Goal: Task Accomplishment & Management: Use online tool/utility

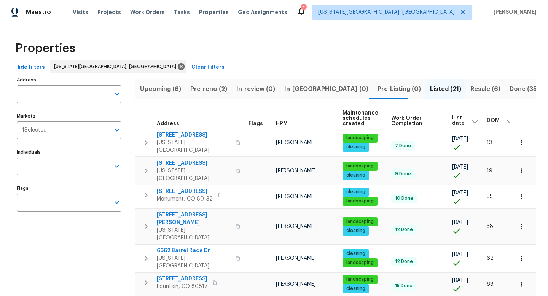
scroll to position [0, 3]
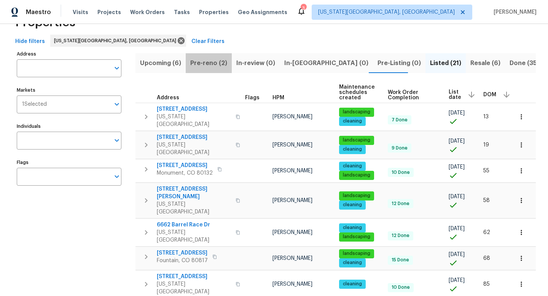
click at [213, 65] on span "Pre-reno (2)" at bounding box center [208, 63] width 37 height 11
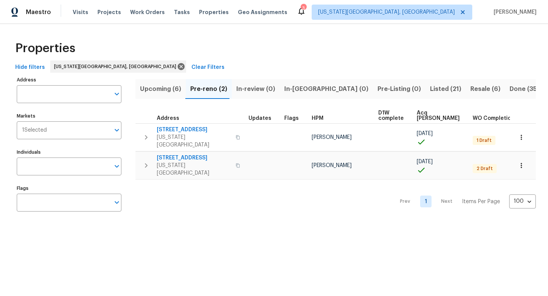
click at [430, 86] on span "Listed (21)" at bounding box center [445, 89] width 31 height 11
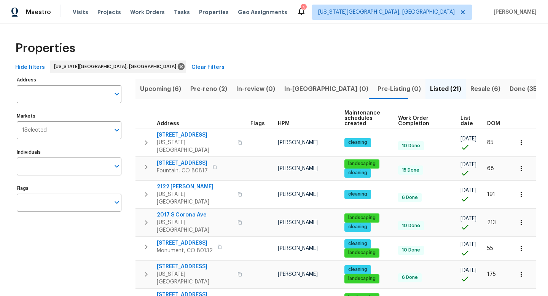
click at [466, 122] on span "List date" at bounding box center [467, 121] width 14 height 11
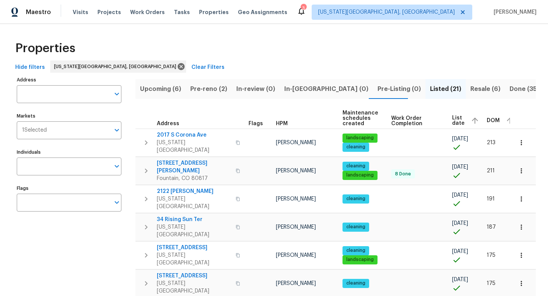
scroll to position [0, 3]
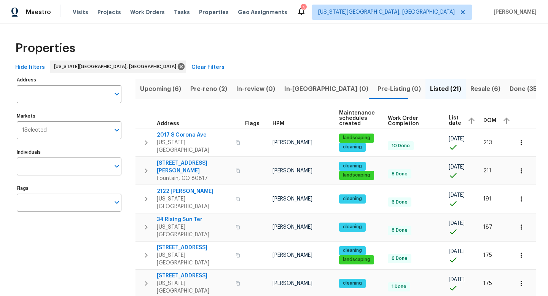
click at [456, 116] on span "List date" at bounding box center [454, 120] width 13 height 11
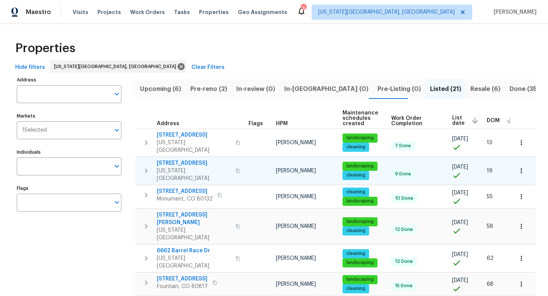
click at [189, 159] on span "4972 Old Fountain Blvd" at bounding box center [194, 163] width 74 height 8
click at [205, 88] on span "Pre-reno (2)" at bounding box center [208, 89] width 37 height 11
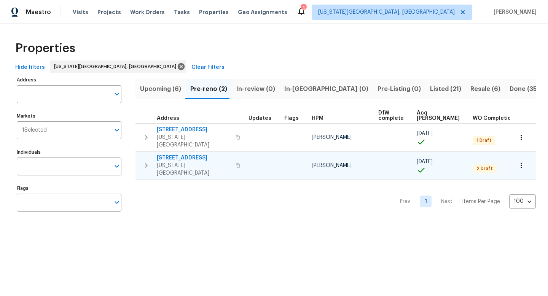
click at [177, 154] on span "4785 Live Oak Dr" at bounding box center [194, 158] width 74 height 8
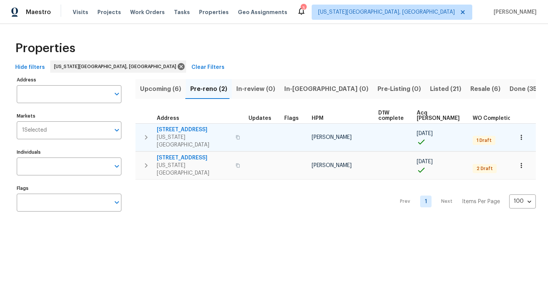
click at [177, 129] on span "6815 Woodgate Ct" at bounding box center [194, 130] width 74 height 8
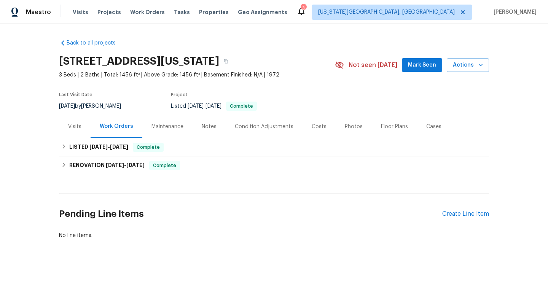
click at [313, 130] on div "Costs" at bounding box center [318, 127] width 15 height 8
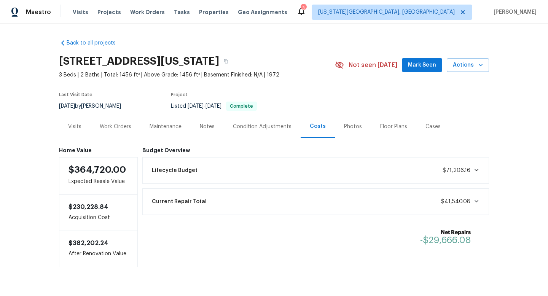
click at [426, 65] on span "Mark Seen" at bounding box center [422, 65] width 28 height 10
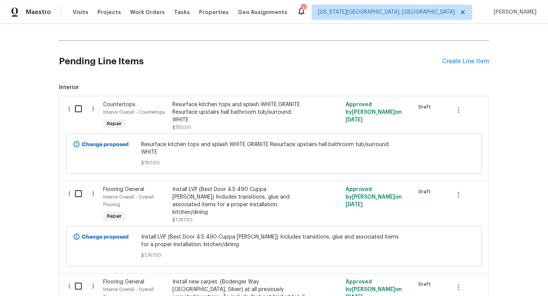
scroll to position [321, 0]
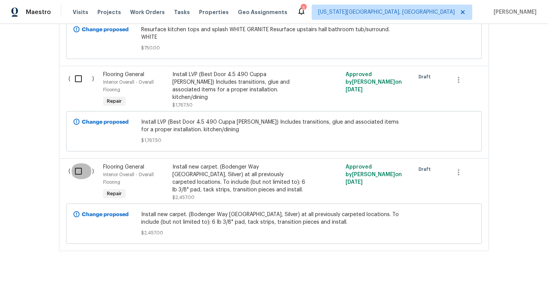
click at [77, 165] on input "checkbox" at bounding box center [81, 171] width 22 height 16
checkbox input "true"
click at [76, 71] on input "checkbox" at bounding box center [81, 79] width 22 height 16
checkbox input "true"
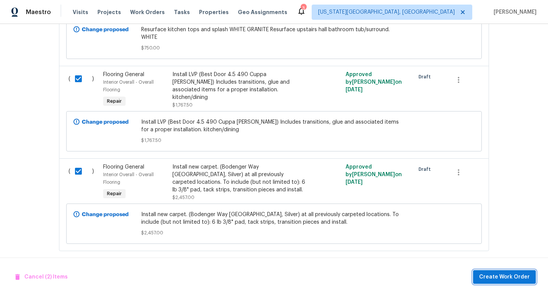
click at [492, 280] on span "Create Work Order" at bounding box center [504, 277] width 51 height 10
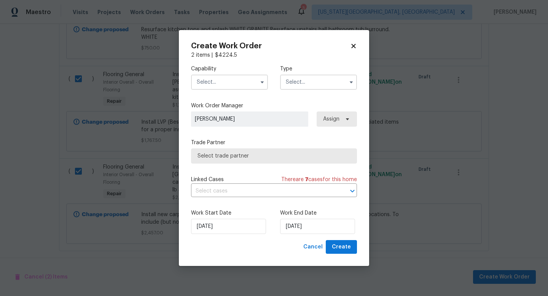
click at [208, 79] on input "text" at bounding box center [229, 82] width 77 height 15
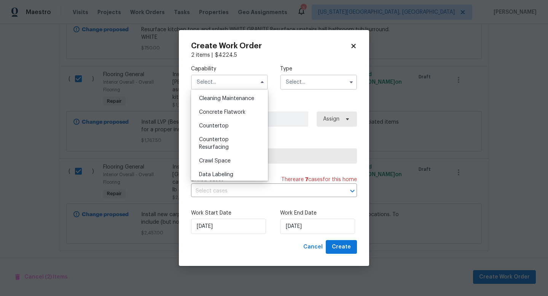
scroll to position [214, 0]
click at [212, 178] on span "Flooring" at bounding box center [209, 178] width 20 height 5
type input "Flooring"
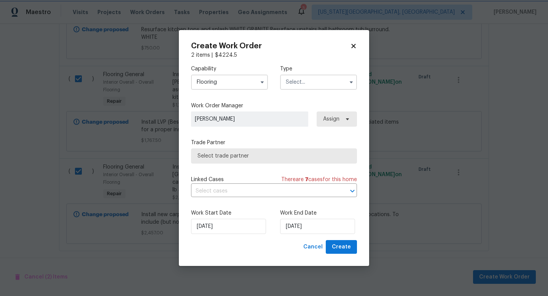
scroll to position [235, 0]
click at [302, 83] on input "text" at bounding box center [318, 82] width 77 height 15
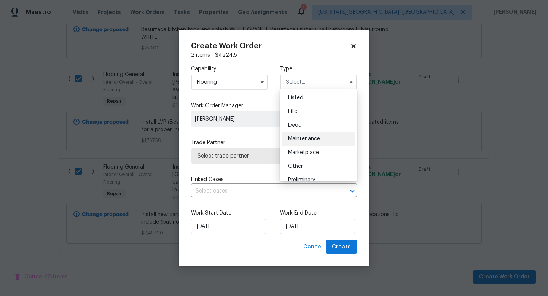
scroll to position [132, 0]
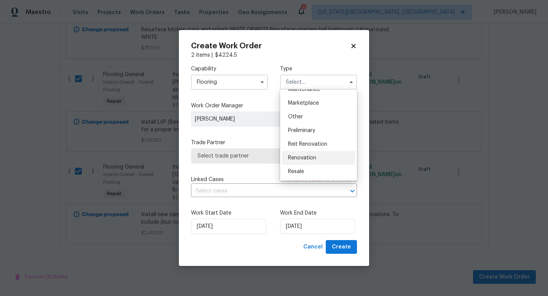
click at [299, 157] on span "Renovation" at bounding box center [302, 157] width 28 height 5
type input "Renovation"
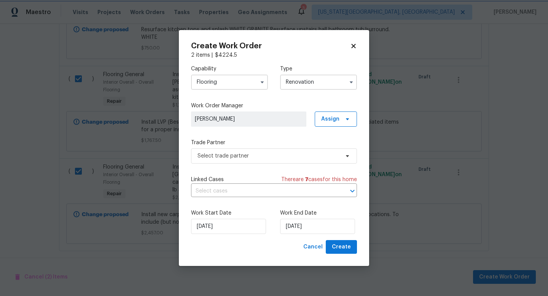
scroll to position [0, 0]
click at [239, 150] on span "Select trade partner" at bounding box center [274, 155] width 166 height 15
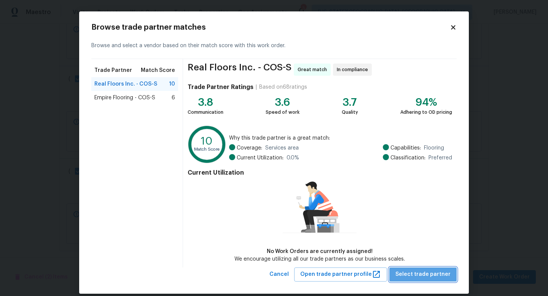
click at [441, 273] on span "Select trade partner" at bounding box center [422, 275] width 55 height 10
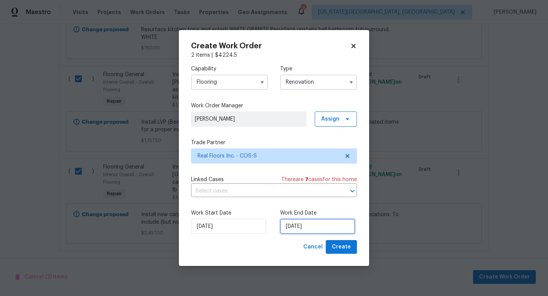
click at [306, 227] on input "[DATE]" at bounding box center [317, 226] width 75 height 15
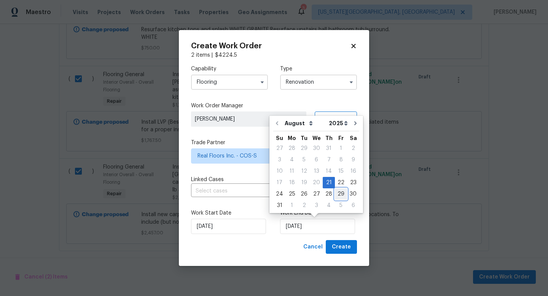
click at [339, 195] on div "29" at bounding box center [341, 194] width 12 height 11
type input "[DATE]"
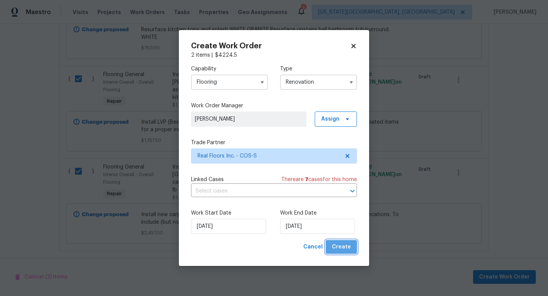
click at [347, 247] on span "Create" at bounding box center [341, 247] width 19 height 10
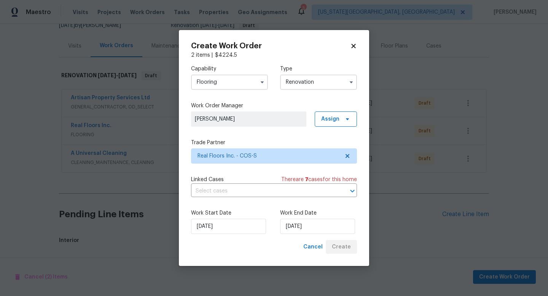
scroll to position [81, 0]
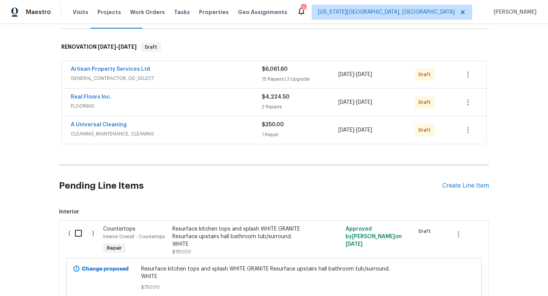
scroll to position [163, 0]
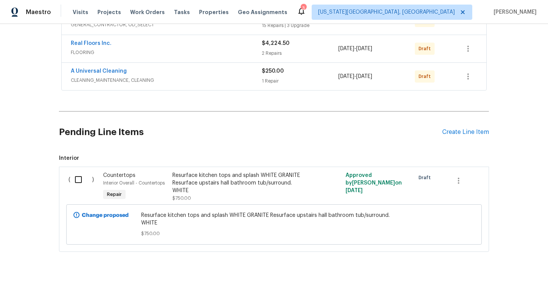
click at [74, 186] on input "checkbox" at bounding box center [81, 179] width 22 height 16
checkbox input "true"
click at [511, 281] on span "Create Work Order" at bounding box center [504, 277] width 51 height 10
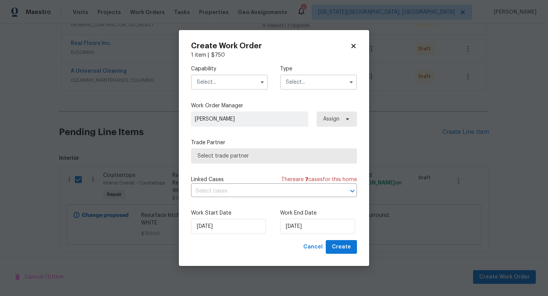
click at [222, 83] on input "text" at bounding box center [229, 82] width 77 height 15
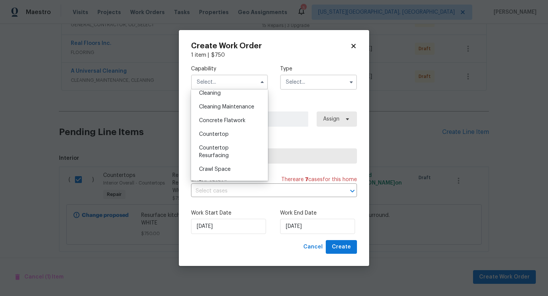
scroll to position [116, 0]
click at [222, 144] on span "Countertop Resurfacing" at bounding box center [214, 149] width 30 height 13
type input "Countertop Resurfacing"
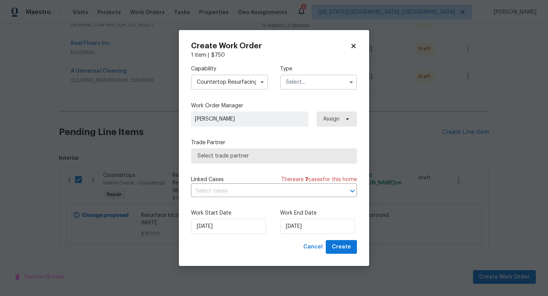
click at [294, 84] on input "text" at bounding box center [318, 82] width 77 height 15
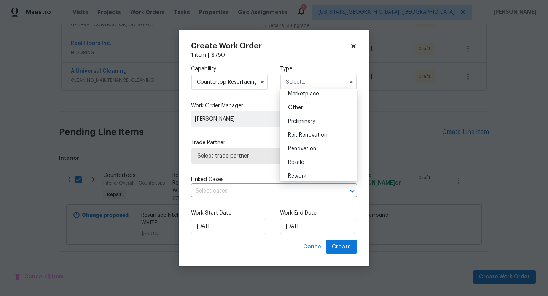
scroll to position [141, 0]
click at [297, 146] on span "Renovation" at bounding box center [302, 148] width 28 height 5
type input "Renovation"
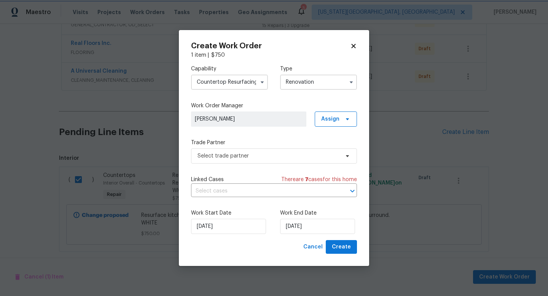
scroll to position [0, 0]
click at [252, 157] on span "Select trade partner" at bounding box center [268, 156] width 142 height 8
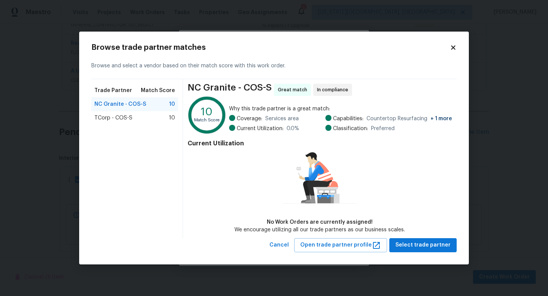
click at [125, 125] on div "TCorp - COS-S 10" at bounding box center [134, 118] width 87 height 14
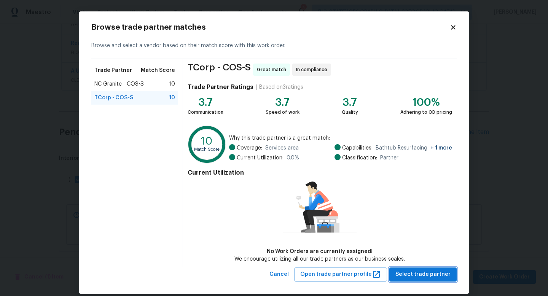
click at [435, 271] on span "Select trade partner" at bounding box center [422, 275] width 55 height 10
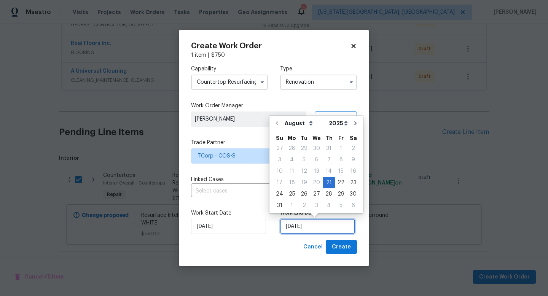
click at [318, 222] on input "8/21/2025" at bounding box center [317, 226] width 75 height 15
click at [335, 194] on div "29" at bounding box center [341, 194] width 12 height 11
type input "8/29/2025"
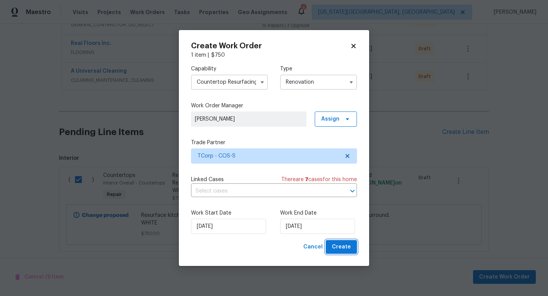
click at [342, 246] on span "Create" at bounding box center [341, 247] width 19 height 10
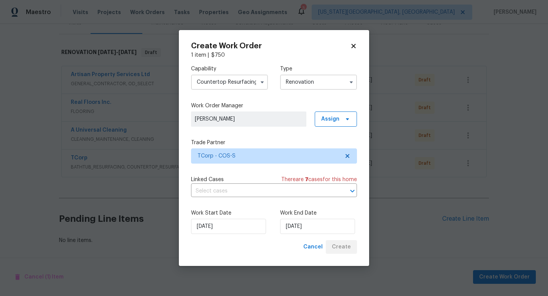
scroll to position [104, 0]
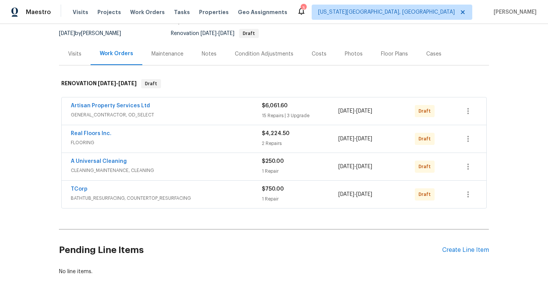
scroll to position [104, 0]
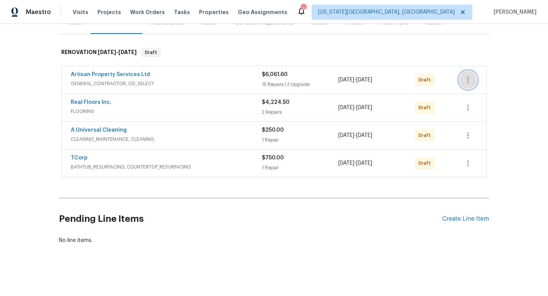
click at [466, 84] on icon "button" at bounding box center [467, 79] width 9 height 9
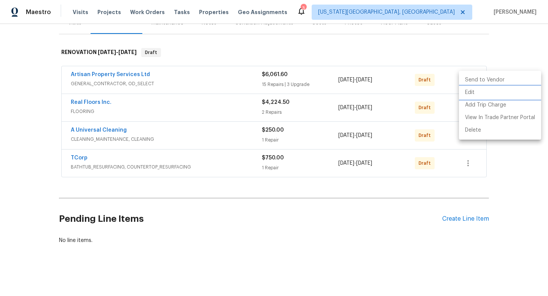
click at [468, 91] on li "Edit" at bounding box center [500, 92] width 82 height 13
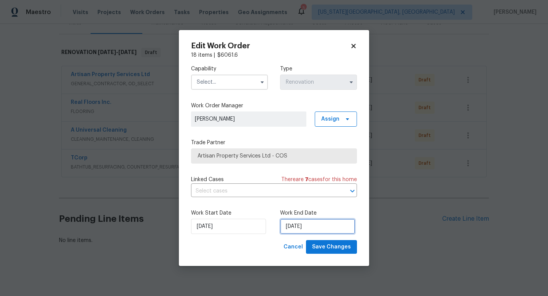
click at [309, 227] on input "8/28/2025" at bounding box center [317, 226] width 75 height 15
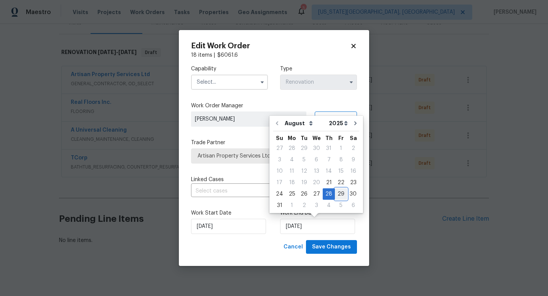
click at [335, 193] on div "29" at bounding box center [341, 194] width 12 height 11
type input "8/29/2025"
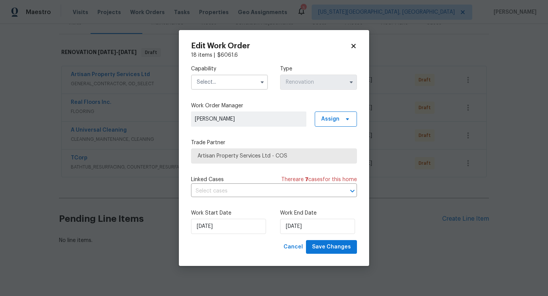
click at [226, 77] on input "text" at bounding box center [229, 82] width 77 height 15
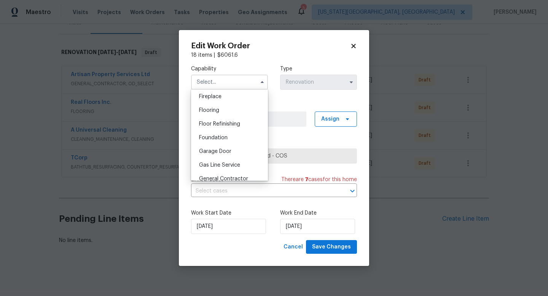
scroll to position [294, 0]
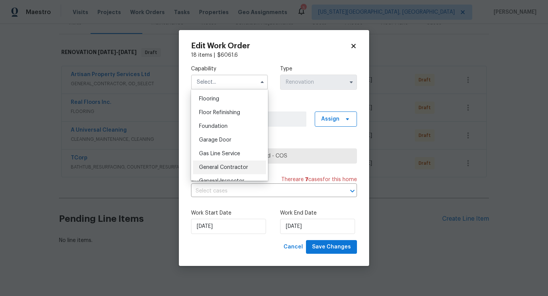
click at [221, 165] on span "General Contractor" at bounding box center [223, 167] width 49 height 5
type input "General Contractor"
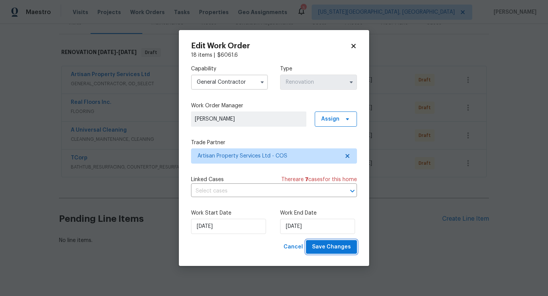
click at [341, 249] on span "Save Changes" at bounding box center [331, 247] width 39 height 10
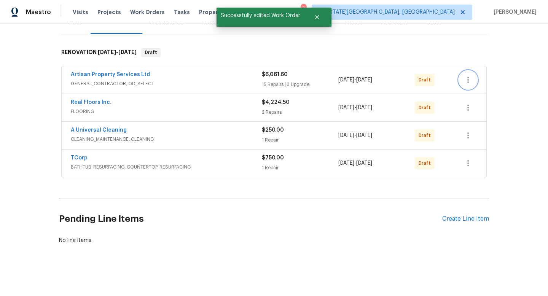
click at [468, 78] on icon "button" at bounding box center [468, 80] width 2 height 6
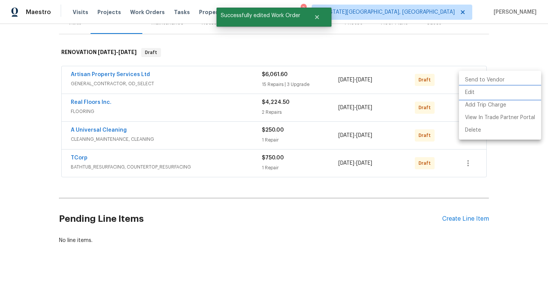
click at [467, 92] on li "Edit" at bounding box center [500, 92] width 82 height 13
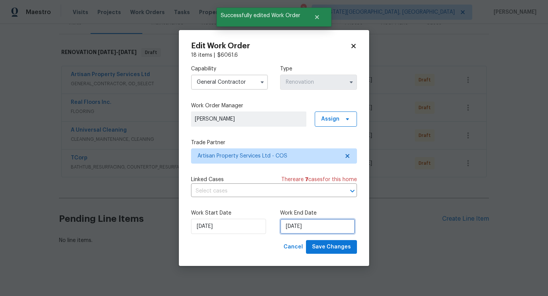
click at [296, 233] on input "8/29/2025" at bounding box center [317, 226] width 75 height 15
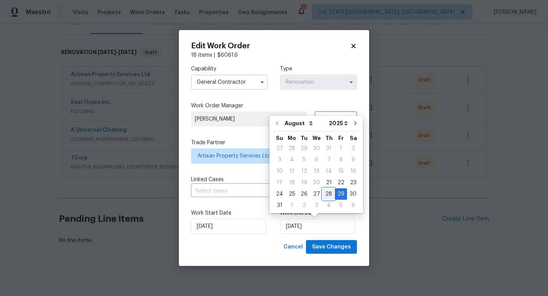
click at [326, 194] on div "28" at bounding box center [328, 194] width 12 height 11
type input "8/28/2025"
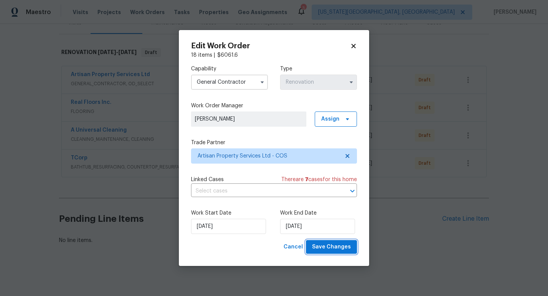
click at [324, 247] on span "Save Changes" at bounding box center [331, 247] width 39 height 10
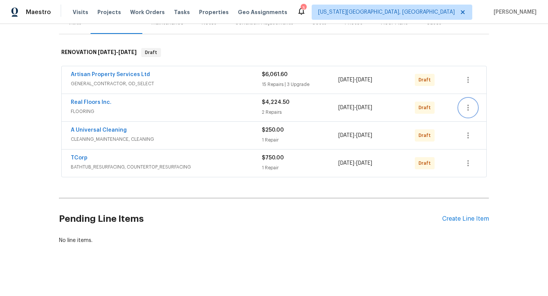
click at [467, 106] on icon "button" at bounding box center [467, 107] width 9 height 9
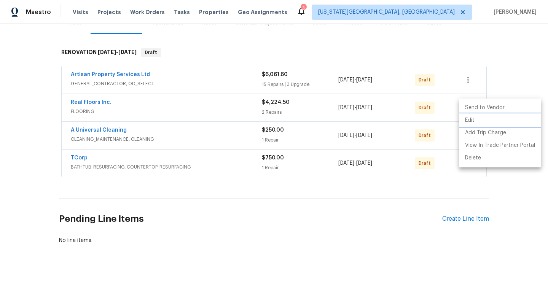
click at [468, 116] on li "Edit" at bounding box center [500, 120] width 82 height 13
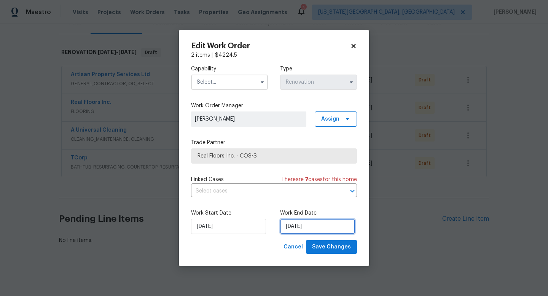
click at [294, 222] on input "8/29/2025" at bounding box center [317, 226] width 75 height 15
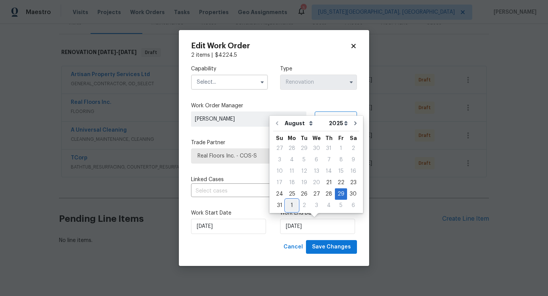
click at [292, 206] on div "1" at bounding box center [292, 205] width 12 height 11
type input "9/1/2025"
select select "8"
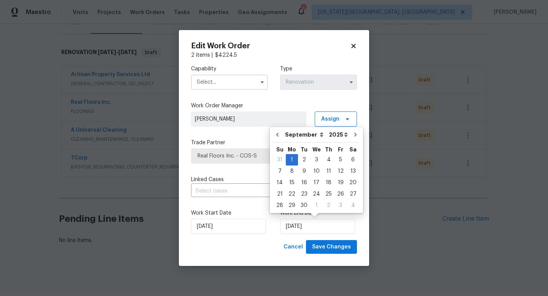
click at [227, 83] on input "text" at bounding box center [229, 82] width 77 height 15
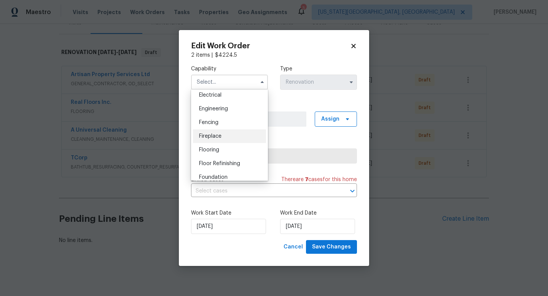
scroll to position [244, 0]
click at [209, 149] on span "Flooring" at bounding box center [209, 149] width 20 height 5
type input "Flooring"
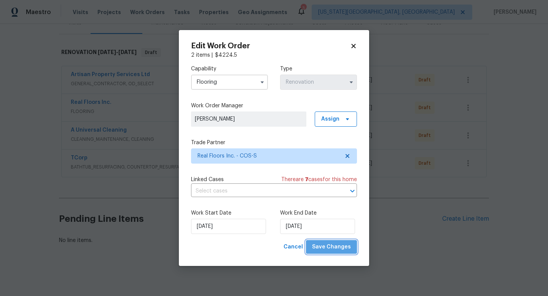
click at [340, 244] on span "Save Changes" at bounding box center [331, 247] width 39 height 10
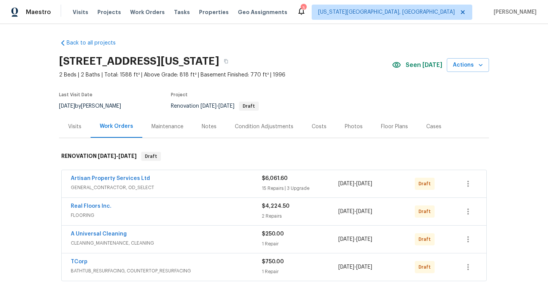
scroll to position [14, 0]
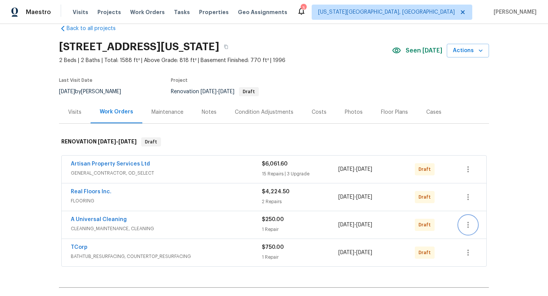
click at [472, 225] on icon "button" at bounding box center [467, 224] width 9 height 9
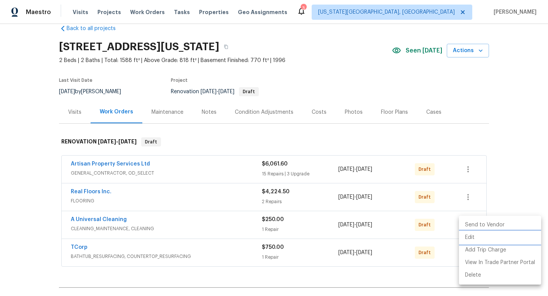
click at [471, 235] on li "Edit" at bounding box center [500, 237] width 82 height 13
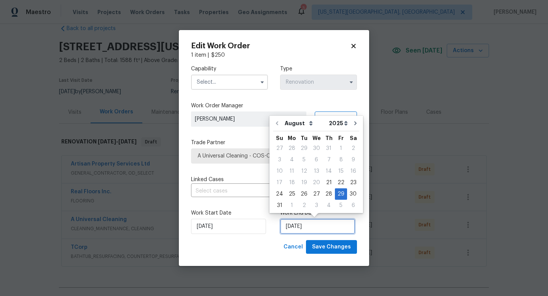
click at [312, 227] on input "[DATE]" at bounding box center [317, 226] width 75 height 15
click at [302, 209] on div "2" at bounding box center [304, 205] width 12 height 11
type input "[DATE]"
select select "8"
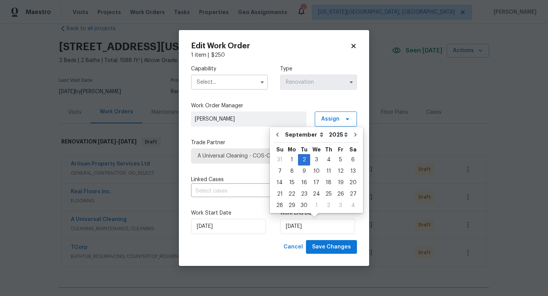
click at [221, 83] on input "text" at bounding box center [229, 82] width 77 height 15
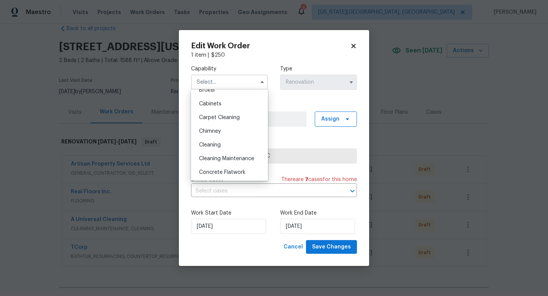
scroll to position [62, 0]
click at [214, 148] on span "Cleaning" at bounding box center [210, 145] width 22 height 5
type input "Cleaning"
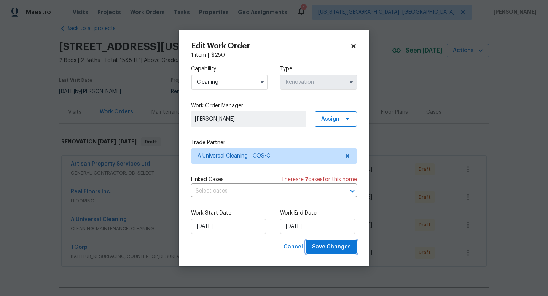
click at [347, 248] on span "Save Changes" at bounding box center [331, 247] width 39 height 10
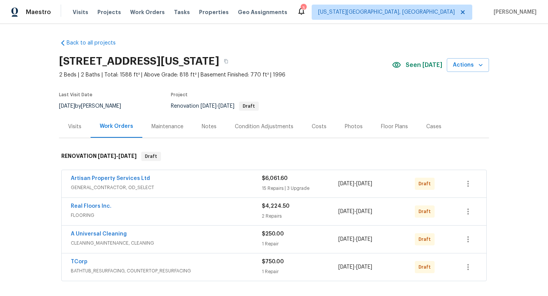
scroll to position [103, 0]
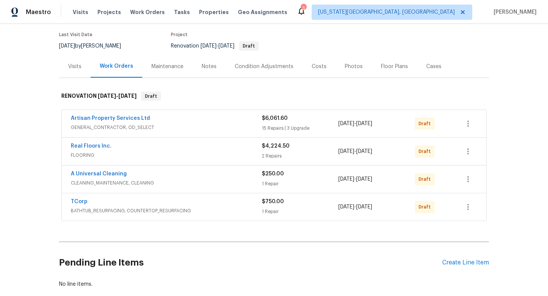
click at [317, 67] on div "Costs" at bounding box center [318, 67] width 15 height 8
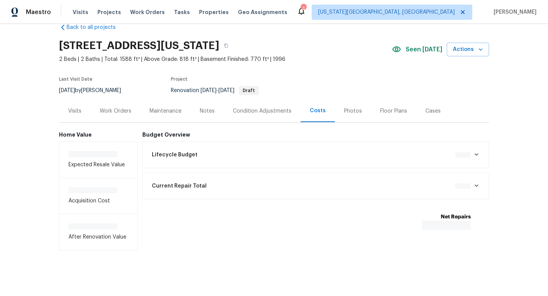
scroll to position [17, 0]
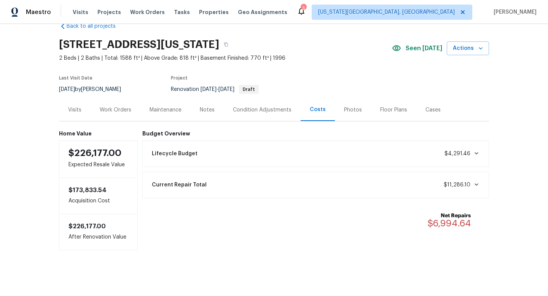
click at [119, 112] on div "Work Orders" at bounding box center [116, 110] width 32 height 8
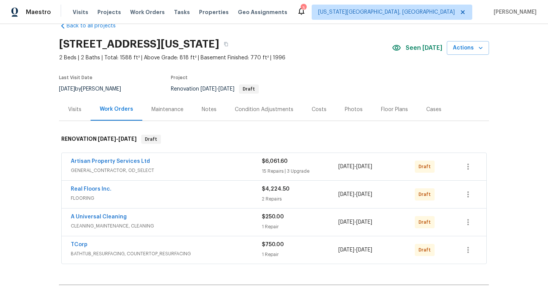
scroll to position [60, 0]
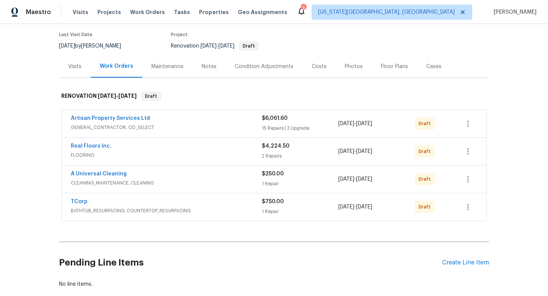
click at [195, 123] on div "Artisan Property Services Ltd" at bounding box center [166, 118] width 191 height 9
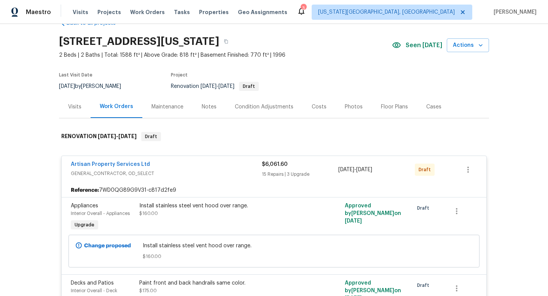
scroll to position [0, 0]
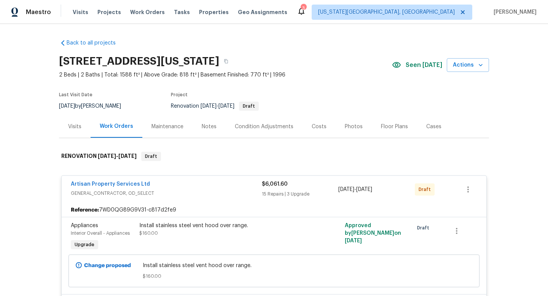
click at [187, 176] on div "Artisan Property Services Ltd GENERAL_CONTRACTOR, OD_SELECT $6,061.60 15 Repair…" at bounding box center [274, 189] width 424 height 27
click at [187, 188] on div "Artisan Property Services Ltd" at bounding box center [166, 184] width 191 height 9
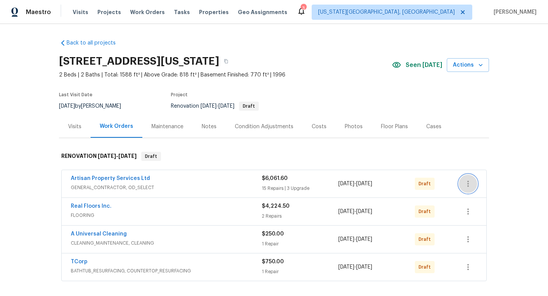
click at [466, 186] on icon "button" at bounding box center [467, 183] width 9 height 9
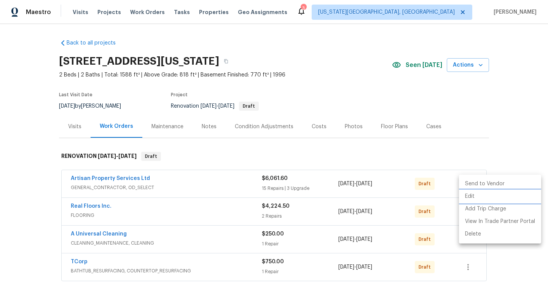
click at [465, 196] on li "Edit" at bounding box center [500, 196] width 82 height 13
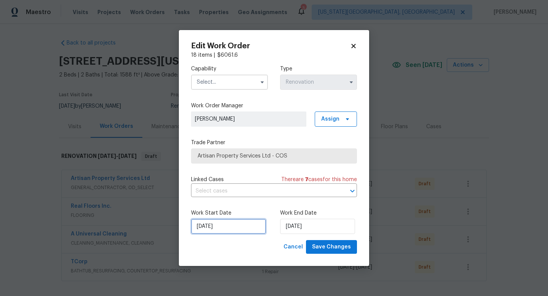
click at [230, 224] on input "[DATE]" at bounding box center [228, 226] width 75 height 15
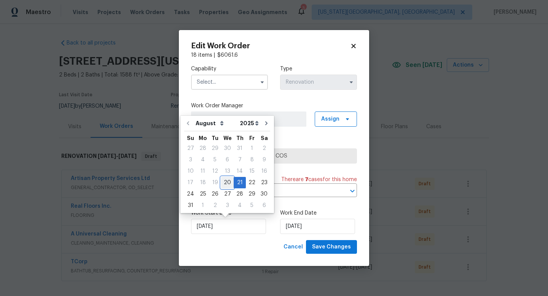
click at [227, 185] on div "20" at bounding box center [227, 182] width 13 height 11
type input "[DATE]"
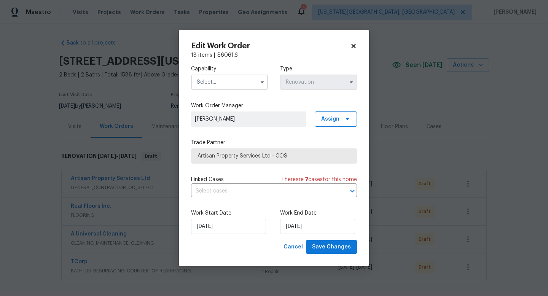
click at [202, 79] on input "text" at bounding box center [229, 82] width 77 height 15
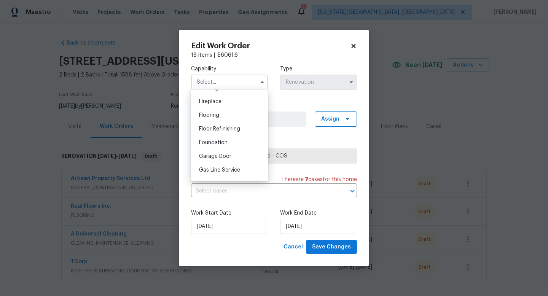
scroll to position [295, 0]
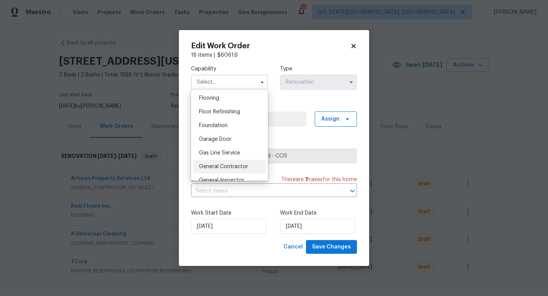
click at [222, 164] on span "General Contractor" at bounding box center [223, 166] width 49 height 5
type input "General Contractor"
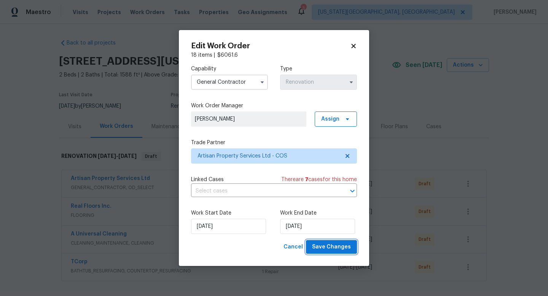
click at [344, 253] on button "Save Changes" at bounding box center [331, 247] width 51 height 14
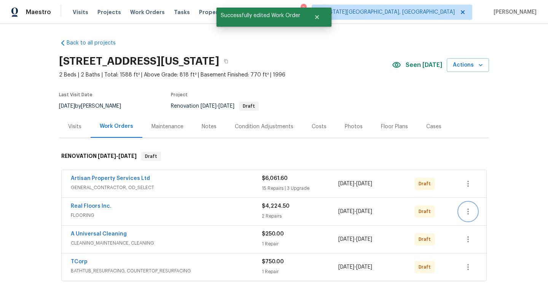
click at [470, 214] on icon "button" at bounding box center [467, 211] width 9 height 9
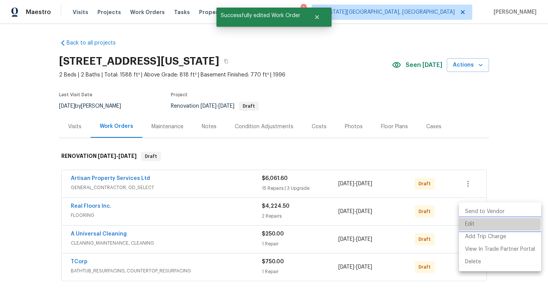
click at [468, 223] on li "Edit" at bounding box center [500, 224] width 82 height 13
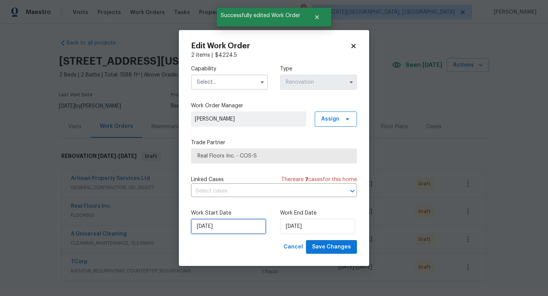
click at [218, 223] on input "[DATE]" at bounding box center [228, 226] width 75 height 15
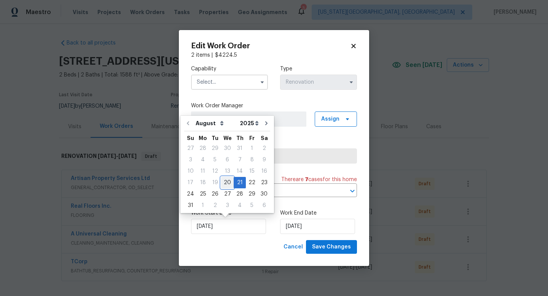
click at [224, 184] on div "20" at bounding box center [227, 182] width 13 height 11
type input "8/20/2025"
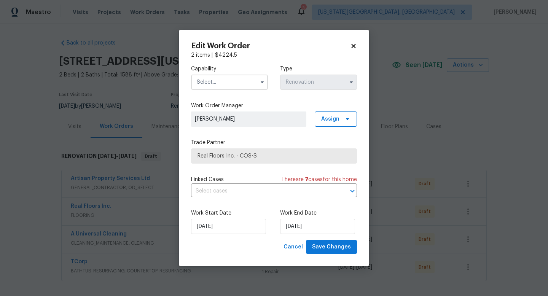
click at [215, 82] on input "text" at bounding box center [229, 82] width 77 height 15
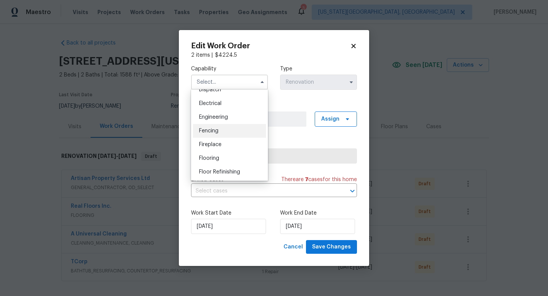
scroll to position [236, 0]
click at [207, 157] on span "Flooring" at bounding box center [209, 156] width 20 height 5
type input "Flooring"
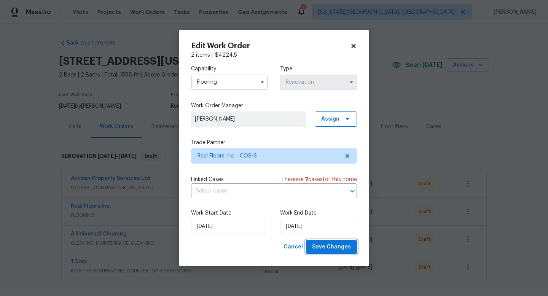
click at [349, 246] on span "Save Changes" at bounding box center [331, 247] width 39 height 10
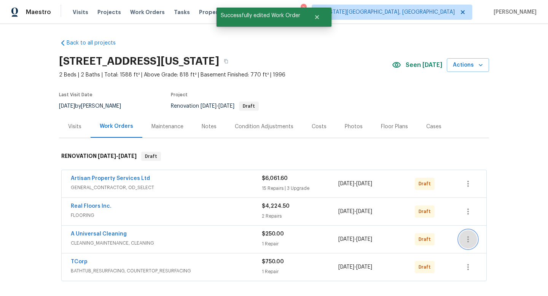
click at [466, 239] on icon "button" at bounding box center [467, 239] width 9 height 9
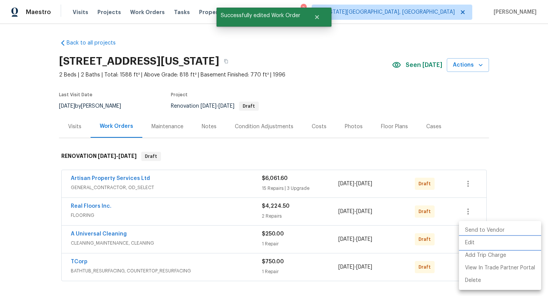
click at [467, 242] on li "Edit" at bounding box center [500, 243] width 82 height 13
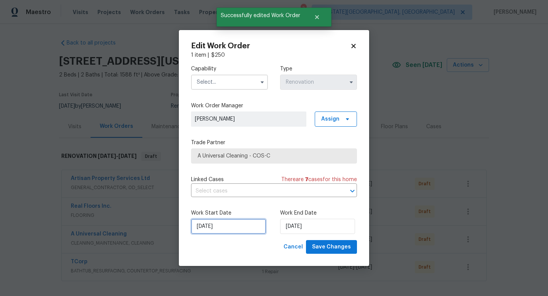
click at [202, 230] on input "[DATE]" at bounding box center [228, 226] width 75 height 15
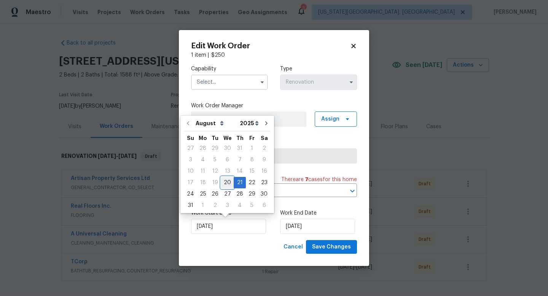
click at [223, 183] on div "20" at bounding box center [227, 182] width 13 height 11
type input "8/20/2025"
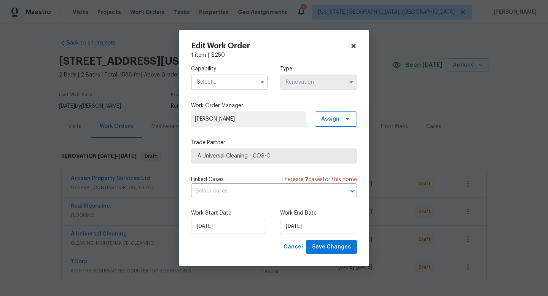
click at [210, 86] on input "text" at bounding box center [229, 82] width 77 height 15
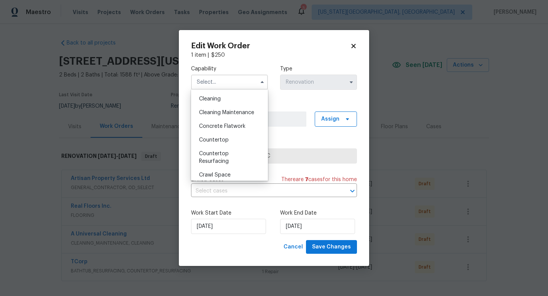
scroll to position [100, 0]
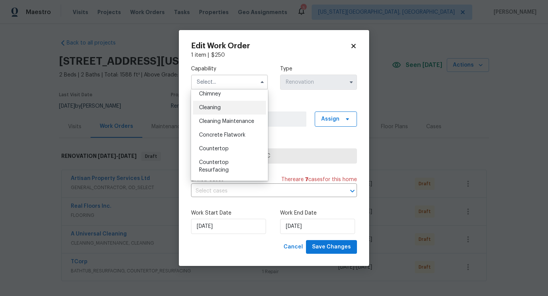
click at [206, 107] on span "Cleaning" at bounding box center [210, 107] width 22 height 5
type input "Cleaning"
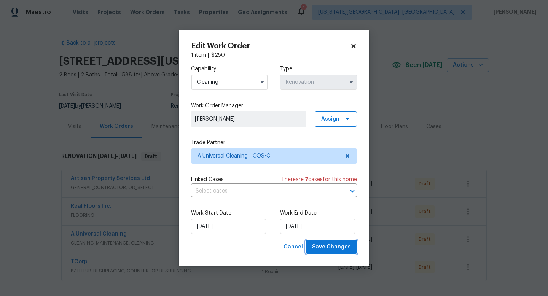
click at [321, 243] on span "Save Changes" at bounding box center [331, 247] width 39 height 10
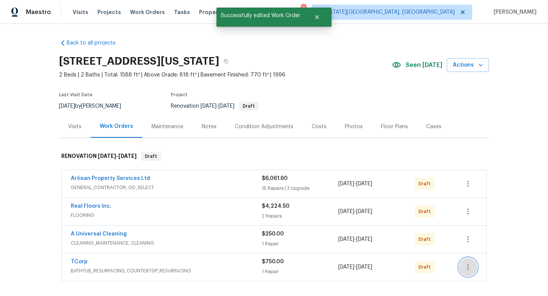
click at [471, 266] on icon "button" at bounding box center [467, 266] width 9 height 9
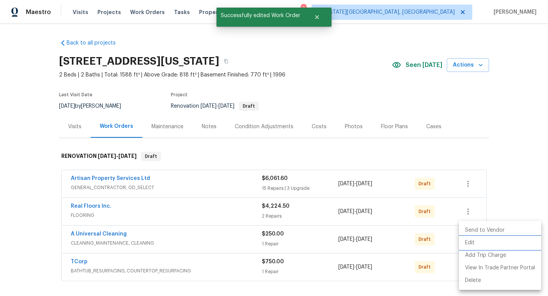
click at [469, 241] on li "Edit" at bounding box center [500, 243] width 82 height 13
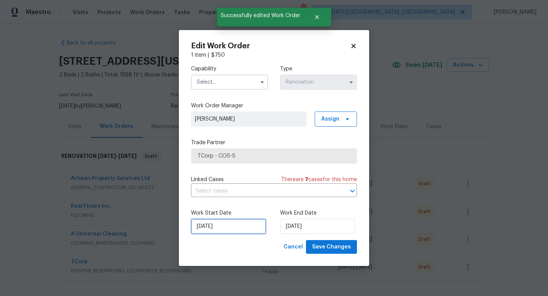
click at [226, 229] on input "8/21/2025" at bounding box center [228, 226] width 75 height 15
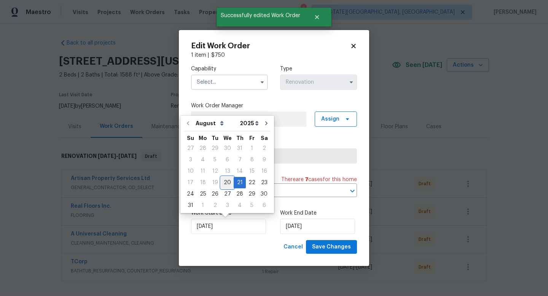
click at [224, 183] on div "20" at bounding box center [227, 182] width 13 height 11
type input "8/20/2025"
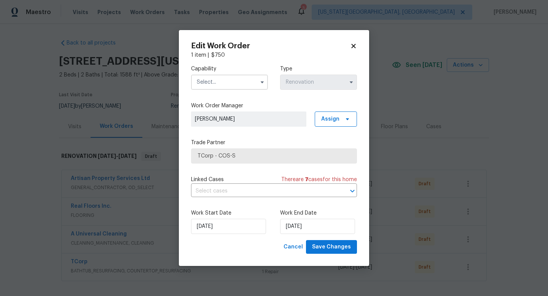
click at [214, 83] on input "text" at bounding box center [229, 82] width 77 height 15
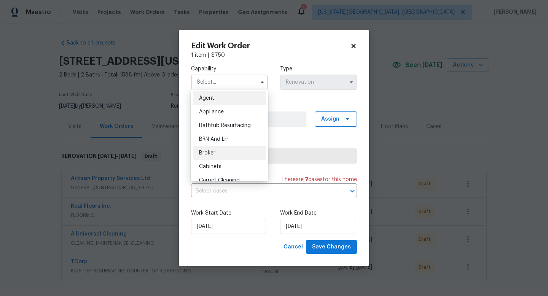
scroll to position [132, 0]
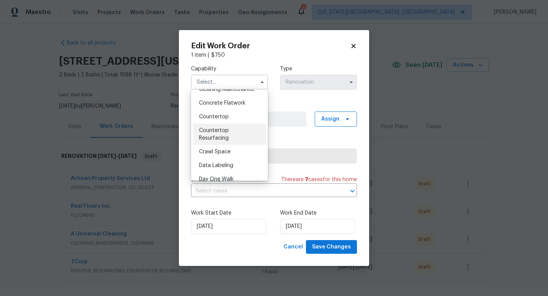
click at [214, 132] on span "Countertop Resurfacing" at bounding box center [214, 134] width 30 height 13
type input "Countertop Resurfacing"
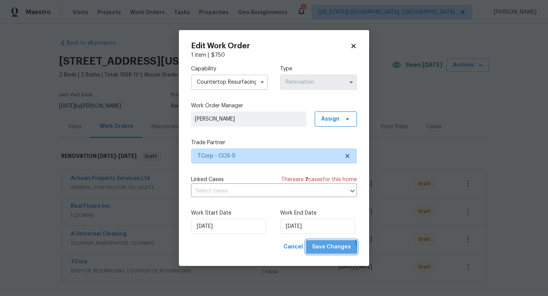
click at [328, 250] on span "Save Changes" at bounding box center [331, 247] width 39 height 10
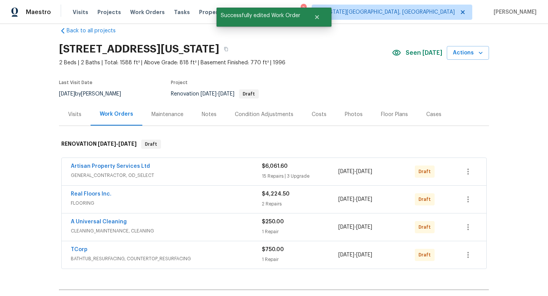
scroll to position [0, 0]
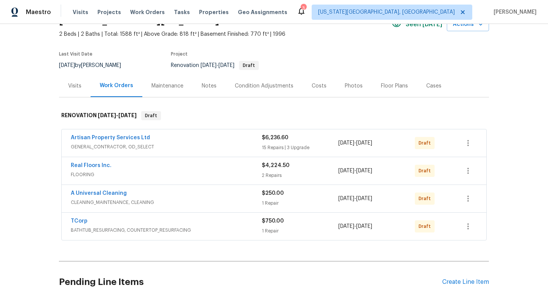
scroll to position [40, 0]
click at [467, 146] on icon "button" at bounding box center [467, 143] width 9 height 9
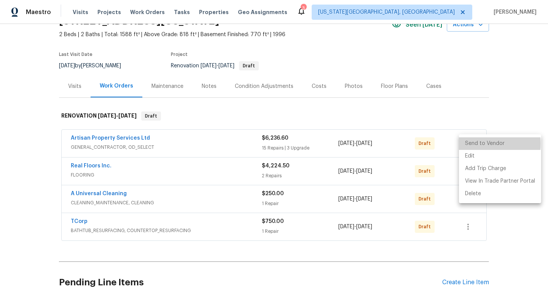
click at [471, 144] on li "Send to Vendor" at bounding box center [500, 143] width 82 height 13
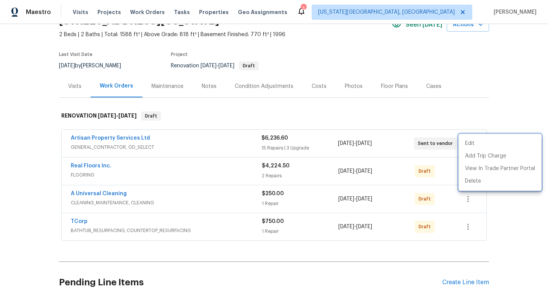
click at [443, 154] on div at bounding box center [274, 148] width 548 height 296
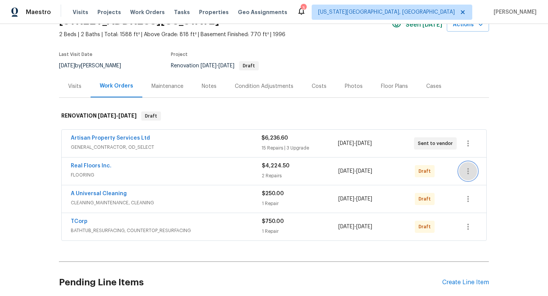
click at [467, 173] on icon "button" at bounding box center [467, 171] width 9 height 9
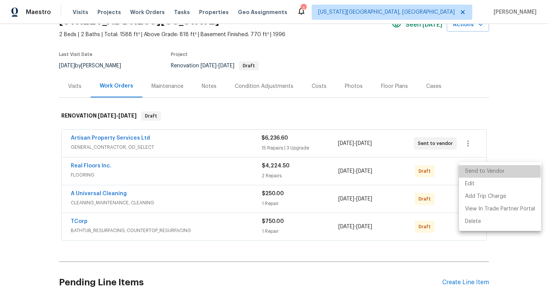
click at [470, 173] on li "Send to Vendor" at bounding box center [500, 171] width 82 height 13
click at [444, 186] on div at bounding box center [274, 148] width 548 height 296
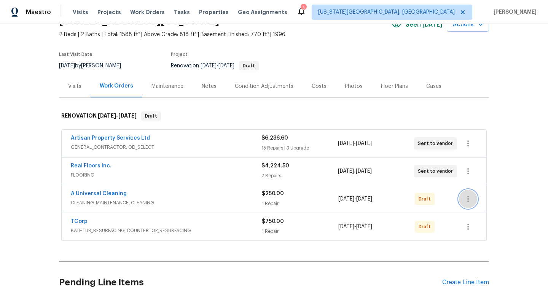
click at [469, 196] on icon "button" at bounding box center [467, 198] width 9 height 9
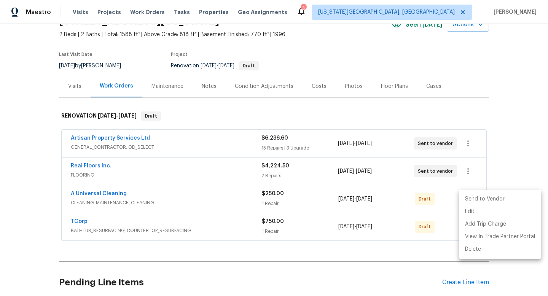
click at [469, 200] on li "Send to Vendor" at bounding box center [500, 199] width 82 height 13
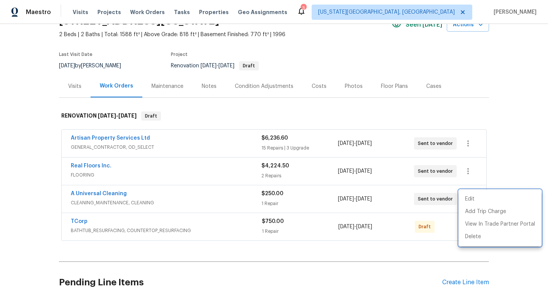
click at [441, 217] on div at bounding box center [274, 148] width 548 height 296
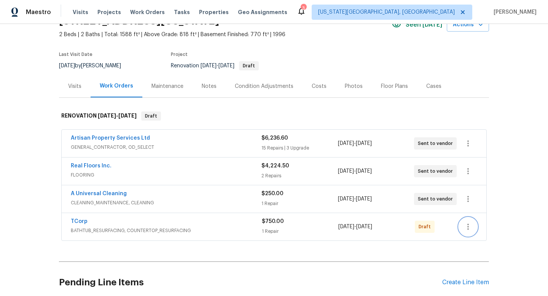
click at [468, 224] on icon "button" at bounding box center [468, 227] width 2 height 6
click at [476, 225] on li "Send to Vendor" at bounding box center [500, 227] width 82 height 13
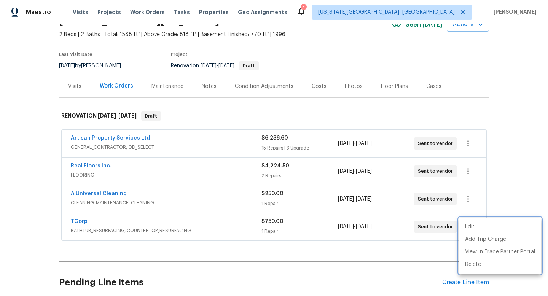
click at [207, 86] on div at bounding box center [274, 148] width 548 height 296
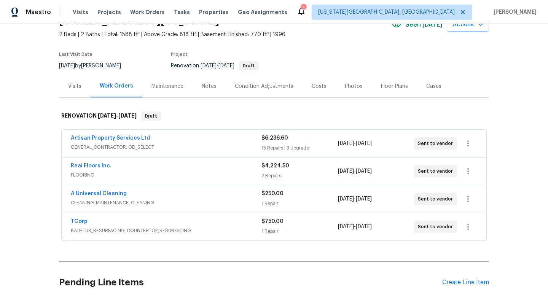
click at [207, 86] on div "Notes" at bounding box center [209, 87] width 15 height 8
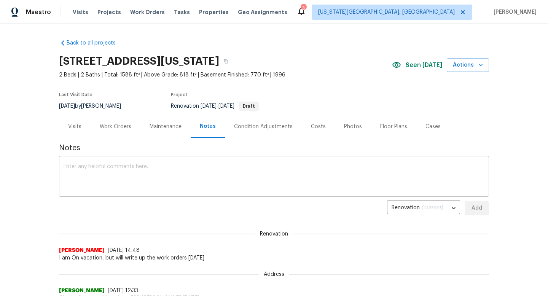
click at [147, 170] on textarea at bounding box center [273, 177] width 421 height 27
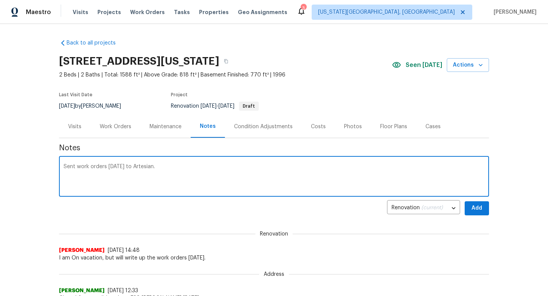
type textarea "Sent work orders today to Artesian."
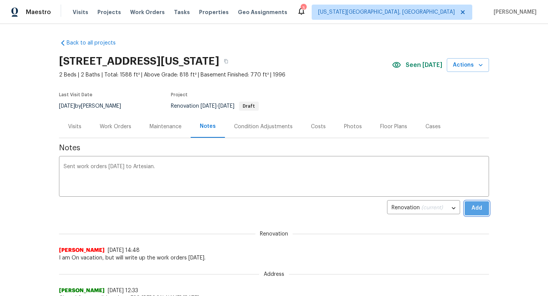
click at [465, 213] on button "Add" at bounding box center [476, 208] width 24 height 14
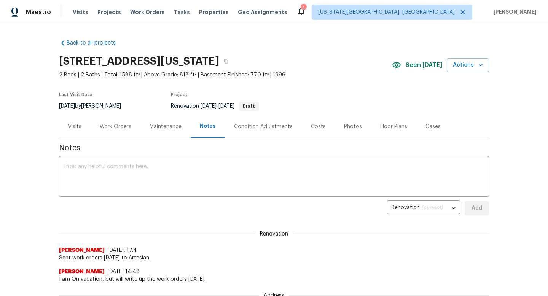
click at [108, 125] on div "Work Orders" at bounding box center [116, 127] width 32 height 8
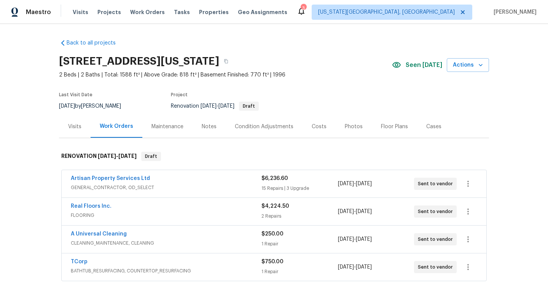
click at [211, 127] on div "Notes" at bounding box center [209, 127] width 15 height 8
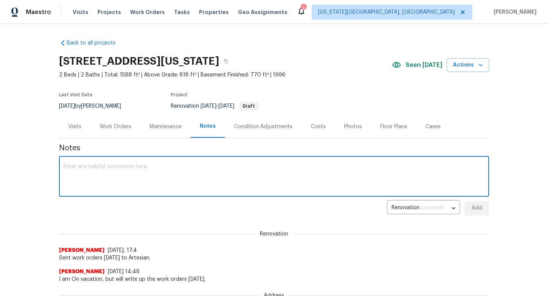
click at [162, 180] on textarea at bounding box center [273, 177] width 421 height 27
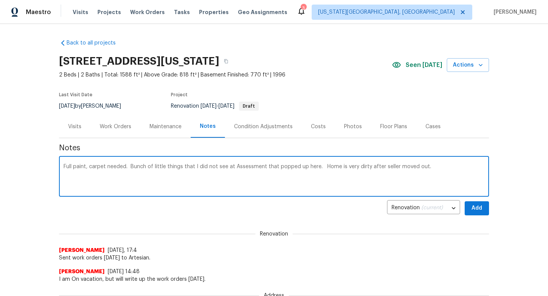
type textarea "Full paint, carpet needed. Bunch of little things that I did not see at Assessm…"
click at [321, 127] on div "Costs" at bounding box center [318, 127] width 15 height 8
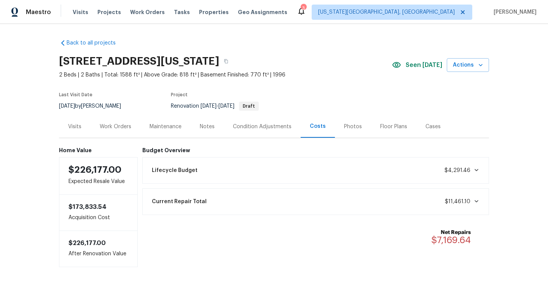
click at [108, 126] on div "Work Orders" at bounding box center [116, 127] width 32 height 8
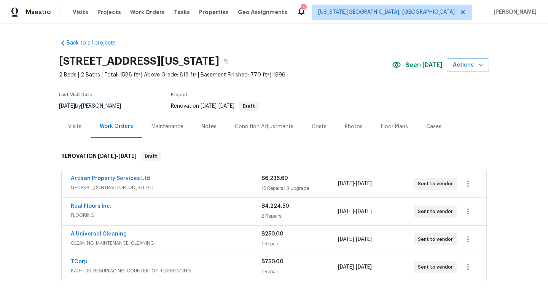
click at [206, 129] on div "Notes" at bounding box center [209, 127] width 15 height 8
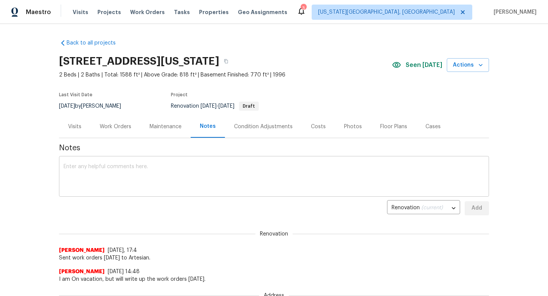
click at [383, 167] on textarea at bounding box center [273, 177] width 421 height 27
click at [228, 61] on icon "button" at bounding box center [226, 61] width 5 height 5
click at [228, 59] on icon "button" at bounding box center [226, 61] width 5 height 5
click at [228, 61] on icon "button" at bounding box center [226, 61] width 5 height 5
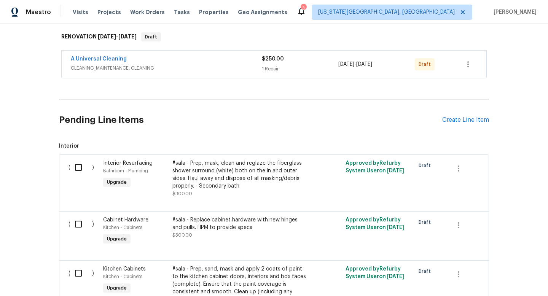
scroll to position [118, 0]
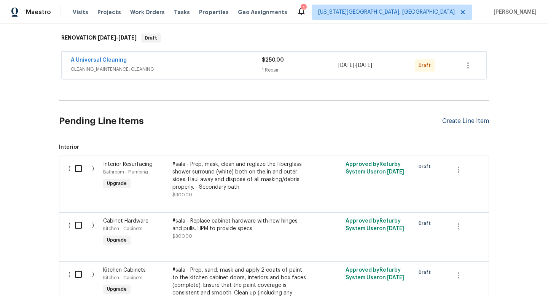
click at [460, 122] on div "Create Line Item" at bounding box center [465, 120] width 47 height 7
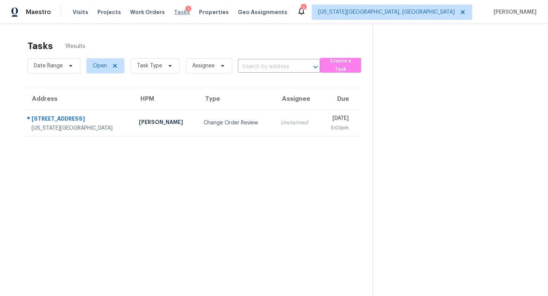
click at [174, 10] on span "Tasks" at bounding box center [182, 12] width 16 height 5
click at [174, 13] on span "Tasks" at bounding box center [182, 12] width 16 height 5
click at [185, 8] on div "1" at bounding box center [188, 10] width 6 height 8
click at [174, 12] on span "Tasks" at bounding box center [182, 12] width 16 height 5
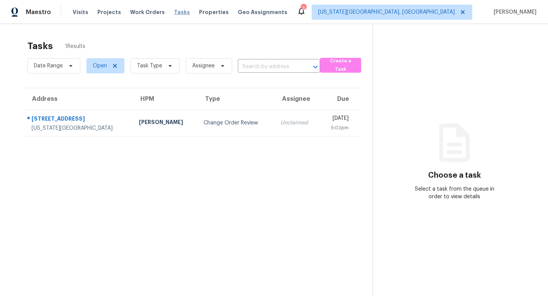
click at [174, 12] on span "Tasks" at bounding box center [182, 12] width 16 height 5
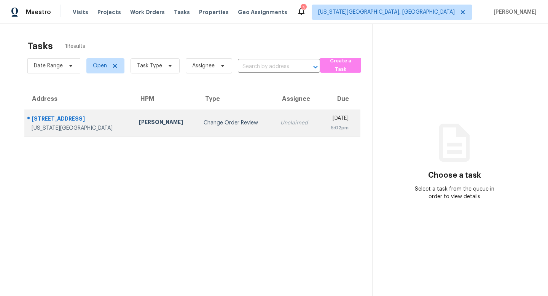
click at [56, 119] on div "[STREET_ADDRESS]" at bounding box center [79, 120] width 95 height 10
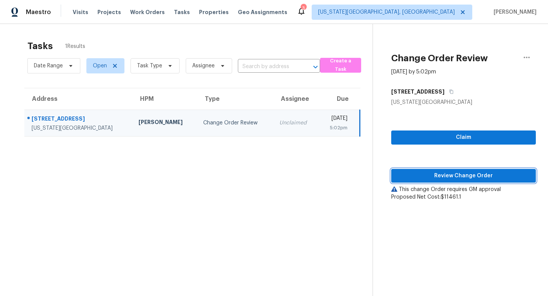
click at [462, 179] on span "Review Change Order" at bounding box center [463, 176] width 132 height 10
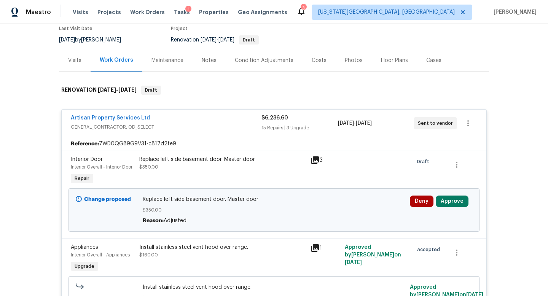
scroll to position [157, 0]
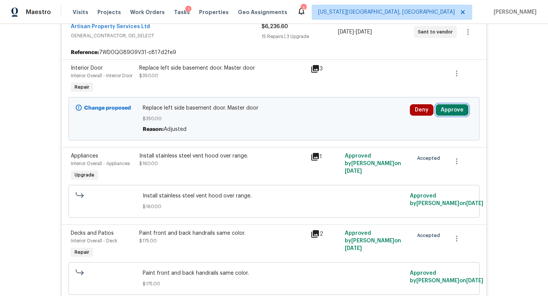
click at [448, 107] on button "Approve" at bounding box center [451, 109] width 33 height 11
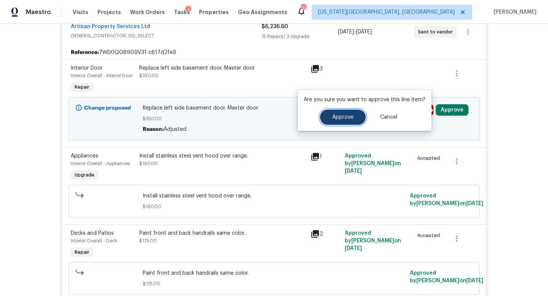
click at [350, 120] on span "Approve" at bounding box center [342, 117] width 21 height 6
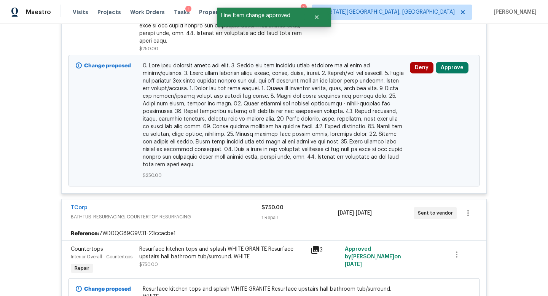
scroll to position [2268, 0]
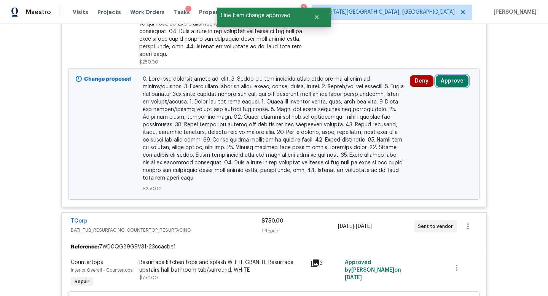
click at [448, 75] on button "Approve" at bounding box center [451, 80] width 33 height 11
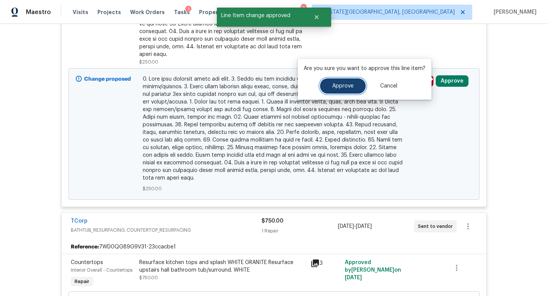
click at [344, 89] on button "Approve" at bounding box center [343, 85] width 46 height 15
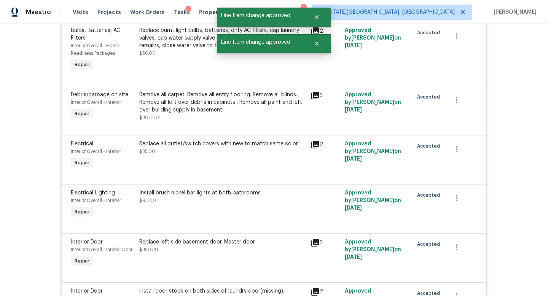
scroll to position [0, 0]
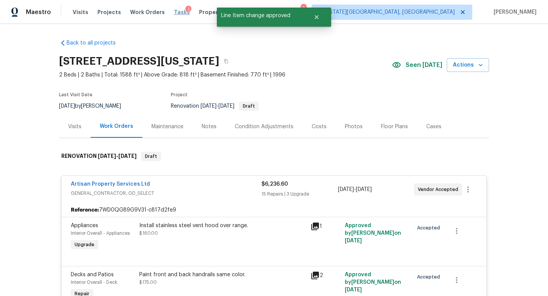
click at [174, 11] on span "Tasks" at bounding box center [182, 12] width 16 height 5
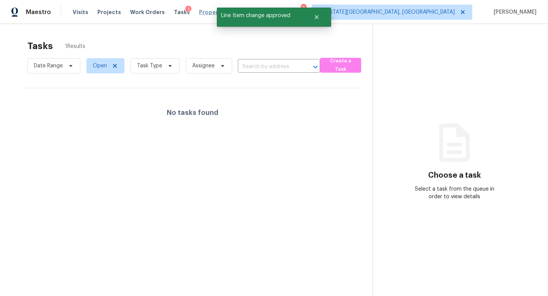
click at [199, 10] on span "Properties" at bounding box center [214, 12] width 30 height 8
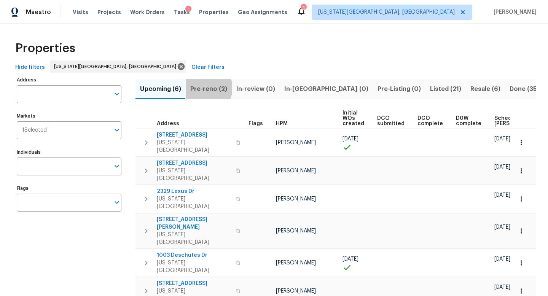
click at [205, 88] on span "Pre-reno (2)" at bounding box center [208, 89] width 37 height 11
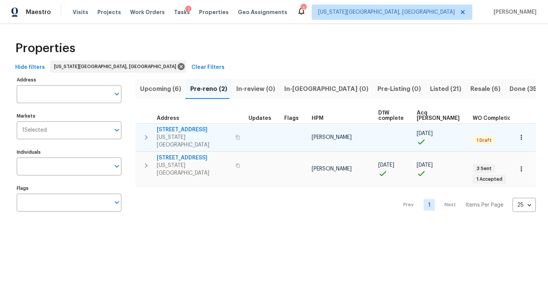
click at [186, 129] on span "6815 Woodgate Ct" at bounding box center [194, 130] width 74 height 8
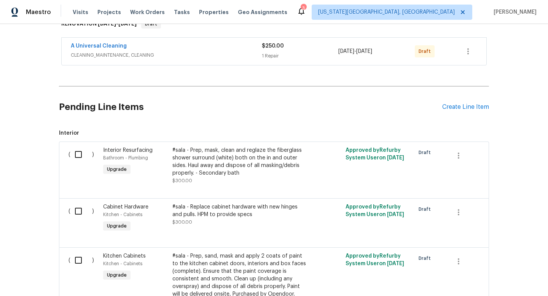
scroll to position [121, 0]
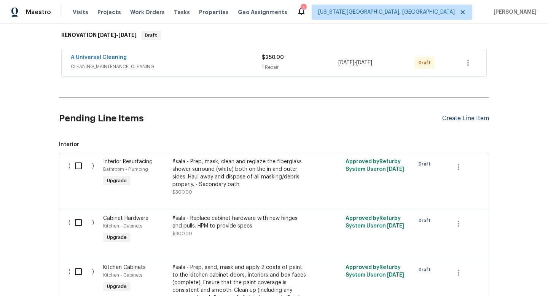
click at [467, 115] on div "Create Line Item" at bounding box center [465, 118] width 47 height 7
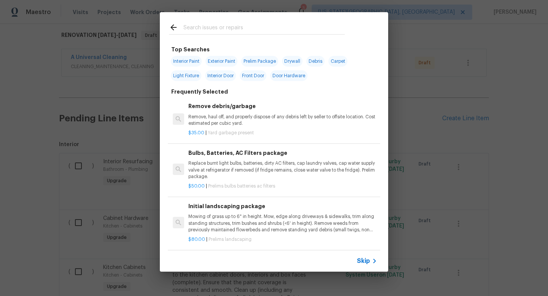
click at [224, 29] on input "text" at bounding box center [263, 28] width 161 height 11
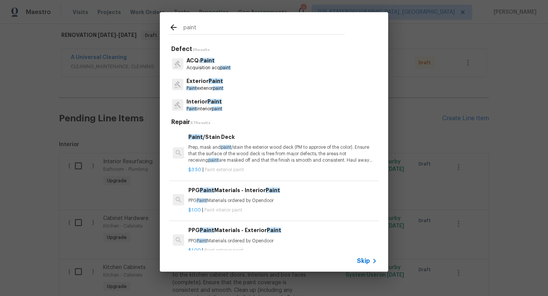
type input "paint"
click at [202, 106] on p "Paint interior paint" at bounding box center [204, 109] width 36 height 6
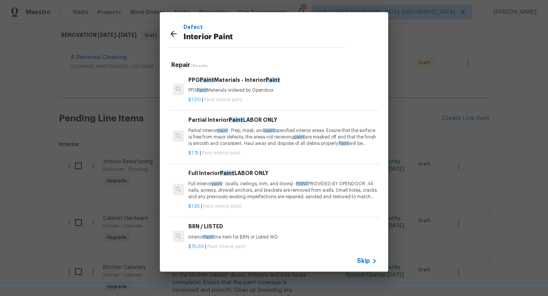
scroll to position [12, 0]
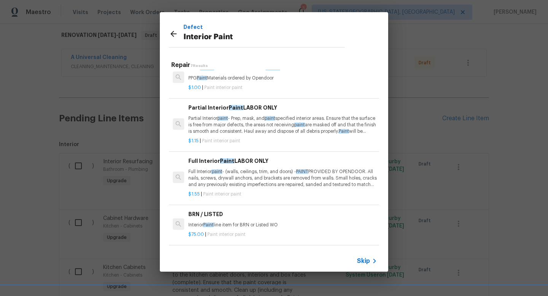
click at [251, 178] on p "Full Interior paint - (walls, ceilings, trim, and doors) - PAINT PROVIDED BY OP…" at bounding box center [282, 177] width 189 height 19
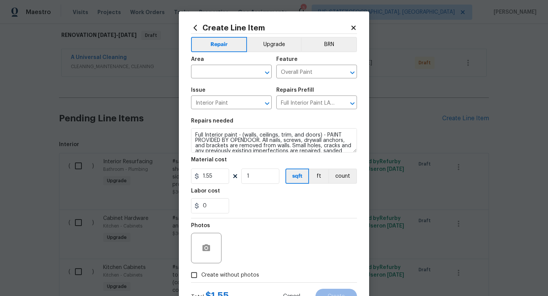
click at [352, 25] on icon at bounding box center [353, 27] width 7 height 7
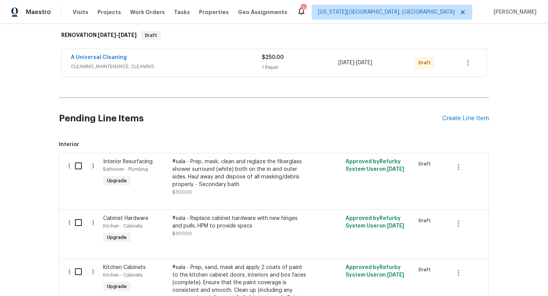
scroll to position [0, 0]
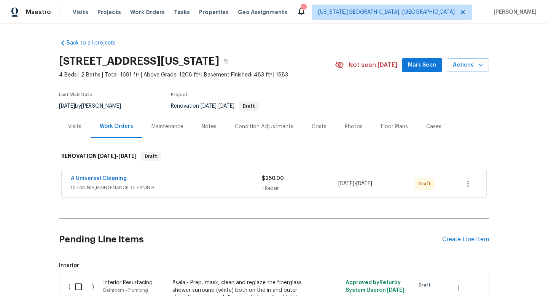
click at [431, 71] on button "Mark Seen" at bounding box center [422, 65] width 40 height 14
click at [458, 238] on div "Create Line Item" at bounding box center [465, 239] width 47 height 7
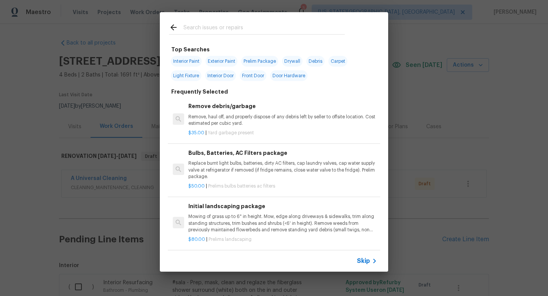
click at [196, 32] on input "text" at bounding box center [263, 28] width 161 height 11
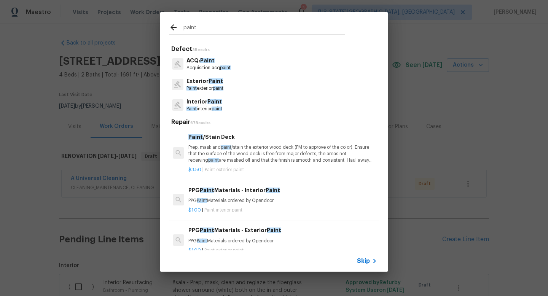
type input "paint"
click at [208, 104] on span "Paint" at bounding box center [214, 101] width 14 height 5
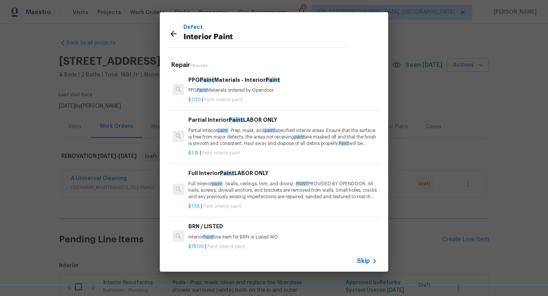
click at [224, 186] on p "Full Interior paint - (walls, ceilings, trim, and doors) - PAINT PROVIDED BY OP…" at bounding box center [282, 190] width 189 height 19
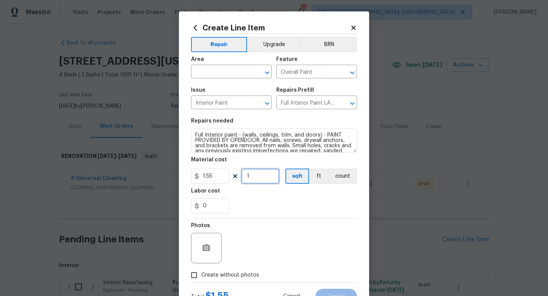
click at [262, 181] on input "1" at bounding box center [260, 175] width 38 height 15
type input "1691"
click at [256, 230] on div "Photos" at bounding box center [274, 242] width 166 height 49
click at [238, 273] on span "Create without photos" at bounding box center [230, 275] width 58 height 8
click at [201, 273] on input "Create without photos" at bounding box center [194, 275] width 14 height 14
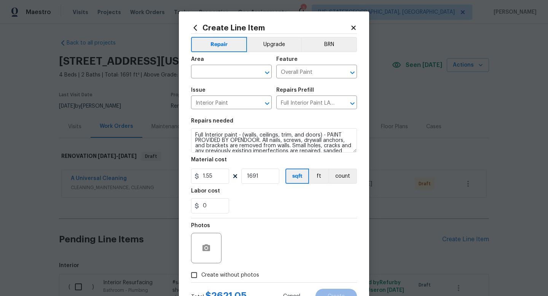
checkbox input "true"
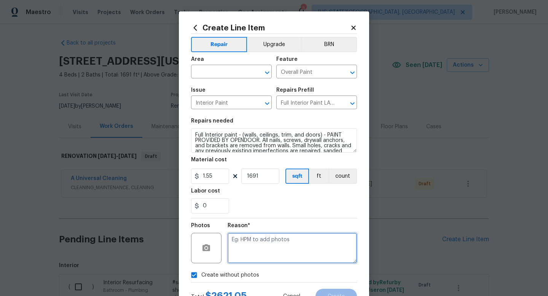
click at [240, 247] on textarea at bounding box center [291, 248] width 129 height 30
type textarea "na"
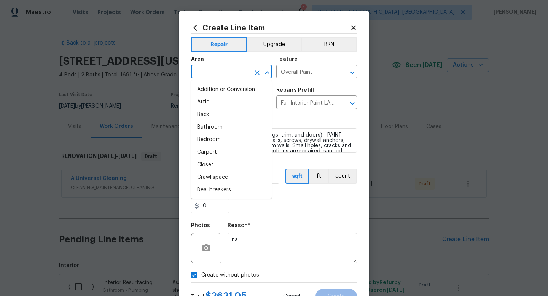
click at [224, 70] on input "text" at bounding box center [220, 73] width 59 height 12
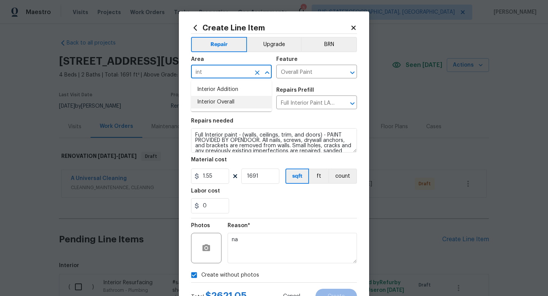
click at [220, 101] on li "Interior Overall" at bounding box center [231, 102] width 81 height 13
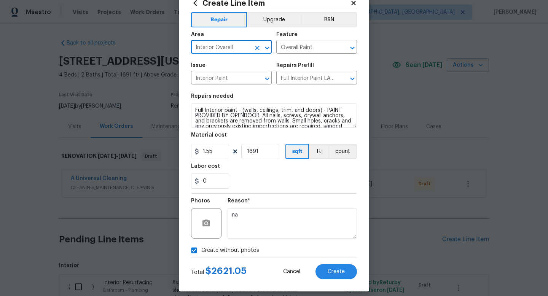
scroll to position [32, 0]
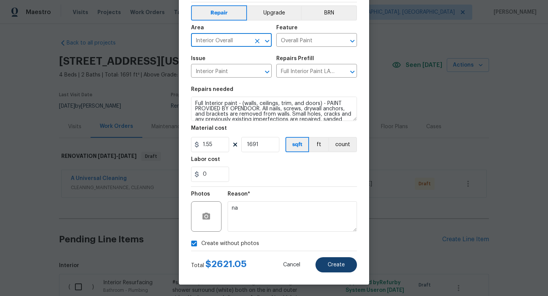
type input "Interior Overall"
click at [337, 265] on span "Create" at bounding box center [335, 265] width 17 height 6
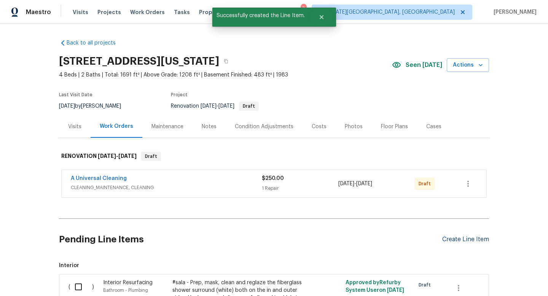
click at [454, 237] on div "Create Line Item" at bounding box center [465, 239] width 47 height 7
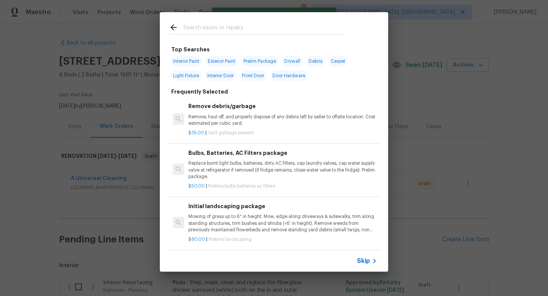
click at [203, 24] on input "text" at bounding box center [263, 28] width 161 height 11
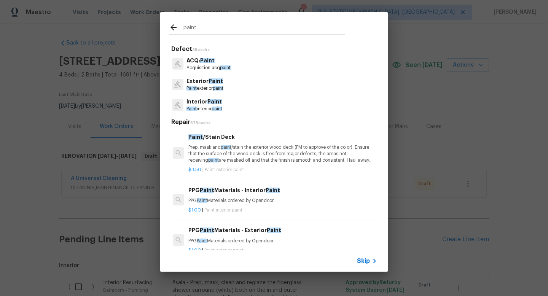
type input "paint"
click at [219, 101] on span "Paint" at bounding box center [214, 101] width 14 height 5
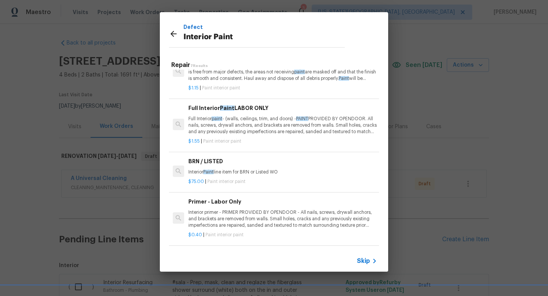
scroll to position [52, 0]
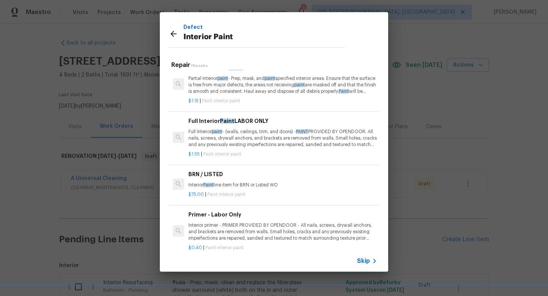
click at [242, 133] on p "Full Interior paint - (walls, ceilings, trim, and doors) - PAINT PROVIDED BY OP…" at bounding box center [282, 138] width 189 height 19
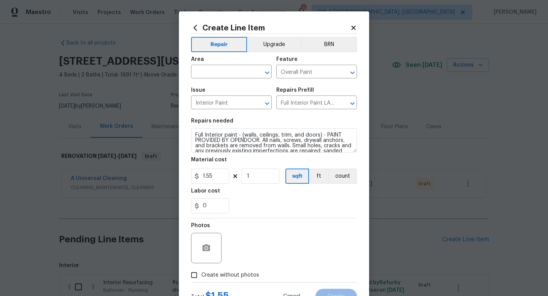
click at [347, 28] on h2 "Create Line Item" at bounding box center [270, 28] width 159 height 8
click at [354, 28] on icon at bounding box center [353, 27] width 7 height 7
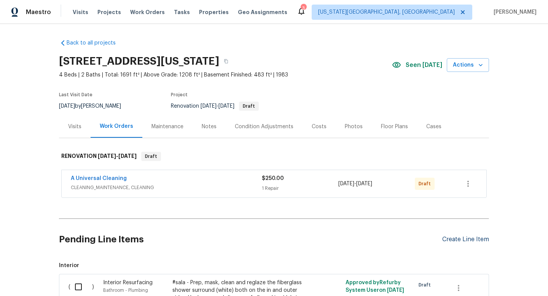
click at [447, 241] on div "Create Line Item" at bounding box center [465, 239] width 47 height 7
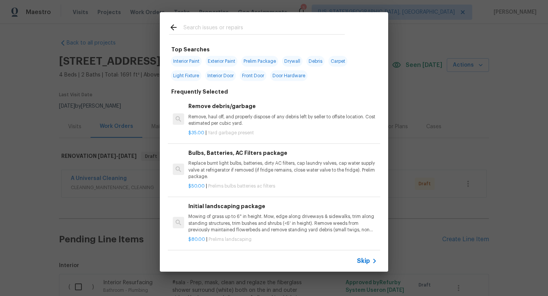
click at [196, 24] on input "text" at bounding box center [263, 28] width 161 height 11
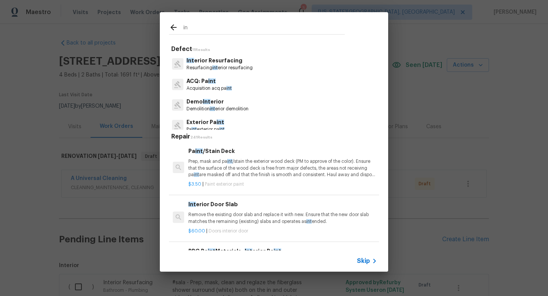
type input "i"
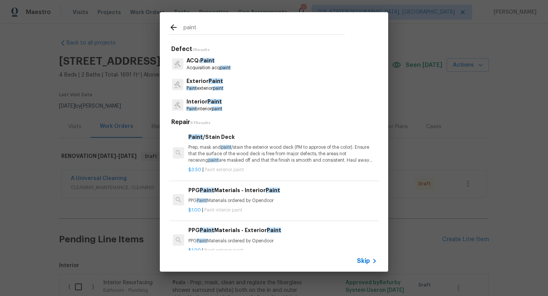
type input "paint"
click at [213, 105] on p "Interior Paint" at bounding box center [204, 102] width 36 height 8
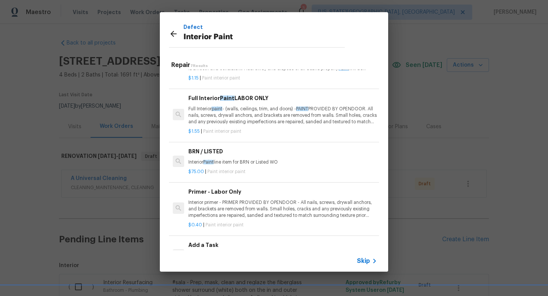
scroll to position [118, 0]
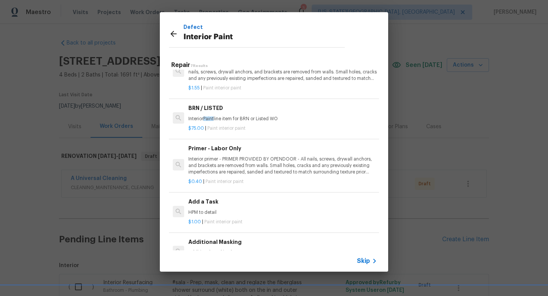
click at [264, 165] on p "Interior primer - PRIMER PROVIDED BY OPENDOOR - All nails, screws, drywall anch…" at bounding box center [282, 165] width 189 height 19
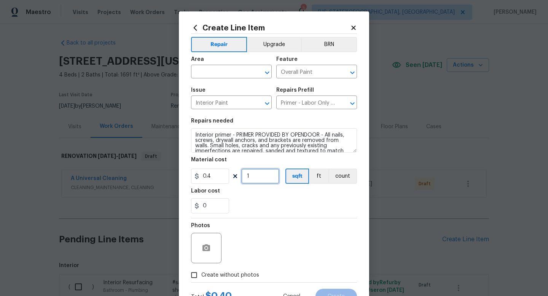
click at [262, 176] on input "1" at bounding box center [260, 175] width 38 height 15
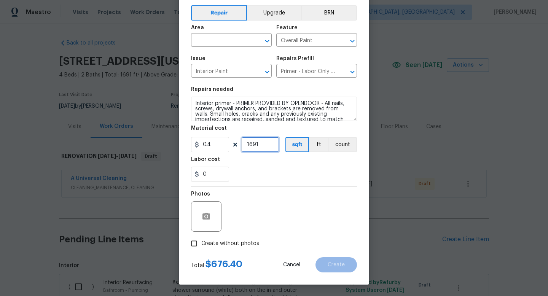
type input "1691"
click at [238, 237] on label "Create without photos" at bounding box center [223, 243] width 72 height 14
click at [201, 237] on input "Create without photos" at bounding box center [194, 243] width 14 height 14
checkbox input "true"
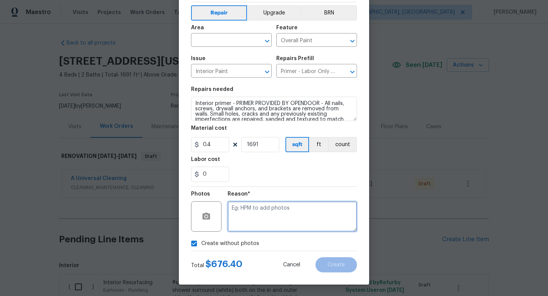
click at [247, 216] on textarea at bounding box center [291, 216] width 129 height 30
type textarea "na"
click at [203, 37] on input "text" at bounding box center [220, 41] width 59 height 12
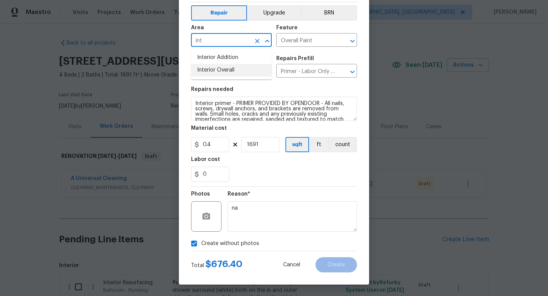
click at [204, 71] on li "Interior Overall" at bounding box center [231, 70] width 81 height 13
type input "Interior Overall"
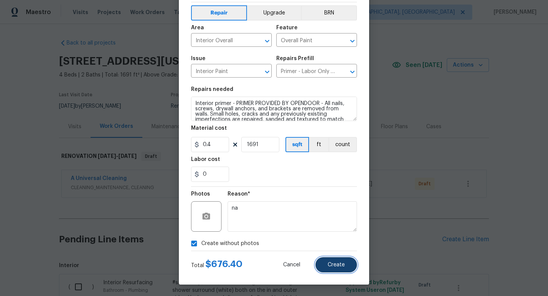
click at [345, 267] on button "Create" at bounding box center [335, 264] width 41 height 15
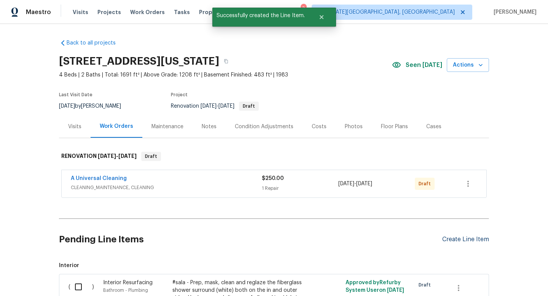
click at [458, 237] on div "Create Line Item" at bounding box center [465, 239] width 47 height 7
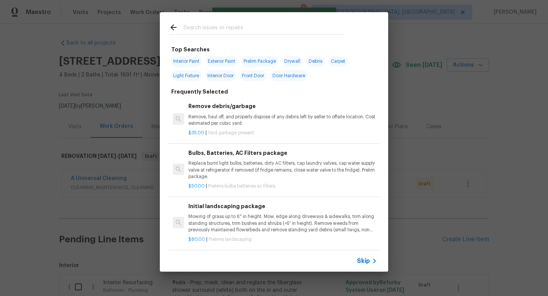
click at [227, 23] on input "text" at bounding box center [263, 28] width 161 height 11
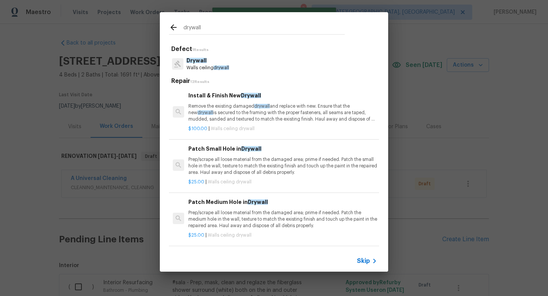
type input "drywall"
click at [216, 66] on span "drywall" at bounding box center [221, 67] width 16 height 5
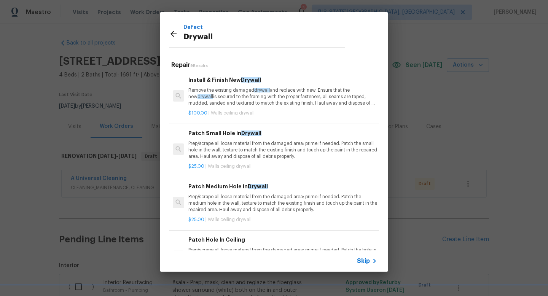
scroll to position [264, 0]
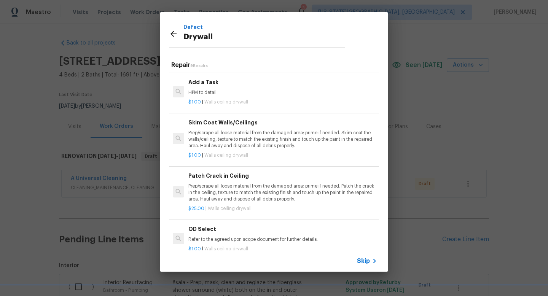
click at [221, 95] on p "HPM to detail" at bounding box center [282, 92] width 189 height 6
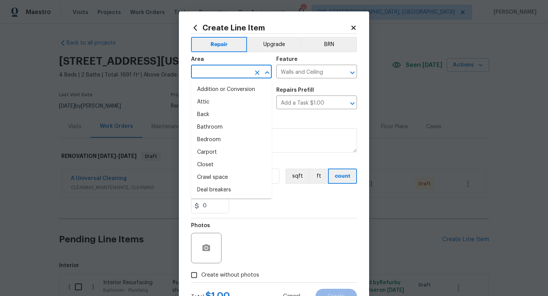
click at [211, 74] on input "text" at bounding box center [220, 73] width 59 height 12
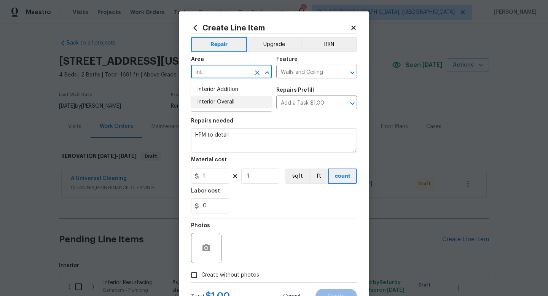
click at [208, 110] on ul "Interior Addition Interior Overall" at bounding box center [231, 95] width 81 height 31
click at [208, 104] on li "Interior Overall" at bounding box center [231, 102] width 81 height 13
type input "Interior Overall"
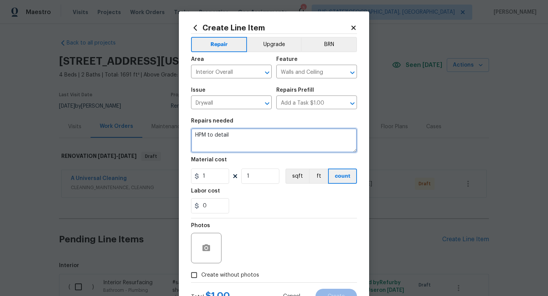
drag, startPoint x: 230, startPoint y: 136, endPoint x: 132, endPoint y: 131, distance: 97.9
click at [132, 131] on div "Create Line Item Repair Upgrade BRN Area Interior Overall ​ Feature Walls and C…" at bounding box center [274, 148] width 548 height 296
type textarea "D"
type textarea "Repair drywall at walls throughout home prior to paint."
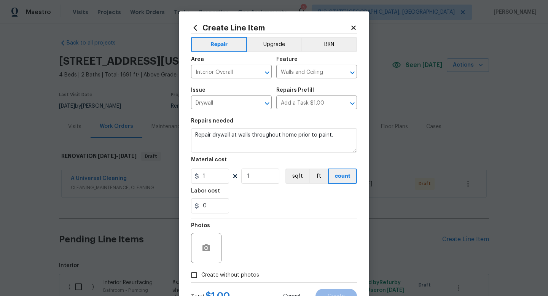
click at [229, 271] on span "Create without photos" at bounding box center [230, 275] width 58 height 8
click at [201, 271] on input "Create without photos" at bounding box center [194, 275] width 14 height 14
checkbox input "true"
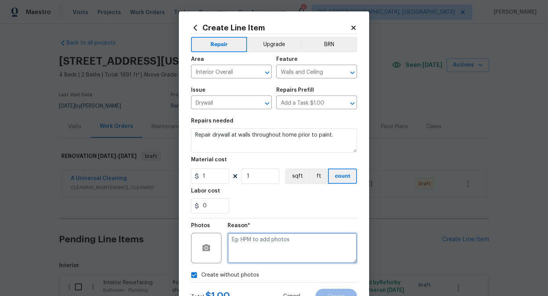
click at [238, 241] on textarea at bounding box center [291, 248] width 129 height 30
type textarea "na"
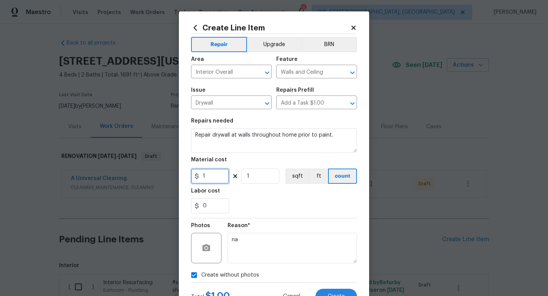
click at [214, 178] on input "1" at bounding box center [210, 175] width 38 height 15
type input "350"
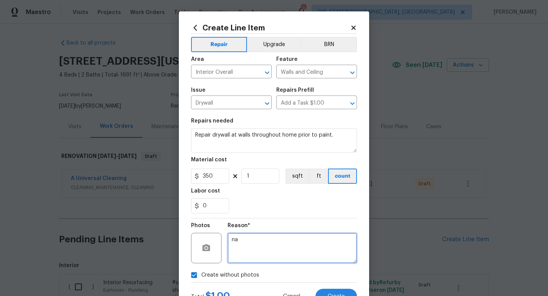
click at [275, 251] on textarea "na" at bounding box center [291, 248] width 129 height 30
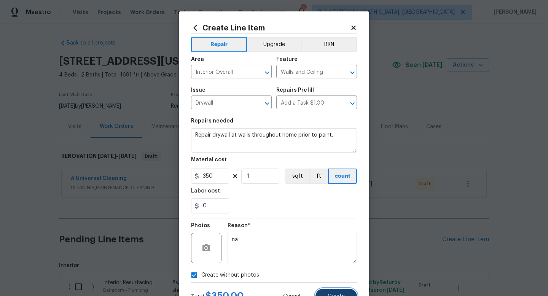
click at [330, 293] on button "Create" at bounding box center [335, 296] width 41 height 15
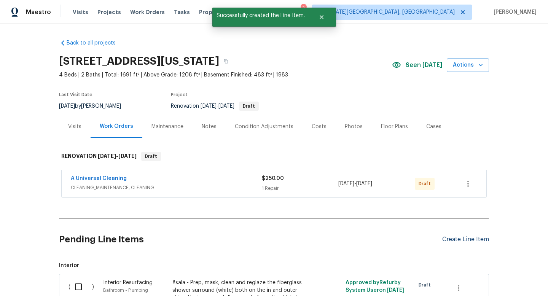
click at [460, 239] on div "Create Line Item" at bounding box center [465, 239] width 47 height 7
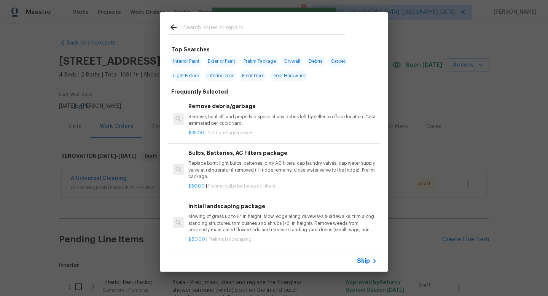
click at [205, 30] on input "text" at bounding box center [263, 28] width 161 height 11
type input "i"
type input "s"
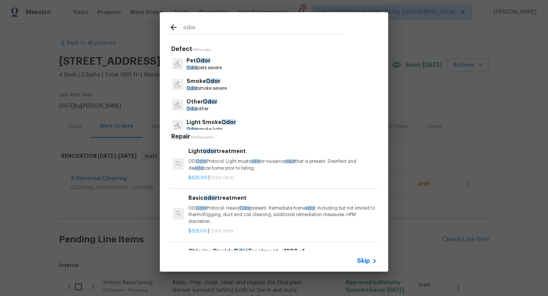
type input "odor"
click at [209, 99] on span "Odor" at bounding box center [210, 101] width 14 height 5
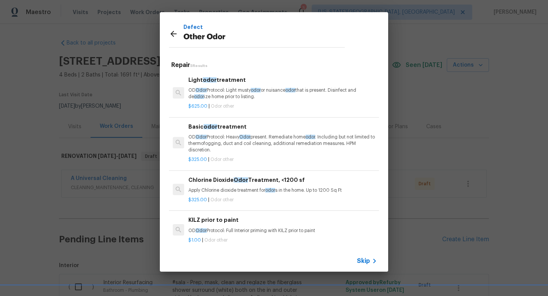
click at [235, 189] on p "Apply Chlorine dioxide treatment for odor s in the home. Up to 1200 Sq Ft" at bounding box center [282, 190] width 189 height 6
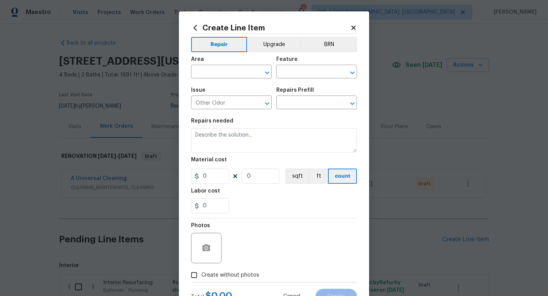
type input "Chlorine Dioxide Odor Treatment, <1200 sf $325.00"
type textarea "Apply Chlorine dioxide treatment for odors in the home. Up to 1200 Sq Ft"
type input "325"
type input "1"
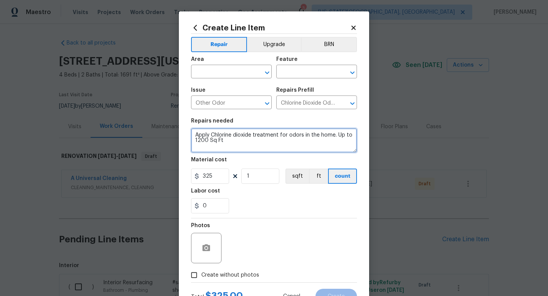
drag, startPoint x: 229, startPoint y: 143, endPoint x: 140, endPoint y: 110, distance: 94.8
click at [140, 110] on div "Create Line Item Repair Upgrade BRN Area ​ Feature ​ Issue Other Odor ​ Repairs…" at bounding box center [274, 148] width 548 height 296
type textarea "Complete odor treatment throughout including the basement and garage."
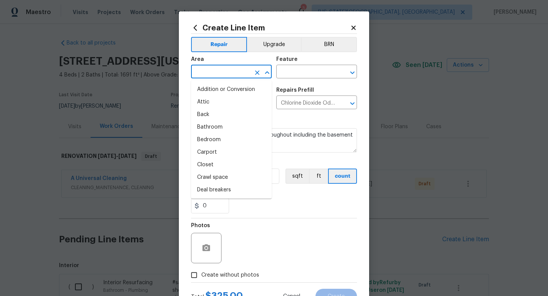
click at [235, 74] on input "text" at bounding box center [220, 73] width 59 height 12
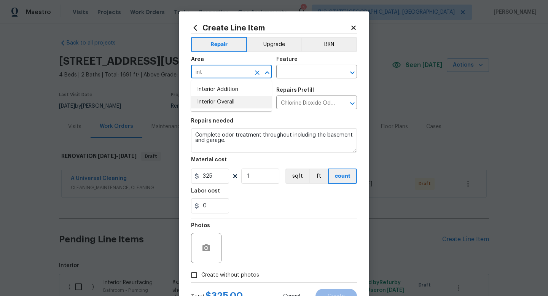
click at [221, 104] on li "Interior Overall" at bounding box center [231, 102] width 81 height 13
type input "Interior Overall"
click at [294, 77] on input "text" at bounding box center [305, 73] width 59 height 12
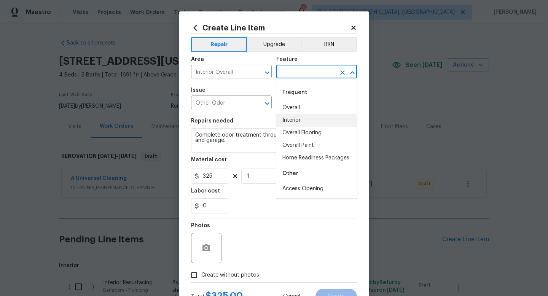
click at [293, 120] on li "Interior" at bounding box center [316, 120] width 81 height 13
type input "Interior"
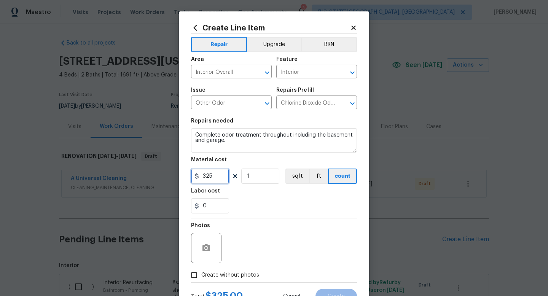
drag, startPoint x: 220, startPoint y: 181, endPoint x: 157, endPoint y: 177, distance: 63.6
click at [157, 177] on div "Create Line Item Repair Upgrade BRN Area Interior Overall ​ Feature Interior ​ …" at bounding box center [274, 148] width 548 height 296
type input "1000"
click at [251, 215] on section "Repairs needed Complete odor treatment throughout including the basement and ga…" at bounding box center [274, 166] width 166 height 104
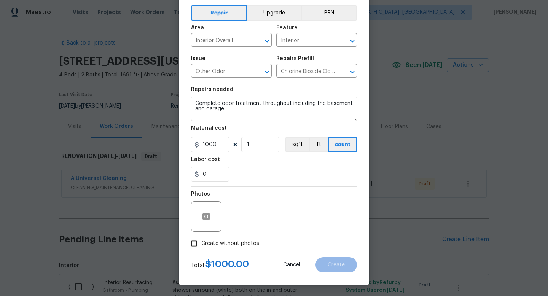
click at [234, 239] on label "Create without photos" at bounding box center [223, 243] width 72 height 14
click at [201, 239] on input "Create without photos" at bounding box center [194, 243] width 14 height 14
checkbox input "true"
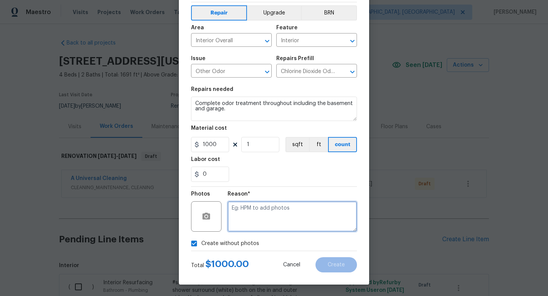
click at [241, 210] on textarea at bounding box center [291, 216] width 129 height 30
type textarea "na"
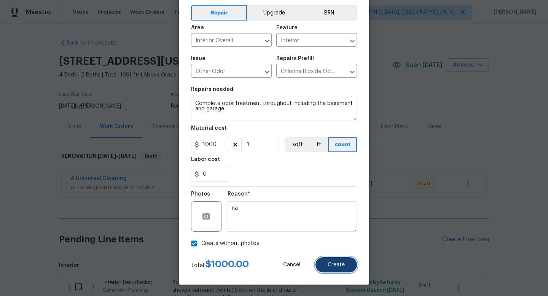
click at [344, 263] on span "Create" at bounding box center [335, 265] width 17 height 6
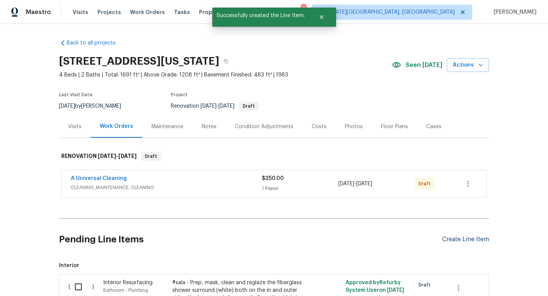
click at [462, 240] on div "Create Line Item" at bounding box center [465, 239] width 47 height 7
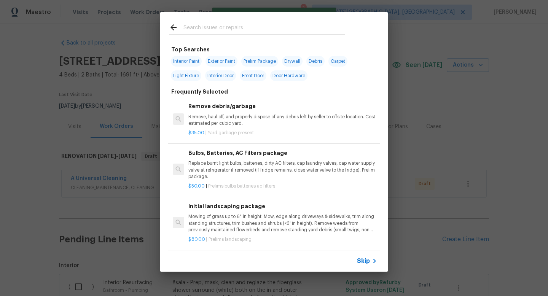
click at [210, 28] on input "text" at bounding box center [263, 28] width 161 height 11
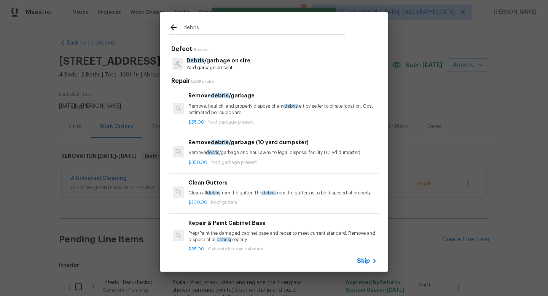
type input "debris"
click at [210, 61] on p "Debris /garbage on site" at bounding box center [218, 61] width 64 height 8
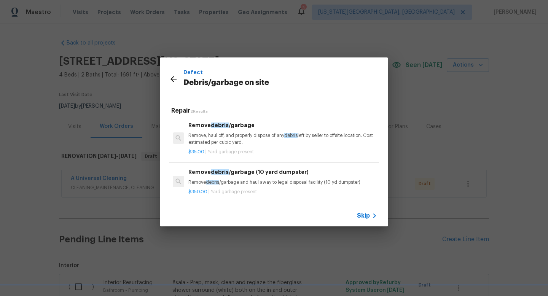
click at [224, 141] on p "Remove, haul off, and properly dispose of any debris left by seller to offsite …" at bounding box center [282, 138] width 189 height 13
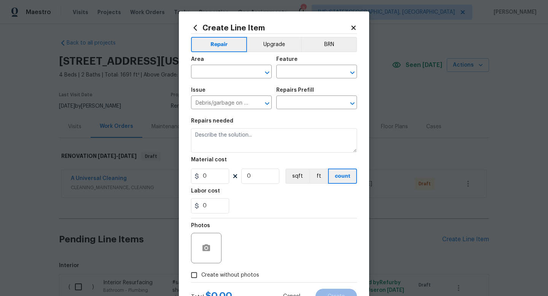
type input "Remove debris/garbage $35.00"
type textarea "Remove, haul off, and properly dispose of any debris left by seller to offsite …"
type input "35"
type input "1"
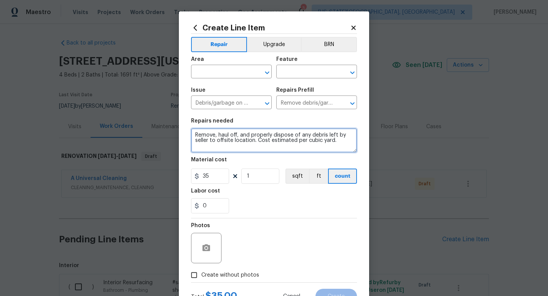
drag, startPoint x: 343, startPoint y: 143, endPoint x: 160, endPoint y: 115, distance: 185.0
click at [160, 115] on div "Create Line Item Repair Upgrade BRN Area ​ Feature ​ Issue Debris/garbage on si…" at bounding box center [274, 148] width 548 height 296
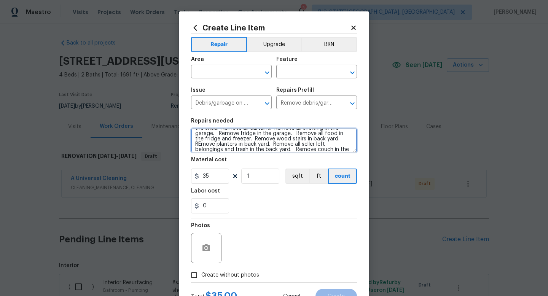
scroll to position [23, 0]
type textarea "Remove all left over debris throughout home. Remove all carpet. Remove all blin…"
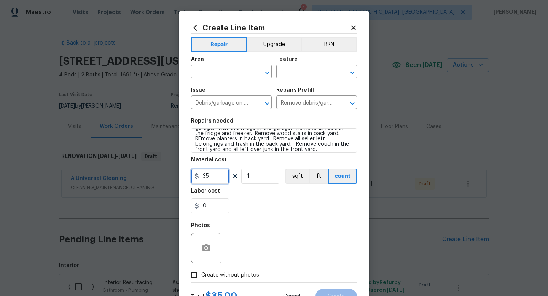
drag, startPoint x: 224, startPoint y: 177, endPoint x: 164, endPoint y: 177, distance: 59.7
click at [164, 177] on div "Create Line Item Repair Upgrade BRN Area ​ Feature ​ Issue Debris/garbage on si…" at bounding box center [274, 148] width 548 height 296
type input "1850"
click at [216, 268] on label "Create without photos" at bounding box center [223, 275] width 72 height 14
click at [201, 268] on input "Create without photos" at bounding box center [194, 275] width 14 height 14
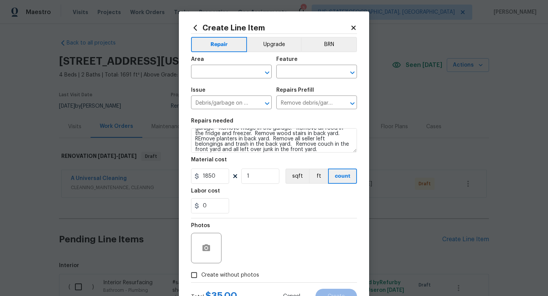
checkbox input "true"
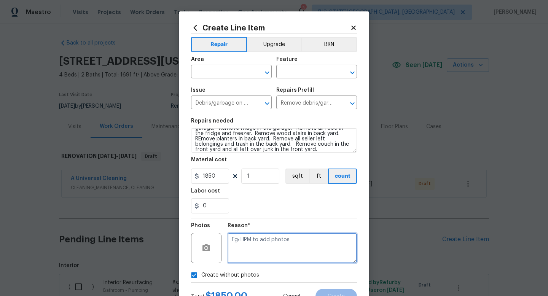
click at [250, 251] on textarea at bounding box center [291, 248] width 129 height 30
type textarea "na"
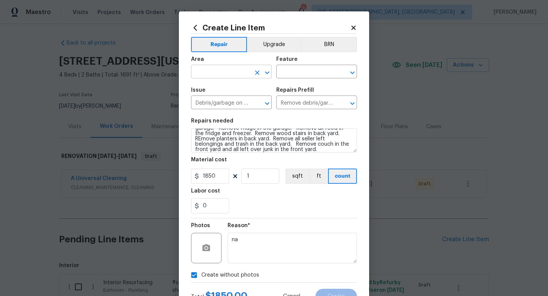
click at [227, 75] on input "text" at bounding box center [220, 73] width 59 height 12
click at [221, 104] on li "Interior Overall" at bounding box center [231, 102] width 81 height 13
type input "Interior Overall"
click at [289, 74] on input "text" at bounding box center [305, 73] width 59 height 12
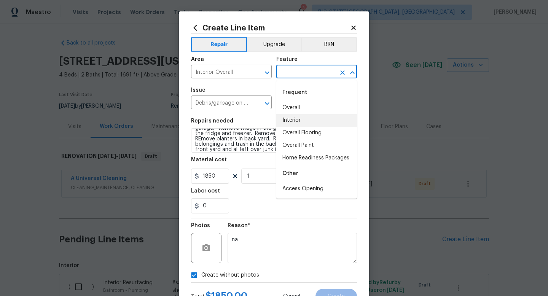
click at [288, 119] on li "Interior" at bounding box center [316, 120] width 81 height 13
type input "Interior"
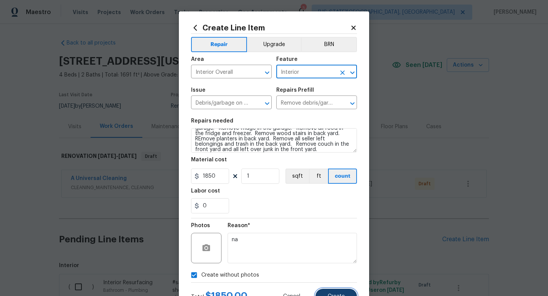
click at [330, 295] on span "Create" at bounding box center [335, 297] width 17 height 6
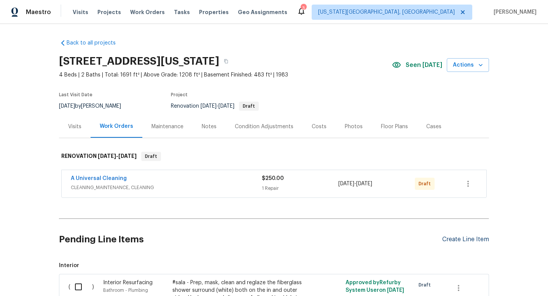
click at [458, 238] on div "Create Line Item" at bounding box center [465, 239] width 47 height 7
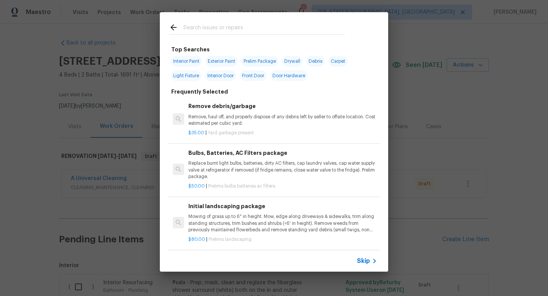
click at [206, 29] on input "text" at bounding box center [263, 28] width 161 height 11
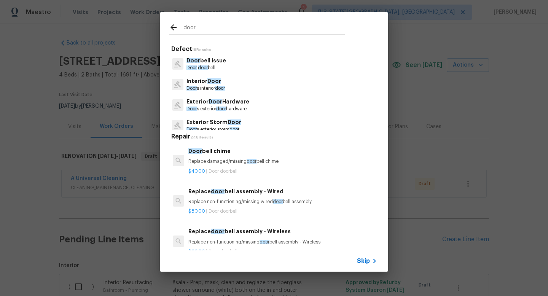
type input "door"
click at [214, 103] on span "Door" at bounding box center [215, 101] width 14 height 5
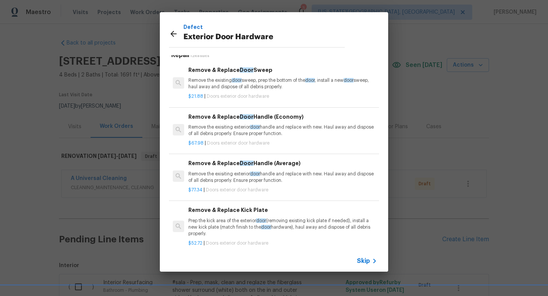
scroll to position [0, 0]
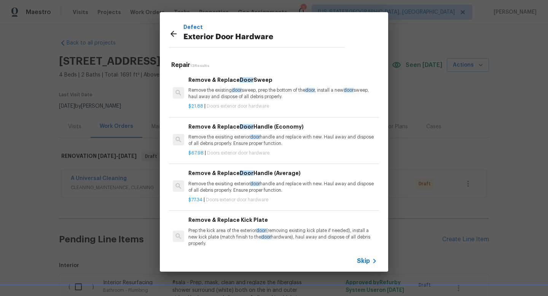
click at [175, 29] on div "Defect Exterior Door Hardware" at bounding box center [257, 35] width 176 height 24
click at [173, 36] on icon at bounding box center [173, 34] width 6 height 6
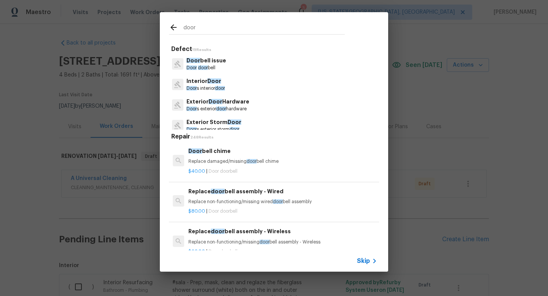
click at [198, 29] on input "door" at bounding box center [263, 28] width 161 height 11
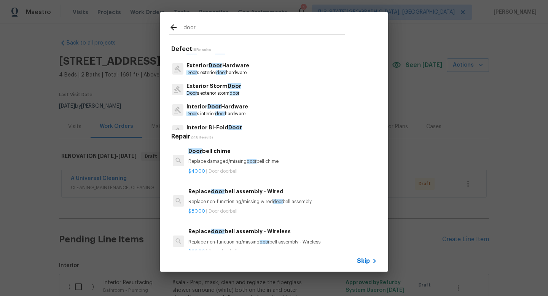
scroll to position [37, 0]
click at [207, 87] on p "Exterior Storm Door" at bounding box center [213, 86] width 55 height 8
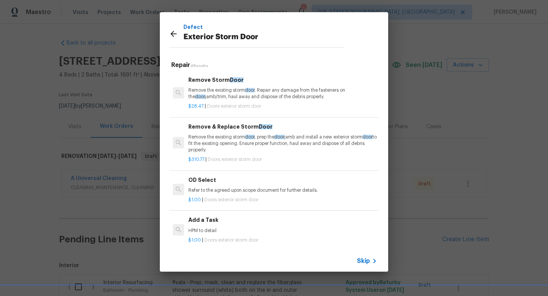
click at [214, 233] on p "HPM to detail" at bounding box center [282, 230] width 189 height 6
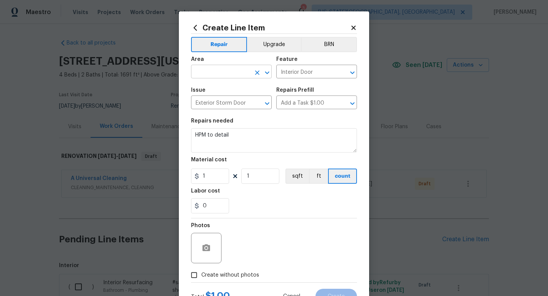
click at [214, 77] on input "text" at bounding box center [220, 73] width 59 height 12
click at [215, 102] on li "Exterior Overall" at bounding box center [231, 102] width 81 height 13
type input "Exterior Overall"
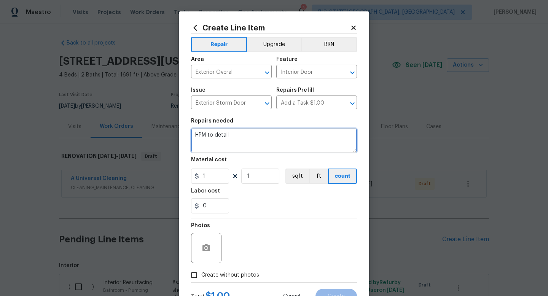
drag, startPoint x: 237, startPoint y: 141, endPoint x: 106, endPoint y: 117, distance: 133.0
click at [106, 117] on div "Create Line Item Repair Upgrade BRN Area Exterior Overall ​ Feature Interior Do…" at bounding box center [274, 148] width 548 height 296
type textarea "Replace back door to garage."
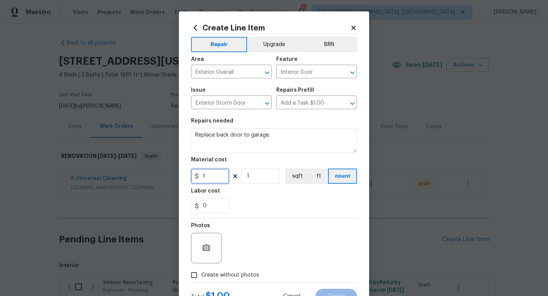
click at [210, 174] on input "1" at bounding box center [210, 175] width 38 height 15
type input "250"
click at [246, 276] on span "Create without photos" at bounding box center [230, 275] width 58 height 8
click at [201, 276] on input "Create without photos" at bounding box center [194, 275] width 14 height 14
checkbox input "true"
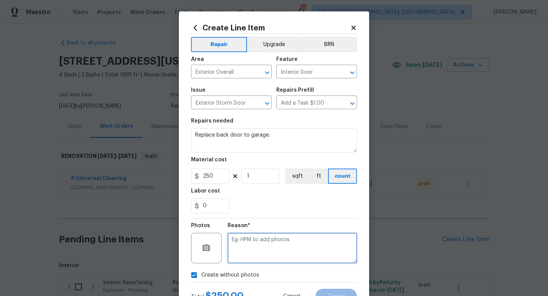
click at [246, 259] on textarea at bounding box center [291, 248] width 129 height 30
type textarea "na"
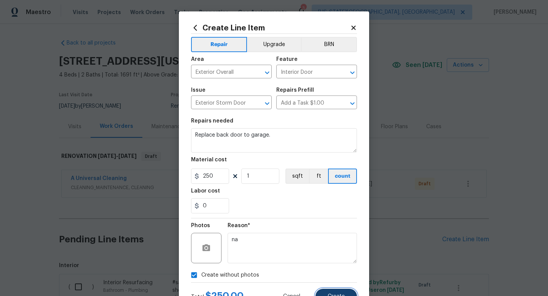
click at [328, 295] on span "Create" at bounding box center [335, 297] width 17 height 6
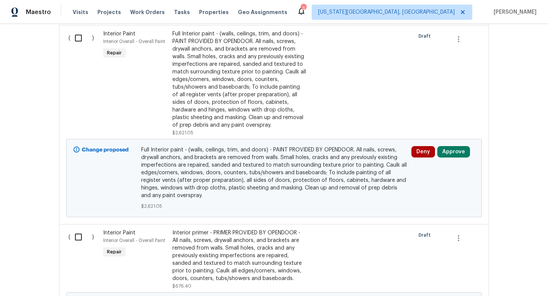
scroll to position [159, 0]
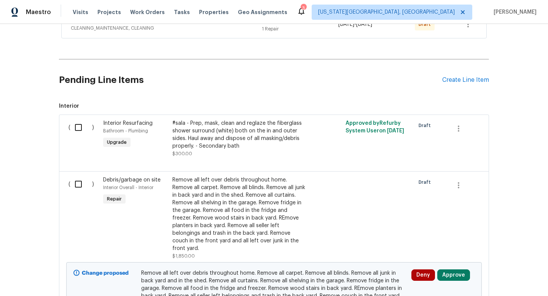
click at [214, 195] on div "Remove all left over debris throughout home. Remove all carpet. Remove all blin…" at bounding box center [239, 214] width 134 height 76
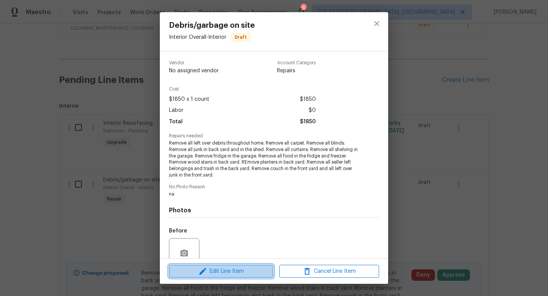
click at [214, 273] on span "Edit Line Item" at bounding box center [221, 272] width 100 height 10
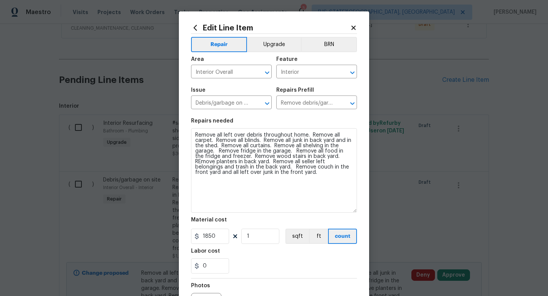
drag, startPoint x: 354, startPoint y: 149, endPoint x: 357, endPoint y: 209, distance: 60.2
click at [357, 209] on div "Edit Line Item Repair Upgrade BRN Area Interior Overall ​ Feature Interior ​ Is…" at bounding box center [274, 193] width 190 height 365
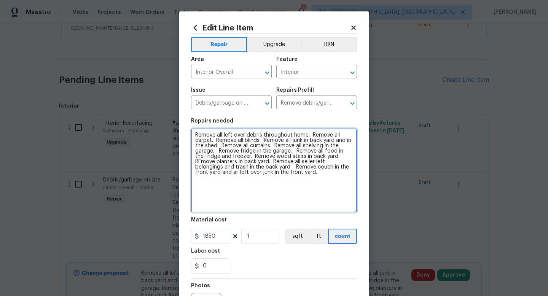
click at [308, 175] on textarea "Remove all left over debris throughout home. Remove all carpet. Remove all blin…" at bounding box center [274, 170] width 166 height 84
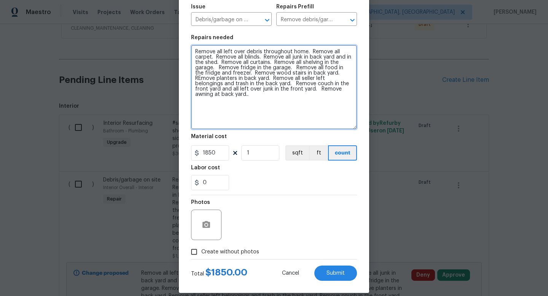
scroll to position [92, 0]
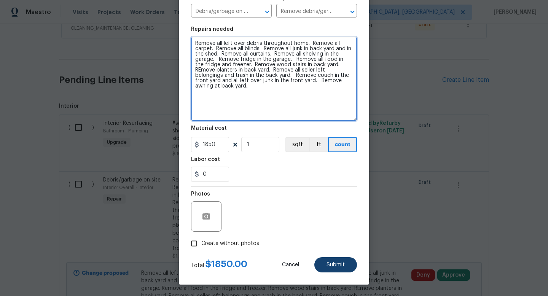
type textarea "Remove all left over debris throughout home. Remove all carpet. Remove all blin…"
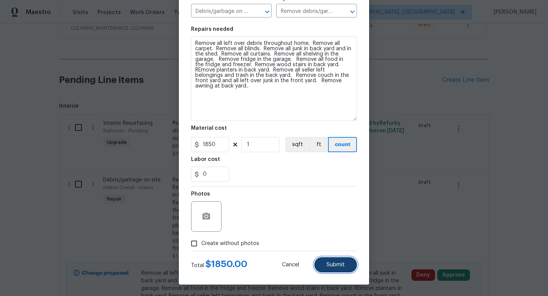
click at [324, 263] on button "Submit" at bounding box center [335, 264] width 43 height 15
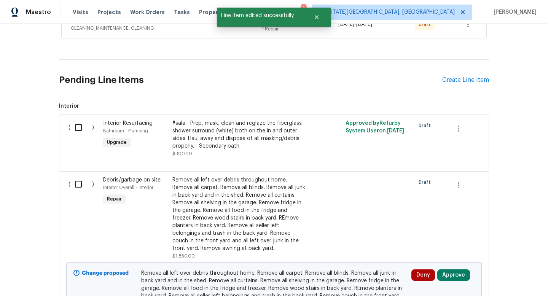
scroll to position [0, 0]
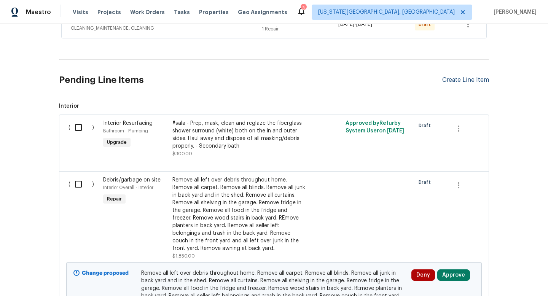
click at [462, 81] on div "Create Line Item" at bounding box center [465, 79] width 47 height 7
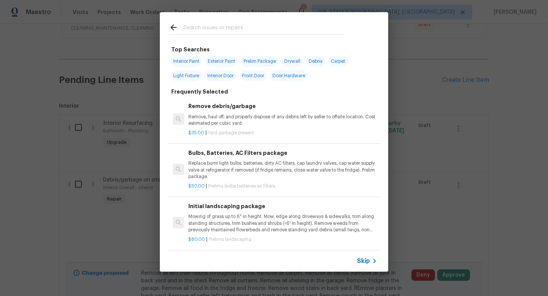
click at [216, 25] on input "text" at bounding box center [263, 28] width 161 height 11
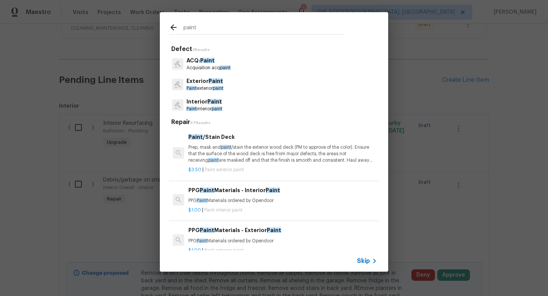
type input "paint"
click at [218, 88] on span "paint" at bounding box center [218, 88] width 11 height 5
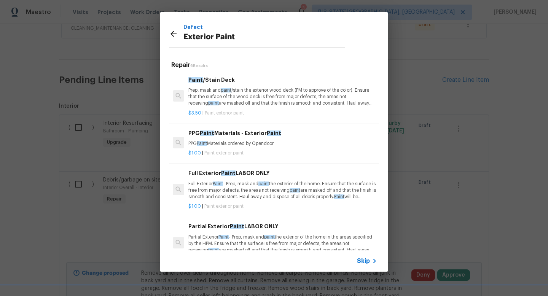
scroll to position [91, 0]
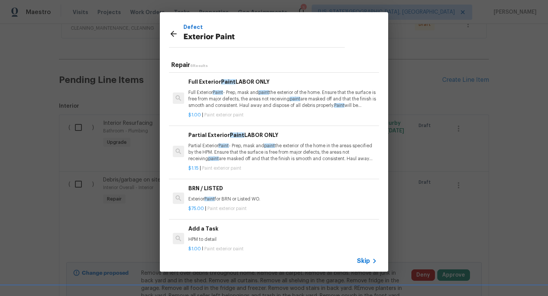
click at [229, 235] on div "Add a Task HPM to detail" at bounding box center [282, 233] width 189 height 18
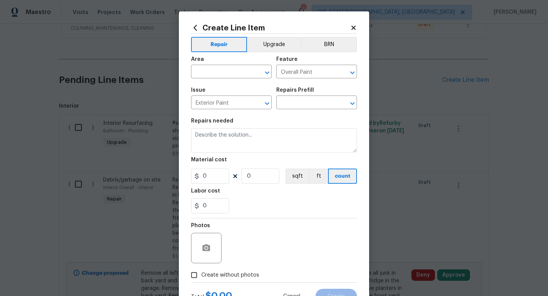
type input "Add a Task $1.00"
type textarea "HPM to detail"
type input "1"
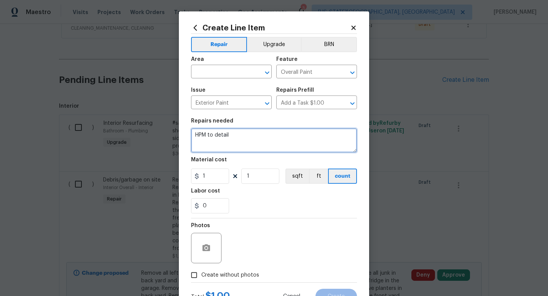
drag, startPoint x: 233, startPoint y: 136, endPoint x: 149, endPoint y: 136, distance: 83.7
click at [149, 136] on div "Create Line Item Repair Upgrade BRN Area ​ Feature Overall Paint ​ Issue Exteri…" at bounding box center [274, 148] width 548 height 296
type textarea "R"
type textarea "Full exterior paint."
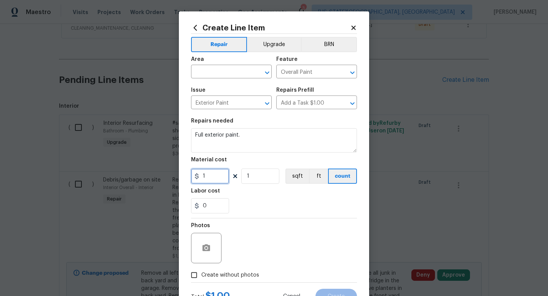
click at [215, 182] on input "1" at bounding box center [210, 175] width 38 height 15
type input "1.2"
click at [261, 176] on input "1" at bounding box center [260, 175] width 38 height 15
type input "0"
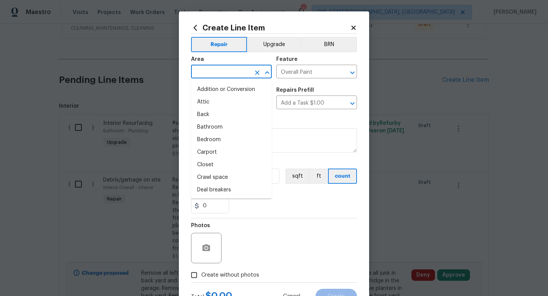
click at [230, 73] on input "text" at bounding box center [220, 73] width 59 height 12
type input "i"
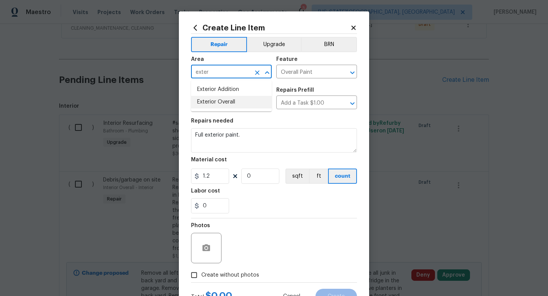
click at [226, 99] on li "Exterior Overall" at bounding box center [231, 102] width 81 height 13
type input "Exterior Overall"
click at [256, 178] on input "0" at bounding box center [260, 175] width 38 height 15
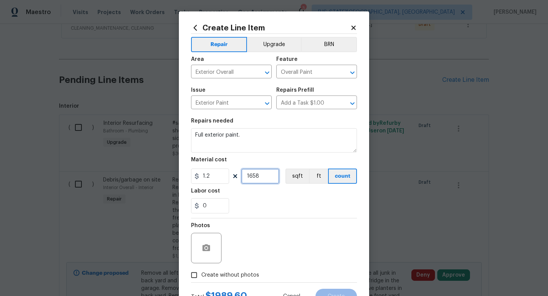
type input "1658"
click at [233, 277] on span "Create without photos" at bounding box center [230, 275] width 58 height 8
click at [201, 277] on input "Create without photos" at bounding box center [194, 275] width 14 height 14
checkbox input "true"
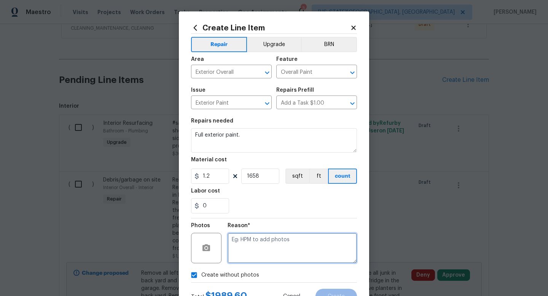
click at [246, 257] on textarea at bounding box center [291, 248] width 129 height 30
type textarea "na"
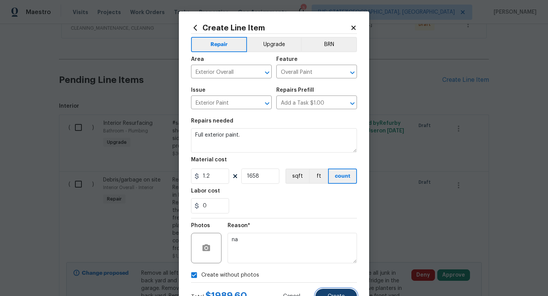
click at [327, 295] on button "Create" at bounding box center [335, 296] width 41 height 15
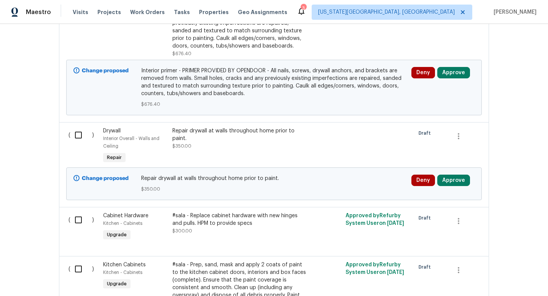
scroll to position [987, 0]
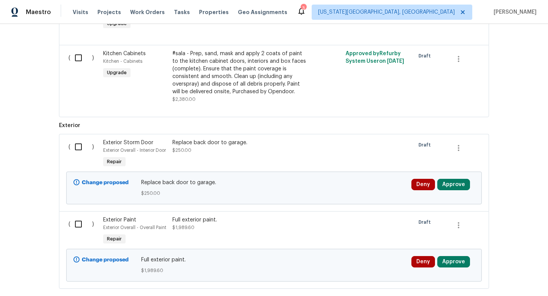
click at [238, 224] on div "Full exterior paint." at bounding box center [239, 220] width 134 height 8
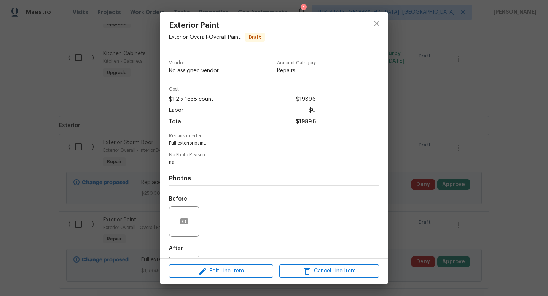
click at [236, 279] on div "Edit Line Item Cancel Line Item" at bounding box center [274, 270] width 228 height 25
click at [236, 271] on span "Edit Line Item" at bounding box center [221, 271] width 100 height 10
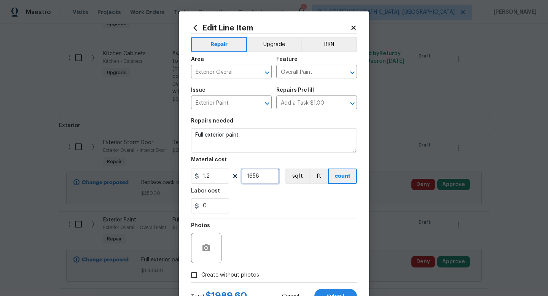
click at [260, 178] on input "1658" at bounding box center [260, 175] width 38 height 15
type input "1691"
click at [240, 271] on label "Create without photos" at bounding box center [223, 275] width 72 height 14
click at [201, 271] on input "Create without photos" at bounding box center [194, 275] width 14 height 14
checkbox input "true"
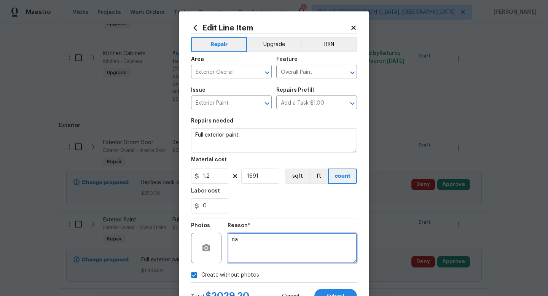
click at [260, 241] on textarea "na" at bounding box center [291, 248] width 129 height 30
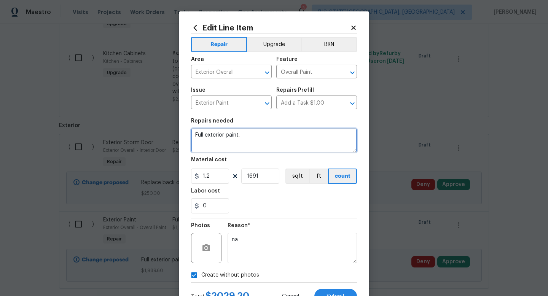
click at [253, 136] on textarea "Full exterior paint." at bounding box center [274, 140] width 166 height 24
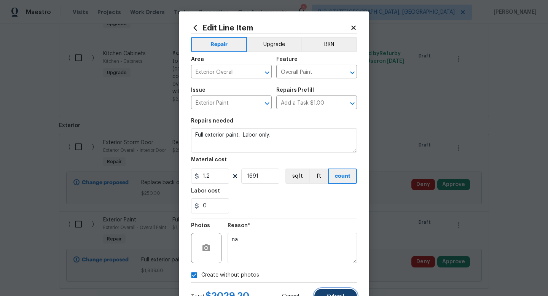
click at [330, 294] on span "Submit" at bounding box center [335, 297] width 18 height 6
type textarea "Full exterior paint. Labor only."
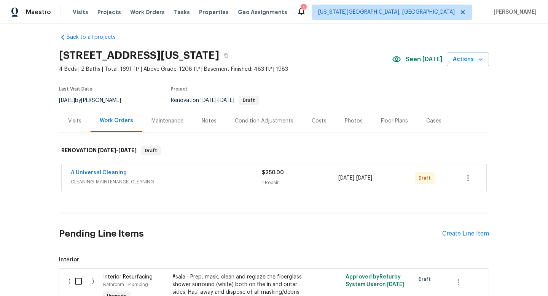
scroll to position [0, 0]
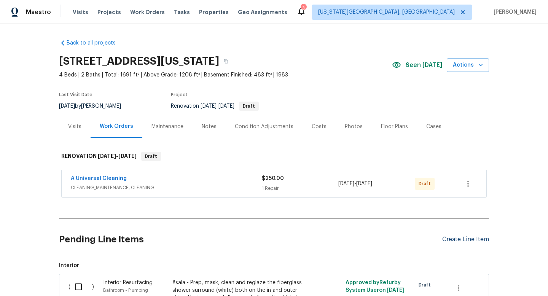
click at [460, 239] on div "Create Line Item" at bounding box center [465, 239] width 47 height 7
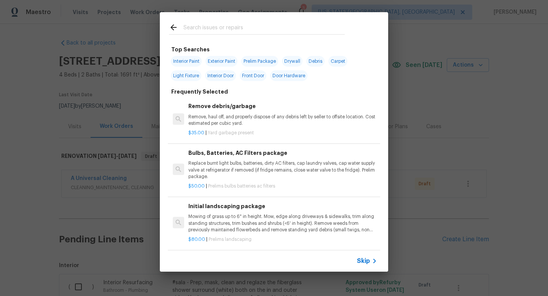
click at [203, 30] on input "text" at bounding box center [263, 28] width 161 height 11
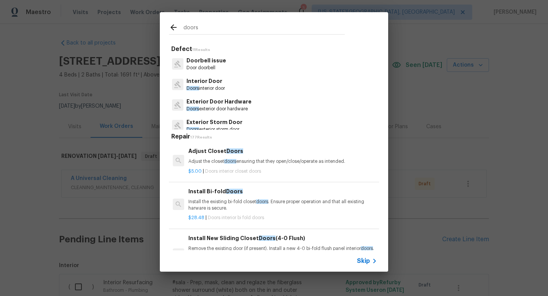
type input "doors"
click at [213, 83] on p "Interior Door" at bounding box center [205, 81] width 38 height 8
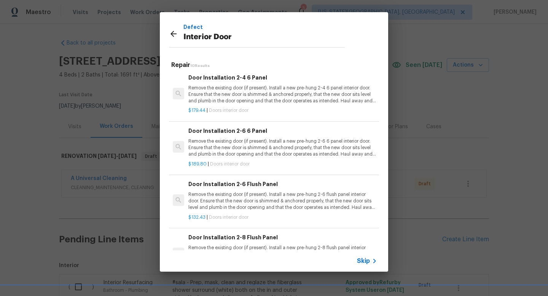
scroll to position [311, 0]
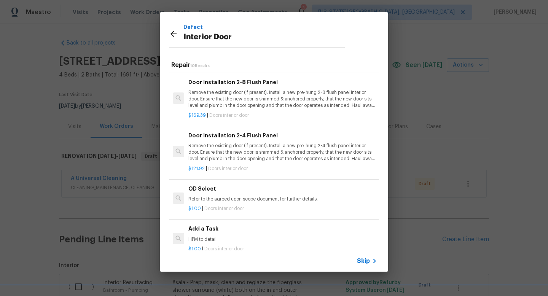
click at [214, 230] on h6 "Add a Task" at bounding box center [282, 228] width 189 height 8
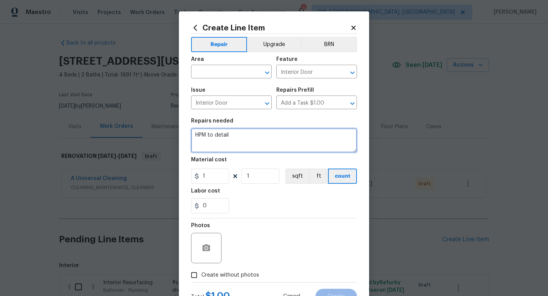
drag, startPoint x: 231, startPoint y: 133, endPoint x: 163, endPoint y: 133, distance: 68.1
click at [163, 133] on div "Create Line Item Repair Upgrade BRN Area ​ Feature Interior Door ​ Issue Interi…" at bounding box center [274, 148] width 548 height 296
type textarea "Replace all bi-pass doors at closets."
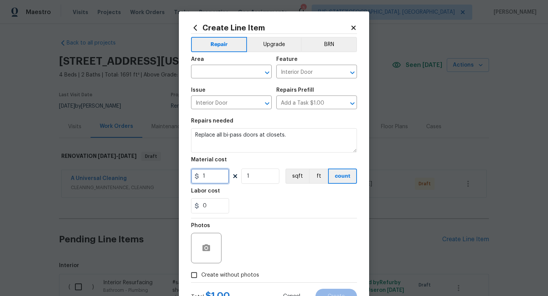
click at [213, 178] on input "1" at bounding box center [210, 175] width 38 height 15
type input "250"
click at [257, 176] on input "1" at bounding box center [260, 175] width 38 height 15
type input "4"
click at [240, 274] on span "Create without photos" at bounding box center [230, 275] width 58 height 8
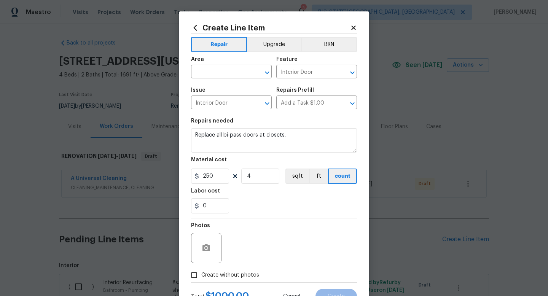
click at [201, 274] on input "Create without photos" at bounding box center [194, 275] width 14 height 14
checkbox input "true"
click at [242, 250] on textarea at bounding box center [291, 248] width 129 height 30
type textarea "na"
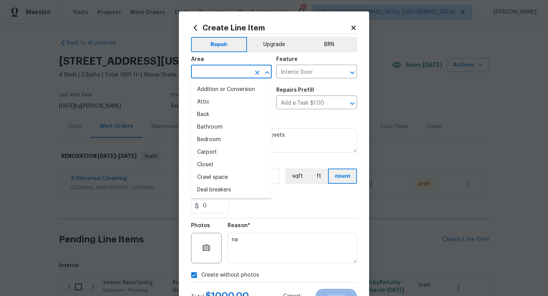
click at [204, 75] on input "text" at bounding box center [220, 73] width 59 height 12
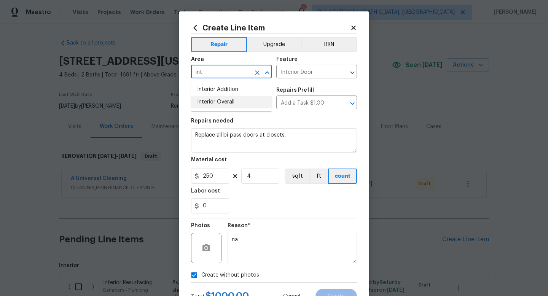
click at [198, 99] on li "Interior Overall" at bounding box center [231, 102] width 81 height 13
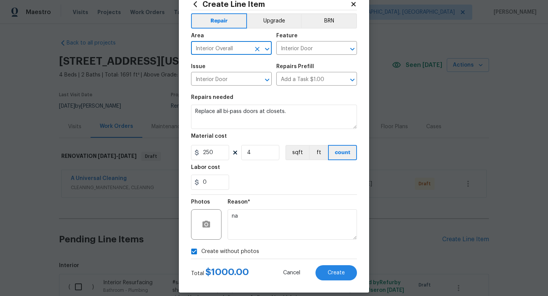
scroll to position [32, 0]
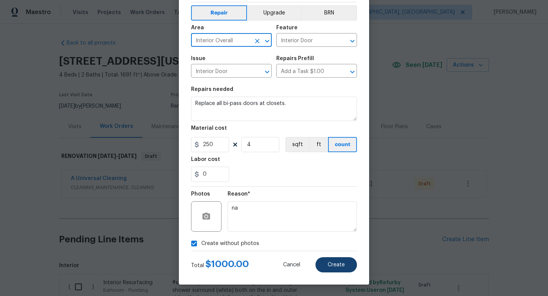
type input "Interior Overall"
click at [333, 262] on span "Create" at bounding box center [335, 265] width 17 height 6
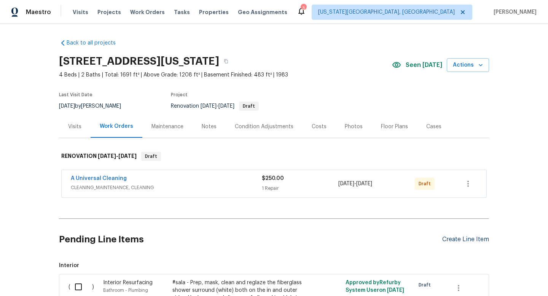
click at [449, 236] on div "Create Line Item" at bounding box center [465, 239] width 47 height 7
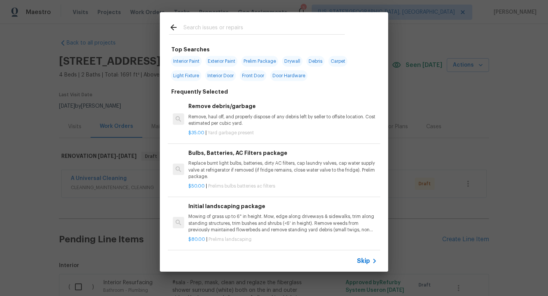
click at [224, 26] on input "text" at bounding box center [263, 28] width 161 height 11
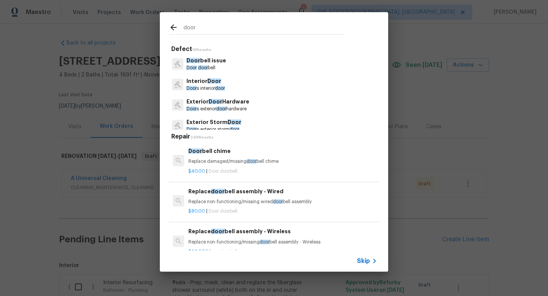
type input "door"
click at [216, 84] on span "Door" at bounding box center [214, 80] width 14 height 5
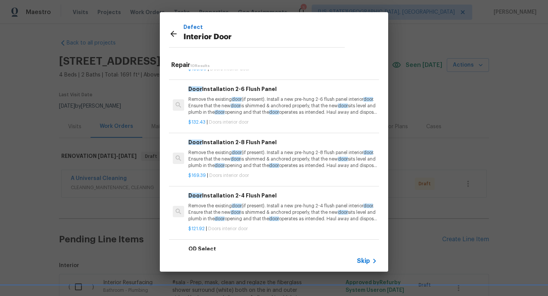
scroll to position [311, 0]
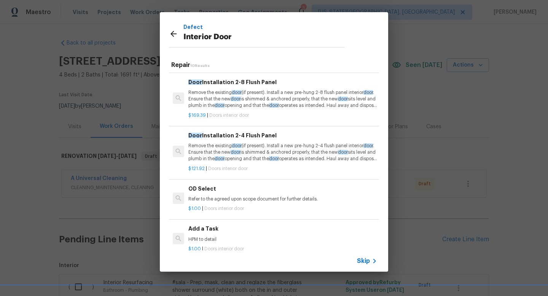
click at [214, 228] on h6 "Add a Task" at bounding box center [282, 228] width 189 height 8
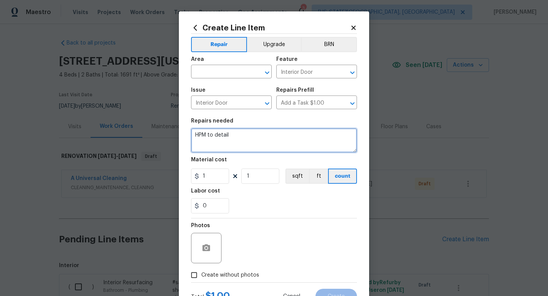
drag, startPoint x: 230, startPoint y: 137, endPoint x: 165, endPoint y: 136, distance: 65.0
click at [165, 136] on div "Create Line Item Repair Upgrade BRN Area ​ Feature Interior Door ​ Issue Interi…" at bounding box center [274, 148] width 548 height 296
type textarea "Replace door to master."
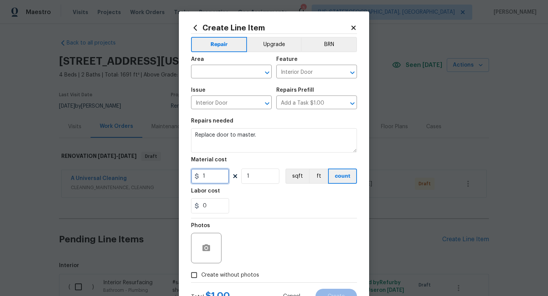
click at [214, 179] on input "1" at bounding box center [210, 175] width 38 height 15
type input "175"
click at [238, 280] on label "Create without photos" at bounding box center [223, 275] width 72 height 14
click at [201, 280] on input "Create without photos" at bounding box center [194, 275] width 14 height 14
checkbox input "true"
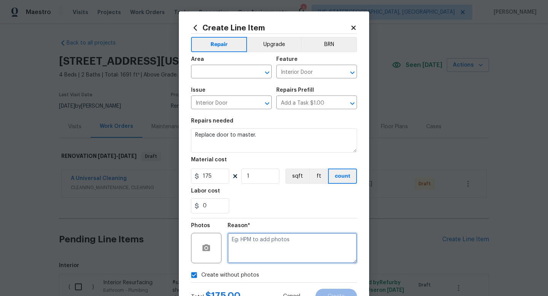
click at [239, 246] on textarea at bounding box center [291, 248] width 129 height 30
type textarea "na"
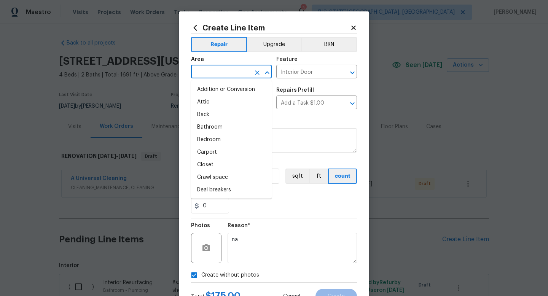
click at [208, 78] on input "text" at bounding box center [220, 73] width 59 height 12
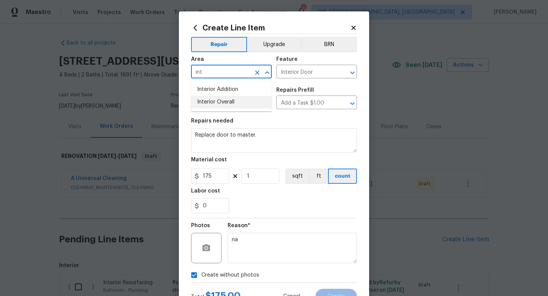
click at [208, 104] on li "Interior Overall" at bounding box center [231, 102] width 81 height 13
type input "Interior Overall"
click at [330, 292] on button "Create" at bounding box center [335, 296] width 41 height 15
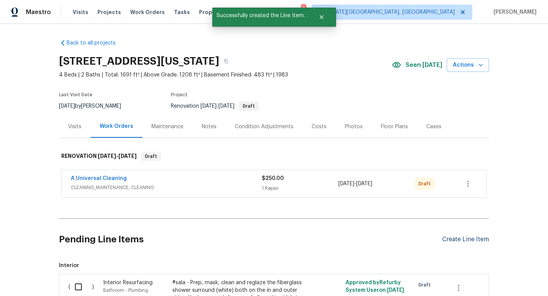
click at [456, 239] on div "Create Line Item" at bounding box center [465, 239] width 47 height 7
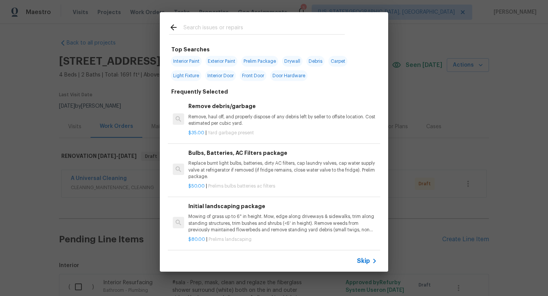
click at [212, 29] on input "text" at bounding box center [263, 28] width 161 height 11
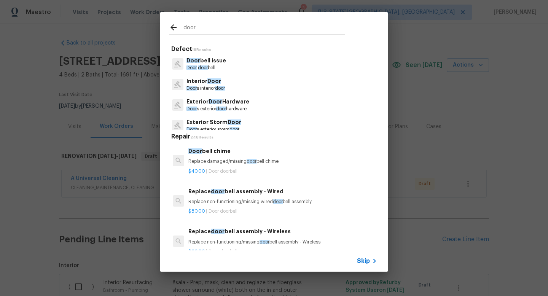
type input "door"
click at [204, 83] on p "Interior Door" at bounding box center [205, 81] width 38 height 8
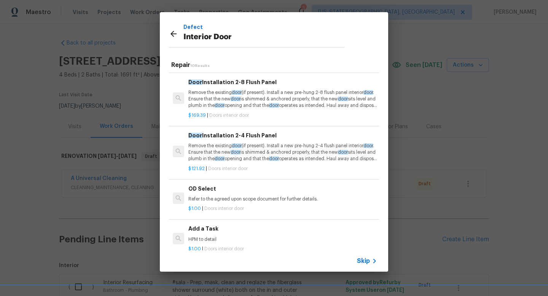
click at [209, 237] on p "HPM to detail" at bounding box center [282, 239] width 189 height 6
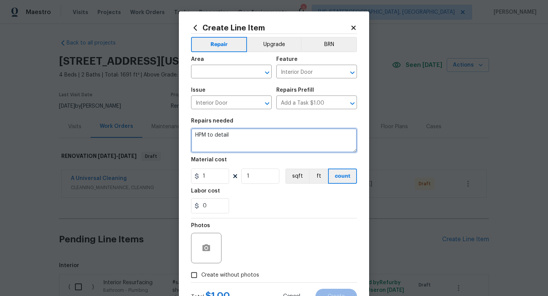
drag, startPoint x: 243, startPoint y: 137, endPoint x: 154, endPoint y: 132, distance: 89.2
click at [154, 132] on div "Create Line Item Repair Upgrade BRN Area ​ Feature Interior Door ​ Issue Interi…" at bounding box center [274, 148] width 548 height 296
type textarea "Replace pocket door at master bathroom."
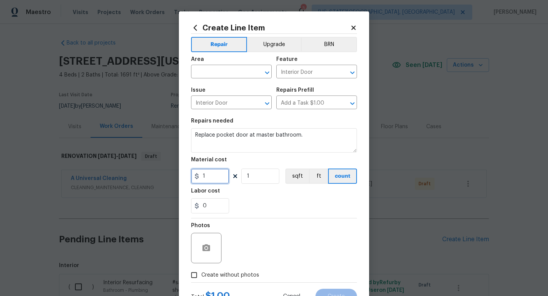
click at [211, 179] on input "1" at bounding box center [210, 175] width 38 height 15
type input "175"
click at [228, 276] on span "Create without photos" at bounding box center [230, 275] width 58 height 8
click at [201, 276] on input "Create without photos" at bounding box center [194, 275] width 14 height 14
checkbox input "true"
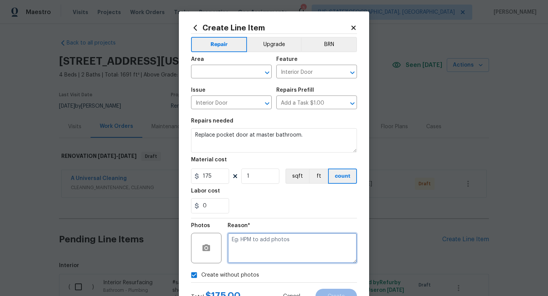
click at [240, 245] on textarea at bounding box center [291, 248] width 129 height 30
type textarea "na"
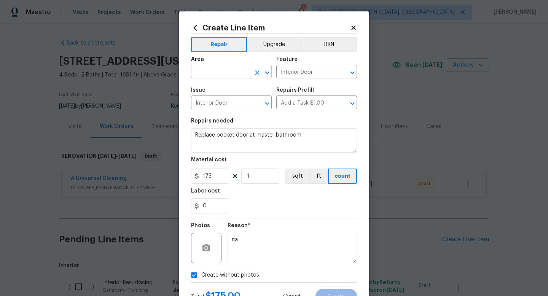
click at [211, 73] on input "text" at bounding box center [220, 73] width 59 height 12
click at [206, 103] on li "Interior Overall" at bounding box center [231, 102] width 81 height 13
type input "Interior Overall"
click at [339, 292] on button "Create" at bounding box center [335, 296] width 41 height 15
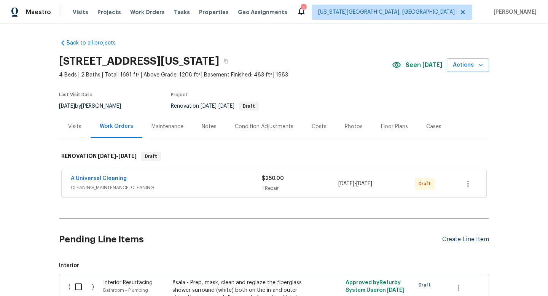
click at [451, 239] on div "Create Line Item" at bounding box center [465, 239] width 47 height 7
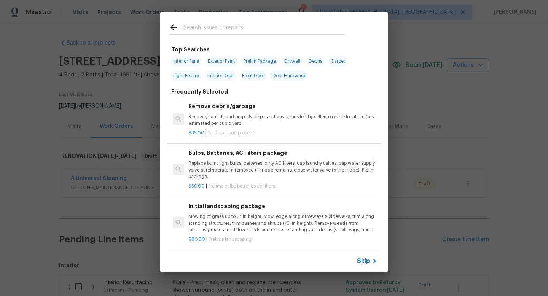
click at [221, 27] on input "text" at bounding box center [263, 28] width 161 height 11
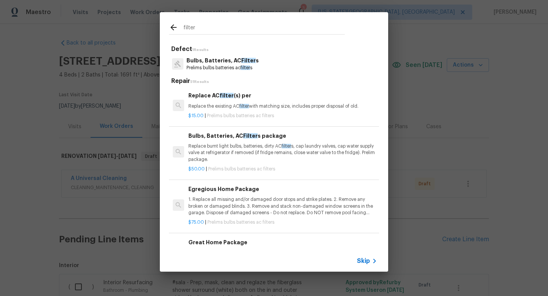
type input "filter"
click at [222, 63] on p "Bulbs, Batteries, AC Filter s" at bounding box center [222, 61] width 72 height 8
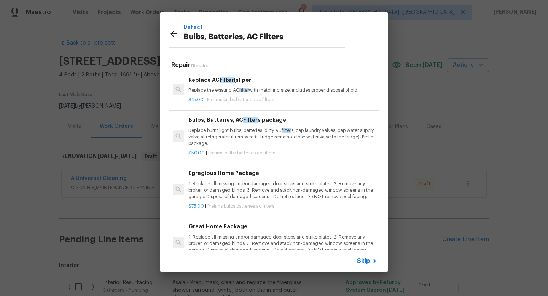
click at [222, 136] on p "Replace burnt light bulbs, batteries, dirty AC filter s, cap laundry valves, ca…" at bounding box center [282, 136] width 189 height 19
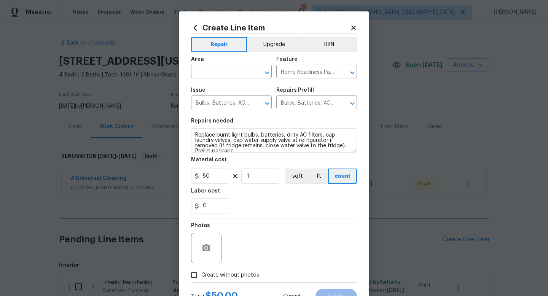
scroll to position [32, 0]
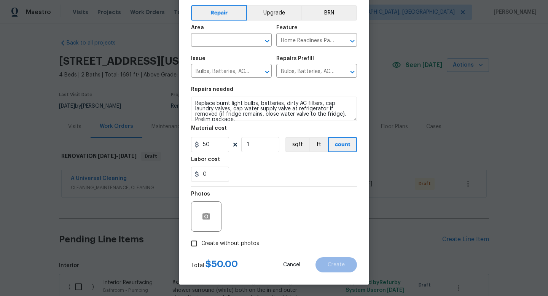
click at [225, 247] on span "Create without photos" at bounding box center [230, 244] width 58 height 8
click at [201, 247] on input "Create without photos" at bounding box center [194, 243] width 14 height 14
checkbox input "true"
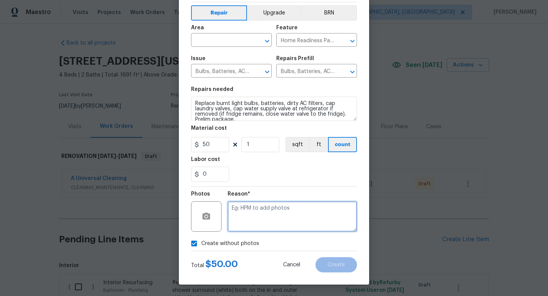
click at [235, 217] on textarea at bounding box center [291, 216] width 129 height 30
type textarea "na"
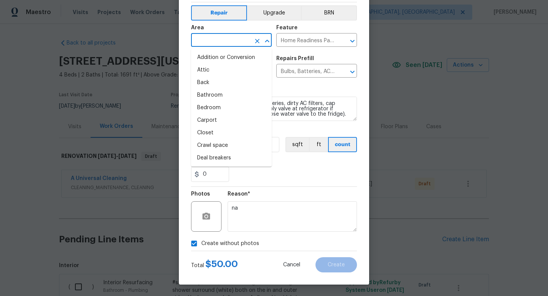
click at [203, 41] on input "text" at bounding box center [220, 41] width 59 height 12
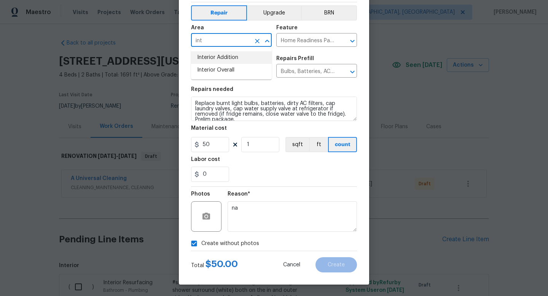
click at [208, 61] on li "Interior Addition" at bounding box center [231, 57] width 81 height 13
type input "Interior Addition"
click at [255, 36] on button "Clear" at bounding box center [257, 41] width 11 height 11
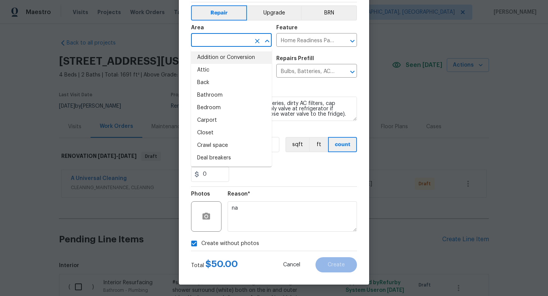
click at [219, 36] on input "text" at bounding box center [220, 41] width 59 height 12
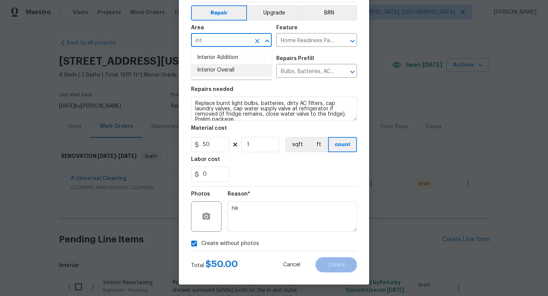
click at [215, 68] on li "Interior Overall" at bounding box center [231, 70] width 81 height 13
type input "Interior Overall"
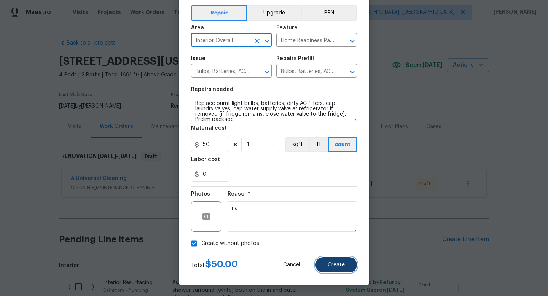
click at [329, 263] on span "Create" at bounding box center [335, 265] width 17 height 6
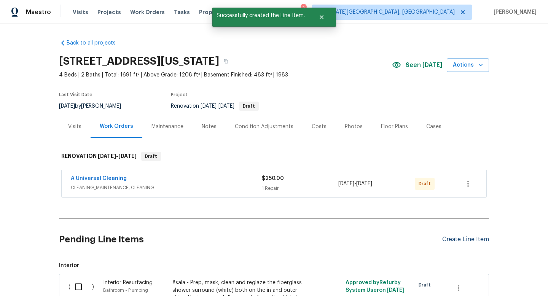
click at [450, 240] on div "Create Line Item" at bounding box center [465, 239] width 47 height 7
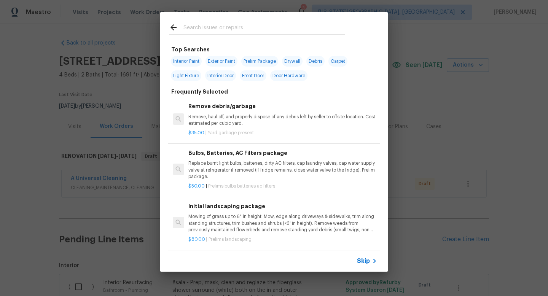
click at [223, 26] on input "text" at bounding box center [263, 28] width 161 height 11
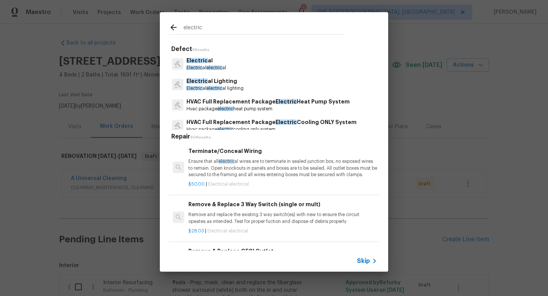
type input "electric"
click at [206, 62] on p "Electric al" at bounding box center [206, 61] width 40 height 8
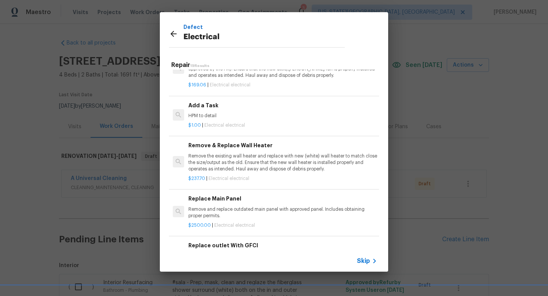
scroll to position [494, 0]
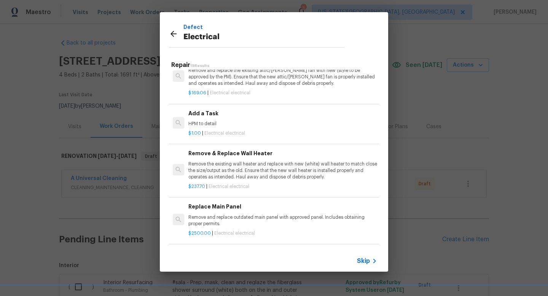
click at [218, 122] on p "HPM to detail" at bounding box center [282, 124] width 189 height 6
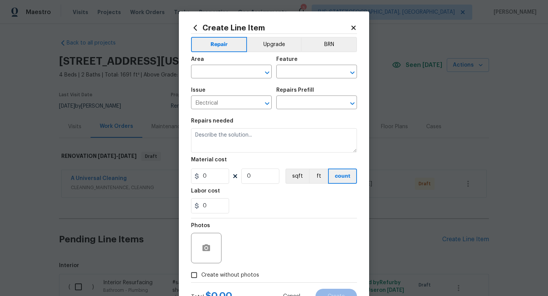
type input "Add a Task $1.00"
type textarea "HPM to detail"
type input "1"
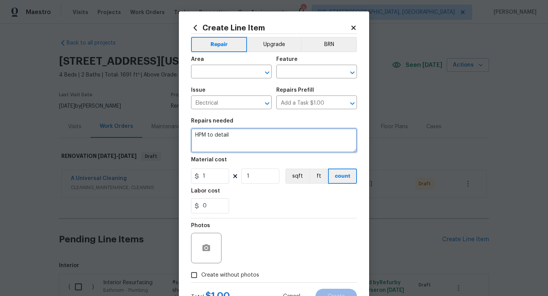
drag, startPoint x: 237, startPoint y: 139, endPoint x: 166, endPoint y: 134, distance: 71.3
click at [166, 134] on div "Create Line Item Repair Upgrade BRN Area ​ Feature ​ Issue Electrical ​ Repairs…" at bounding box center [274, 148] width 548 height 296
type textarea "Install Circut breaker box cover (existing). May need screws."
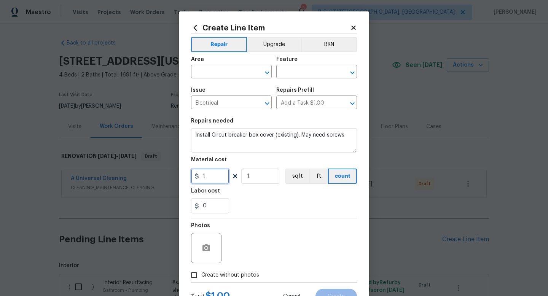
click at [213, 179] on input "1" at bounding box center [210, 175] width 38 height 15
type input "25"
click at [244, 268] on label "Create without photos" at bounding box center [223, 275] width 72 height 14
click at [201, 268] on input "Create without photos" at bounding box center [194, 275] width 14 height 14
checkbox input "true"
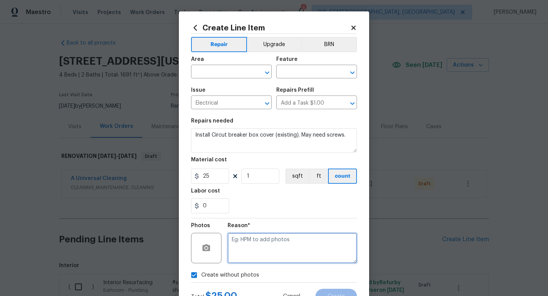
click at [248, 251] on textarea at bounding box center [291, 248] width 129 height 30
type textarea "na"
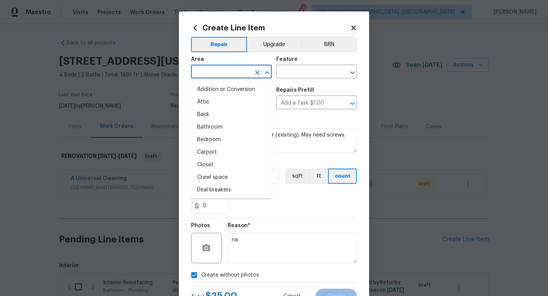
click at [211, 76] on input "text" at bounding box center [220, 73] width 59 height 12
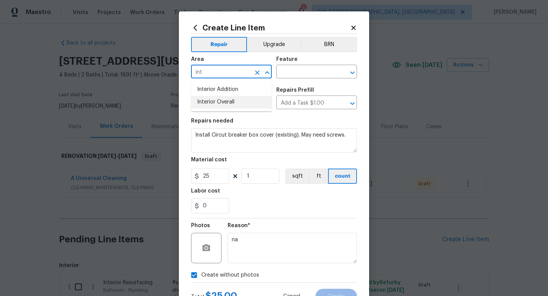
click at [208, 102] on li "Interior Overall" at bounding box center [231, 102] width 81 height 13
type input "Interior Overall"
click at [296, 76] on input "text" at bounding box center [305, 73] width 59 height 12
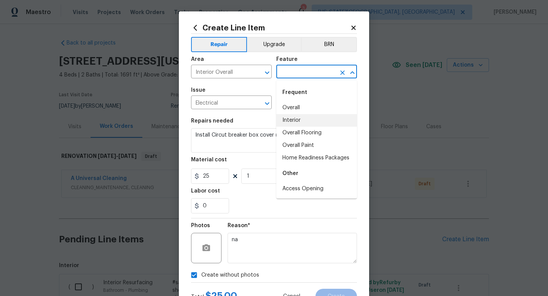
click at [294, 120] on li "Interior" at bounding box center [316, 120] width 81 height 13
type input "Interior"
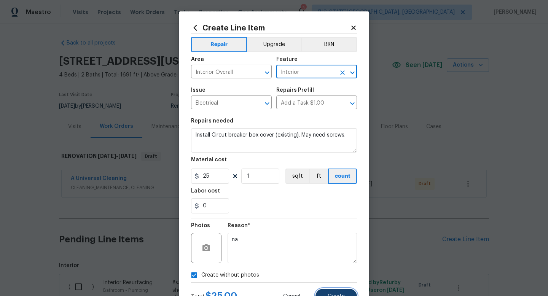
click at [333, 295] on span "Create" at bounding box center [335, 297] width 17 height 6
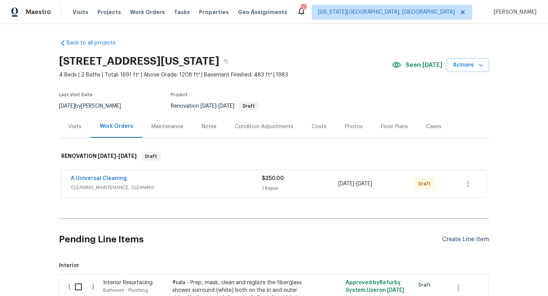
click at [462, 238] on div "Create Line Item" at bounding box center [465, 239] width 47 height 7
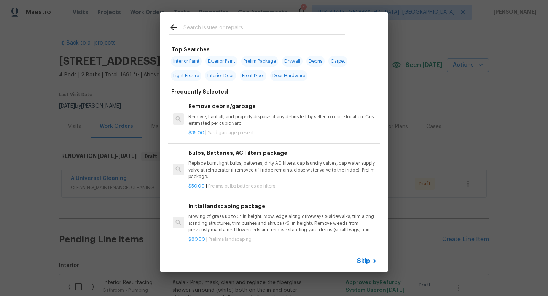
click at [218, 29] on input "text" at bounding box center [263, 28] width 161 height 11
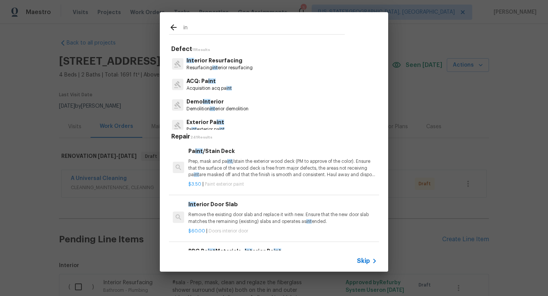
type input "i"
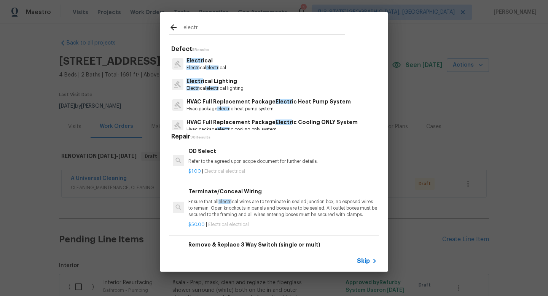
type input "electr"
click at [213, 62] on p "Electr ical" at bounding box center [206, 61] width 40 height 8
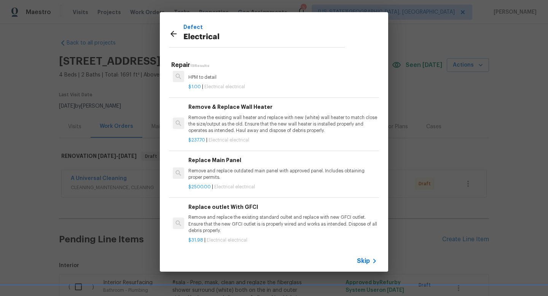
scroll to position [458, 0]
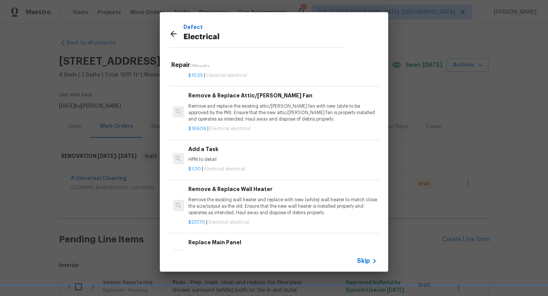
click at [223, 157] on p "HPM to detail" at bounding box center [282, 159] width 189 height 6
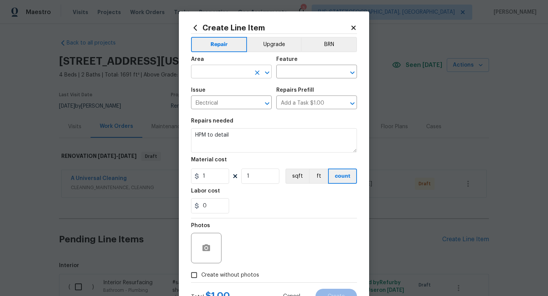
click at [211, 72] on input "text" at bounding box center [220, 73] width 59 height 12
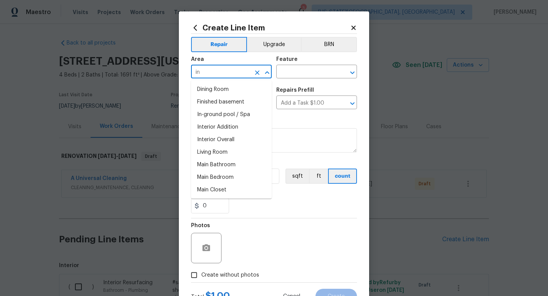
type input "i"
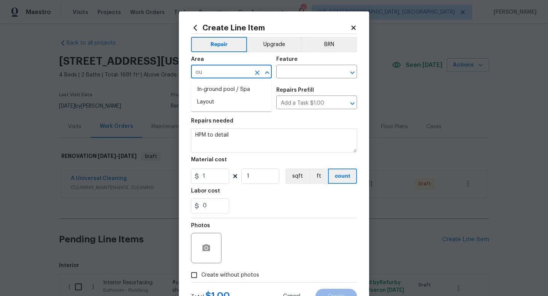
type input "o"
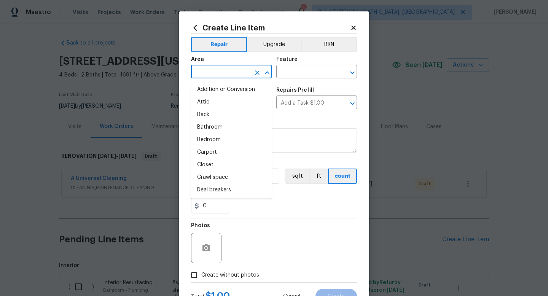
type input "e"
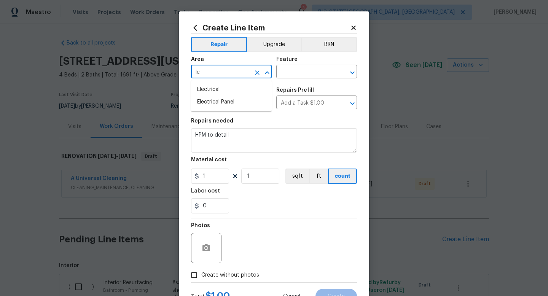
type input "l"
click at [211, 92] on li "Electrical" at bounding box center [231, 89] width 81 height 13
type input "Electrical"
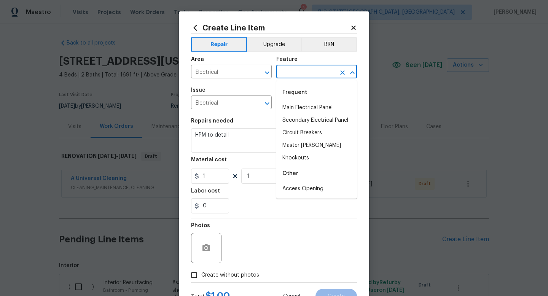
click at [286, 73] on input "text" at bounding box center [305, 73] width 59 height 12
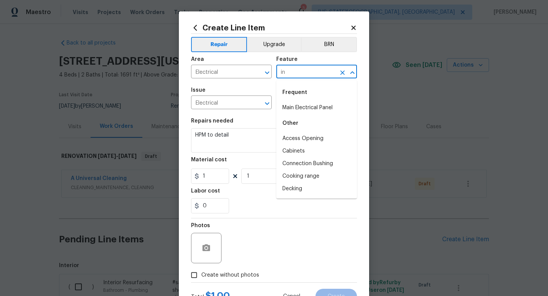
type input "i"
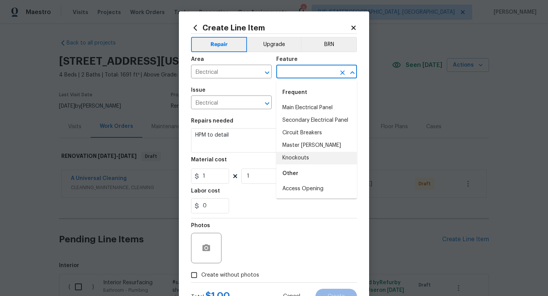
click at [292, 176] on div "Other" at bounding box center [316, 173] width 81 height 18
click at [227, 73] on input "Electrical" at bounding box center [220, 73] width 59 height 12
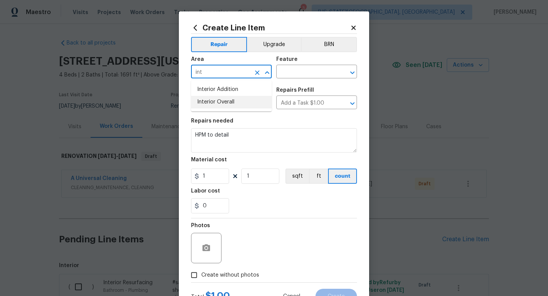
click at [217, 97] on li "Interior Overall" at bounding box center [231, 102] width 81 height 13
type input "Interior Overall"
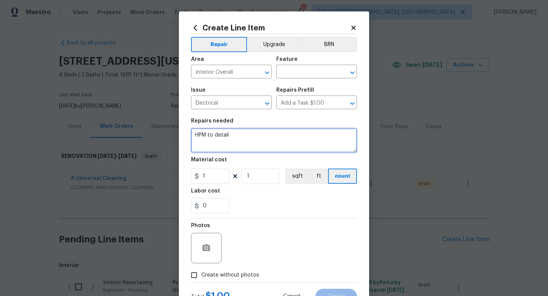
drag, startPoint x: 236, startPoint y: 132, endPoint x: 151, endPoint y: 127, distance: 85.3
click at [151, 127] on div "Create Line Item Repair Upgrade BRN Area Interior Overall ​ Feature ​ Issue Ele…" at bounding box center [274, 148] width 548 height 296
drag, startPoint x: 233, startPoint y: 135, endPoint x: 189, endPoint y: 133, distance: 44.1
click at [189, 133] on div "Create Line Item Repair Upgrade BRN Area Interior Overall ​ Feature ​ Issue Ele…" at bounding box center [274, 163] width 190 height 305
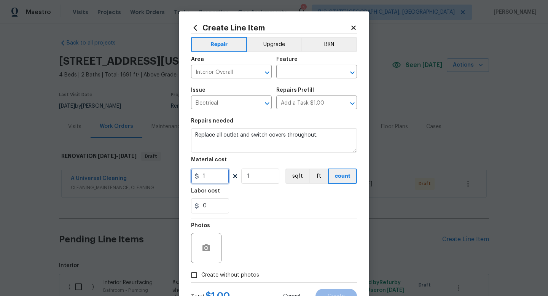
click at [214, 181] on input "1" at bounding box center [210, 175] width 38 height 15
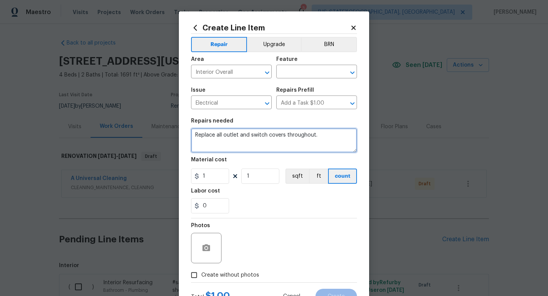
click at [340, 136] on textarea "Replace all outlet and switch covers throughout." at bounding box center [274, 140] width 166 height 24
type textarea "Replace all outlet and switch covers throughout including the garage."
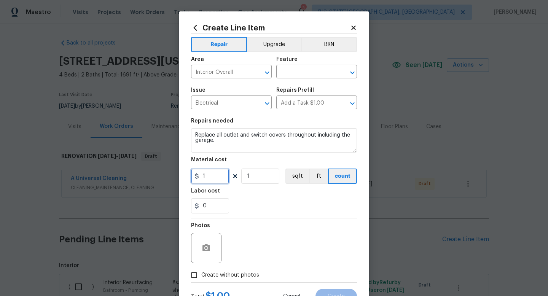
click at [215, 179] on input "1" at bounding box center [210, 175] width 38 height 15
type input "45"
click at [231, 276] on span "Create without photos" at bounding box center [230, 275] width 58 height 8
click at [201, 276] on input "Create without photos" at bounding box center [194, 275] width 14 height 14
checkbox input "true"
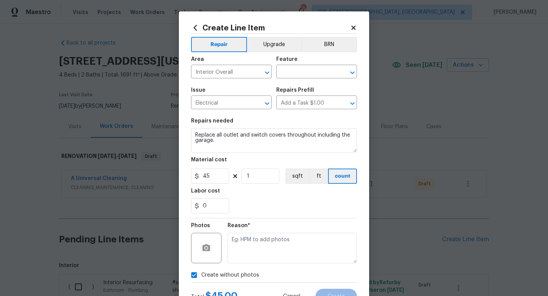
click at [235, 247] on textarea at bounding box center [291, 248] width 129 height 30
type textarea "na"
click at [302, 75] on input "text" at bounding box center [305, 73] width 59 height 12
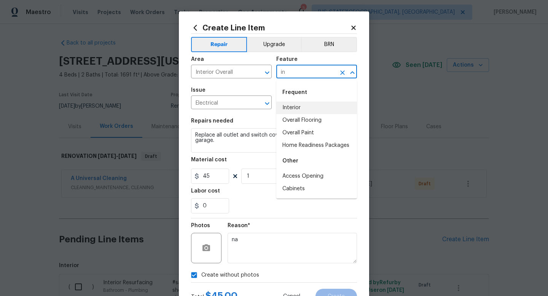
click at [289, 109] on li "Interior" at bounding box center [316, 108] width 81 height 13
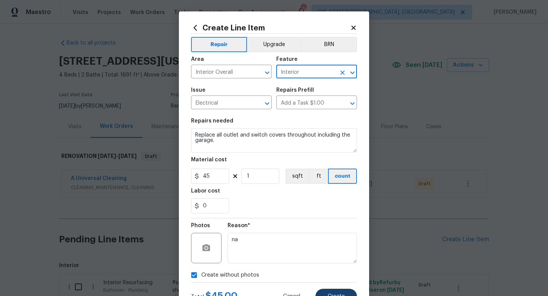
type input "Interior"
click at [341, 289] on button "Create" at bounding box center [335, 296] width 41 height 15
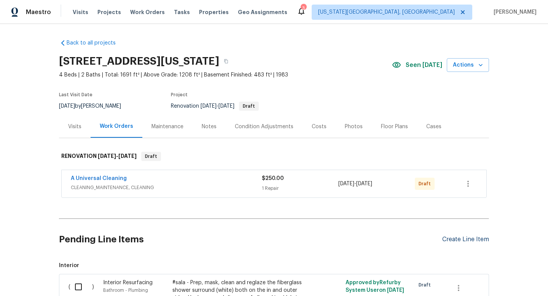
click at [459, 241] on div "Create Line Item" at bounding box center [465, 239] width 47 height 7
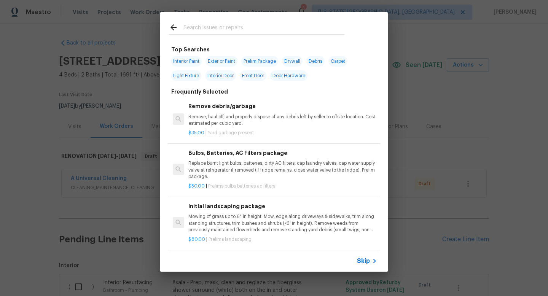
click at [209, 28] on input "text" at bounding box center [263, 28] width 161 height 11
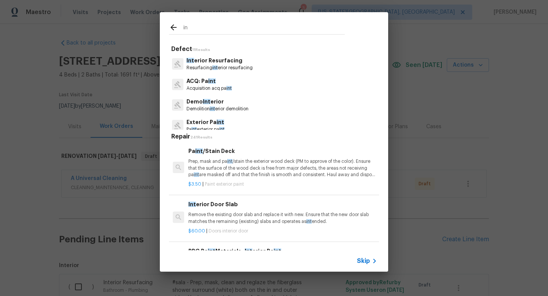
type input "i"
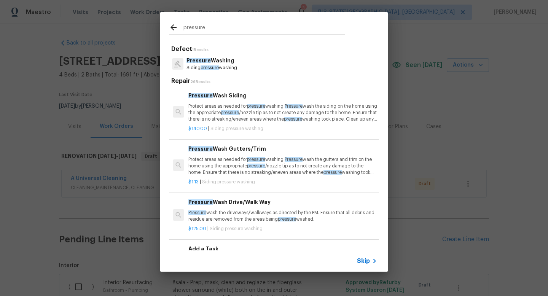
type input "pressure"
click at [232, 63] on p "Pressure Washing" at bounding box center [211, 61] width 51 height 8
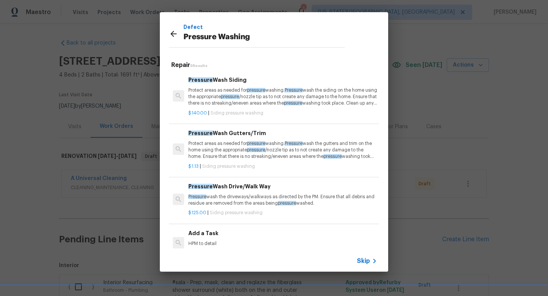
click at [237, 197] on p "Pressure wash the driveways/walkways as directed by the PM. Ensure that all deb…" at bounding box center [282, 200] width 189 height 13
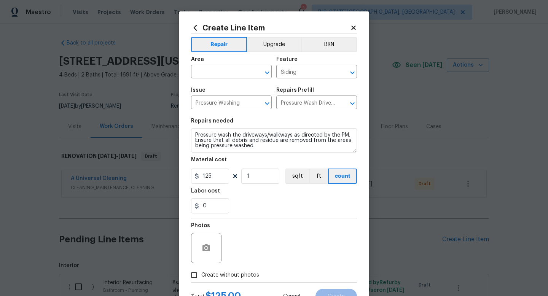
scroll to position [32, 0]
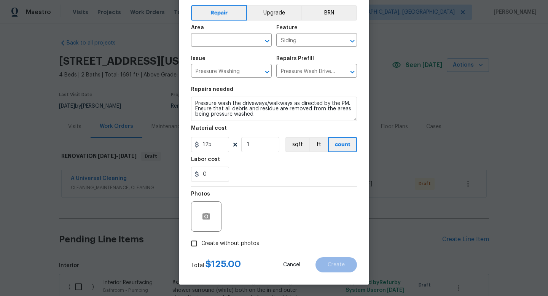
click at [236, 244] on span "Create without photos" at bounding box center [230, 244] width 58 height 8
click at [201, 244] on input "Create without photos" at bounding box center [194, 243] width 14 height 14
checkbox input "true"
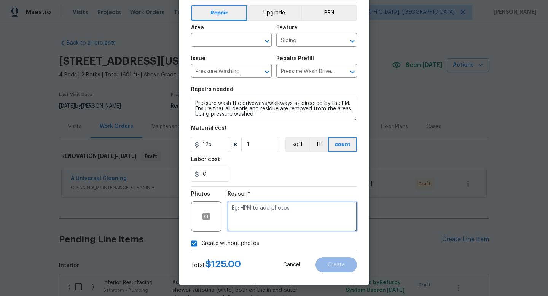
click at [251, 206] on textarea at bounding box center [291, 216] width 129 height 30
type textarea "na"
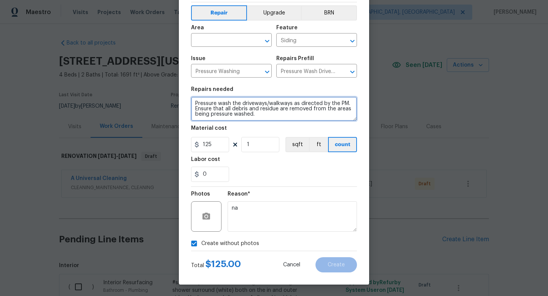
click at [286, 116] on textarea "Pressure wash the driveways/walkways as directed by the PM. Ensure that all deb…" at bounding box center [274, 109] width 166 height 24
type textarea "Pressure wash the driveways/walkways as directed by the PM. Ensure that all deb…"
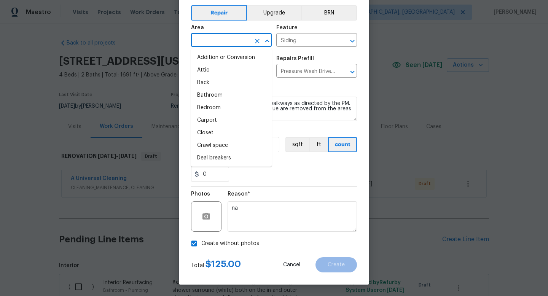
click at [233, 42] on input "text" at bounding box center [220, 41] width 59 height 12
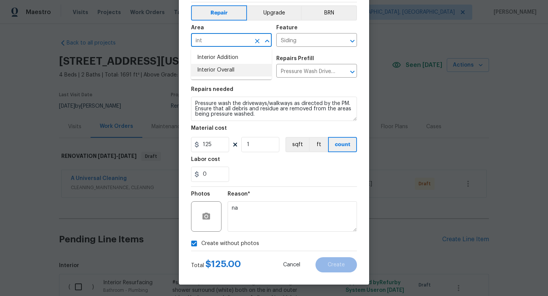
click at [219, 78] on ul "Interior Addition Interior Overall" at bounding box center [231, 63] width 81 height 31
click at [219, 71] on li "Interior Overall" at bounding box center [231, 70] width 81 height 13
type input "Interior Overall"
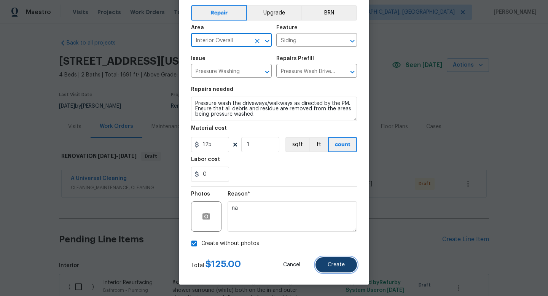
click at [322, 271] on button "Create" at bounding box center [335, 264] width 41 height 15
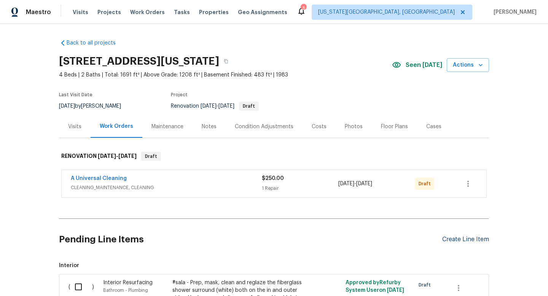
click at [463, 238] on div "Create Line Item" at bounding box center [465, 239] width 47 height 7
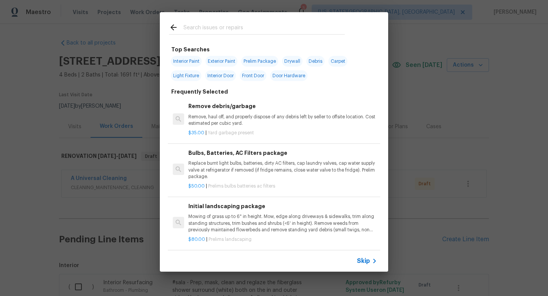
click at [226, 27] on input "text" at bounding box center [263, 28] width 161 height 11
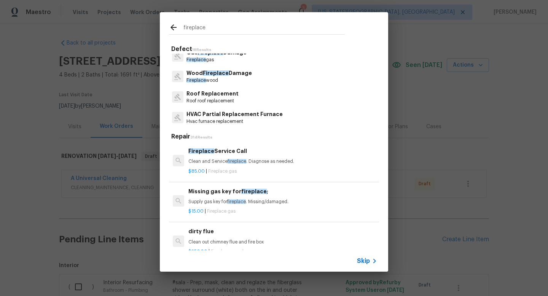
scroll to position [0, 0]
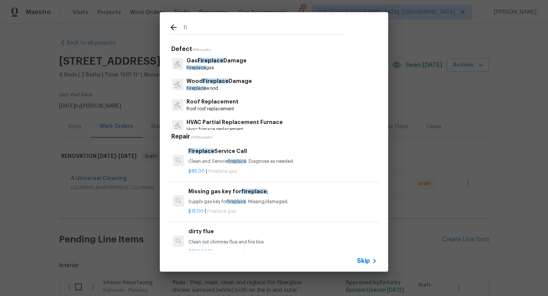
type input "f"
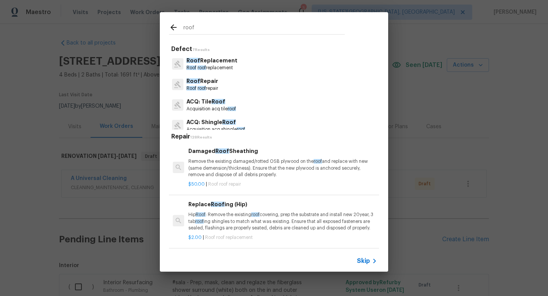
type input "roof"
click at [219, 65] on p "Roof roof replacement" at bounding box center [211, 68] width 51 height 6
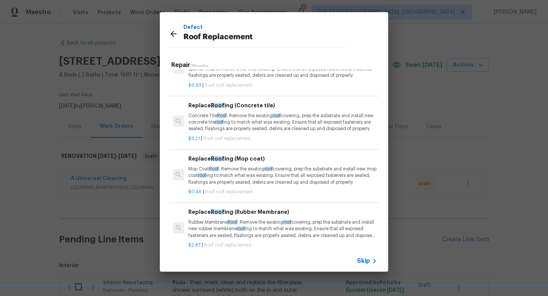
scroll to position [370, 0]
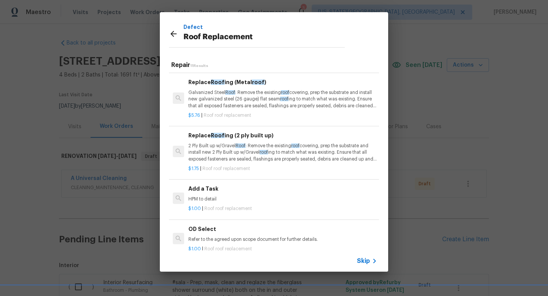
click at [215, 196] on p "HPM to detail" at bounding box center [282, 199] width 189 height 6
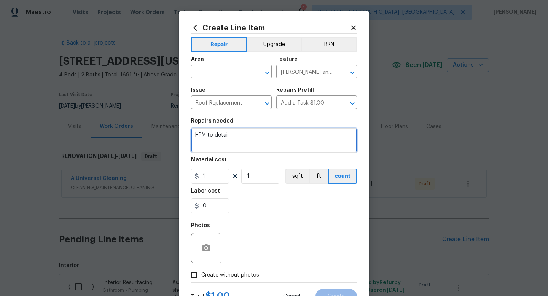
drag, startPoint x: 221, startPoint y: 137, endPoint x: 140, endPoint y: 124, distance: 82.5
click at [140, 124] on div "Create Line Item Repair Upgrade BRN Area ​ Feature Eaves and Trim ​ Issue Roof …" at bounding box center [274, 148] width 548 height 296
type textarea "Replace roof due to hail"
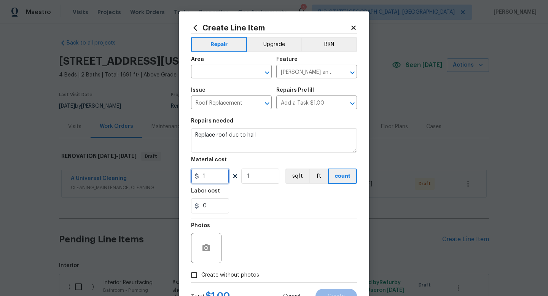
click at [217, 182] on input "1" at bounding box center [210, 175] width 38 height 15
type input "16500"
click at [254, 275] on span "Create without photos" at bounding box center [230, 275] width 58 height 8
click at [201, 275] on input "Create without photos" at bounding box center [194, 275] width 14 height 14
checkbox input "true"
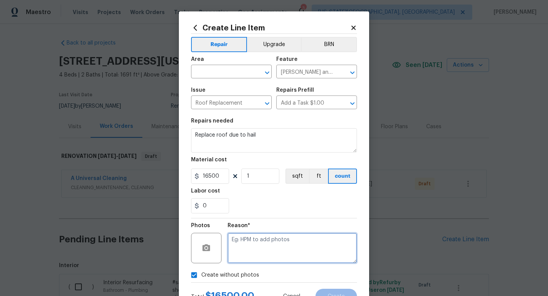
click at [254, 249] on textarea at bounding box center [291, 248] width 129 height 30
type textarea "na"
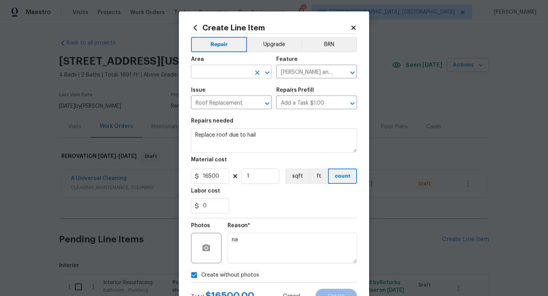
click at [230, 67] on input "text" at bounding box center [220, 73] width 59 height 12
click at [222, 100] on li "Exterior Overall" at bounding box center [231, 102] width 81 height 13
type input "Exterior Overall"
click at [334, 294] on span "Create" at bounding box center [335, 297] width 17 height 6
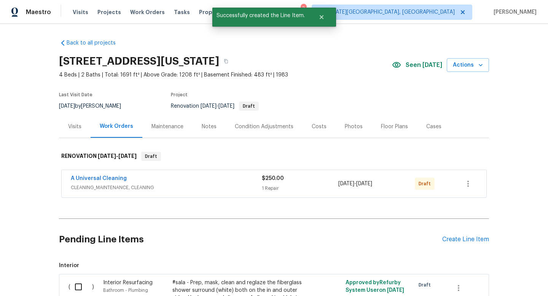
click at [248, 126] on div "Condition Adjustments" at bounding box center [264, 127] width 59 height 8
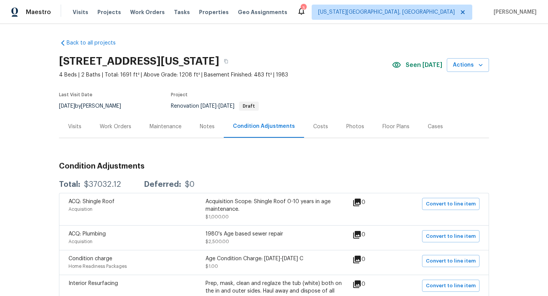
click at [102, 121] on div "Work Orders" at bounding box center [115, 126] width 50 height 22
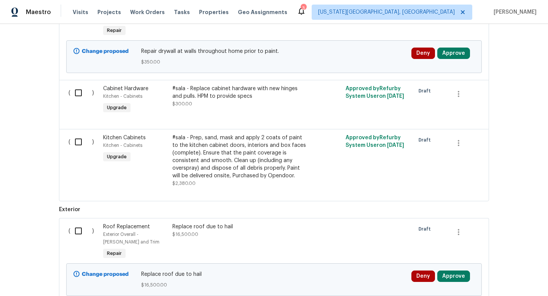
scroll to position [1510, 0]
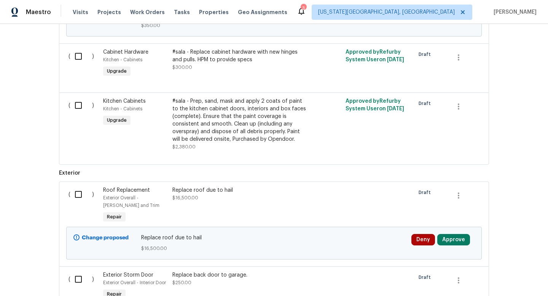
click at [209, 192] on div "Replace roof due to hail" at bounding box center [239, 190] width 134 height 8
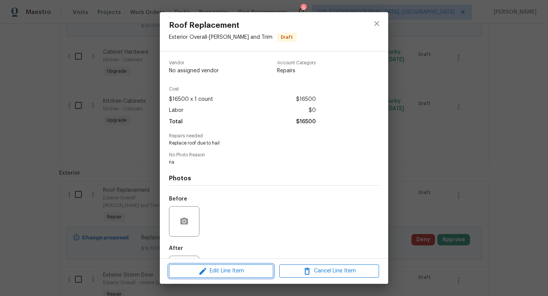
click at [208, 272] on span "Edit Line Item" at bounding box center [221, 271] width 100 height 10
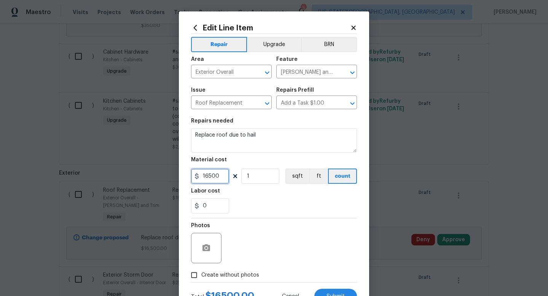
drag, startPoint x: 221, startPoint y: 176, endPoint x: 143, endPoint y: 172, distance: 77.3
click at [143, 172] on div "Edit Line Item Repair Upgrade BRN Area Exterior Overall ​ Feature Eaves and Tri…" at bounding box center [274, 148] width 548 height 296
type input "12500"
click at [341, 294] on span "Submit" at bounding box center [335, 297] width 18 height 6
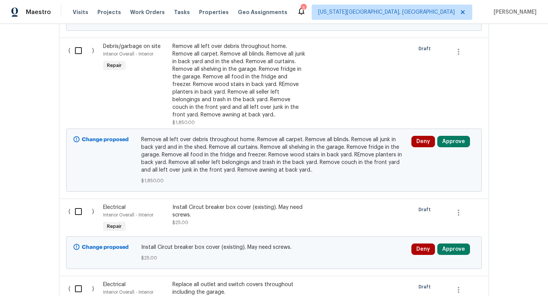
scroll to position [385, 0]
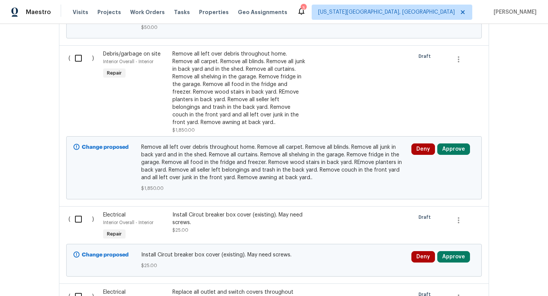
click at [252, 163] on span "Remove all left over debris throughout home. Remove all carpet. Remove all blin…" at bounding box center [274, 162] width 266 height 38
click at [246, 92] on div "Remove all left over debris throughout home. Remove all carpet. Remove all blin…" at bounding box center [239, 88] width 134 height 76
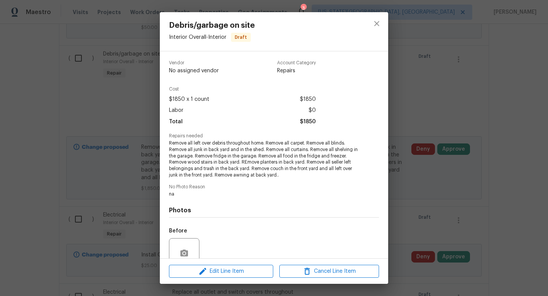
click at [225, 263] on div "Edit Line Item Cancel Line Item" at bounding box center [274, 271] width 228 height 25
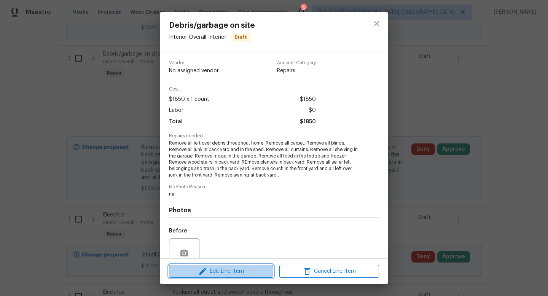
click at [225, 271] on span "Edit Line Item" at bounding box center [221, 272] width 100 height 10
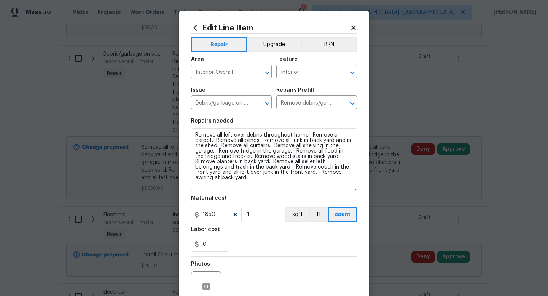
drag, startPoint x: 351, startPoint y: 151, endPoint x: 359, endPoint y: 192, distance: 41.8
click at [359, 192] on div "Edit Line Item Repair Upgrade BRN Area Interior Overall ​ Feature Interior ​ Is…" at bounding box center [274, 182] width 190 height 343
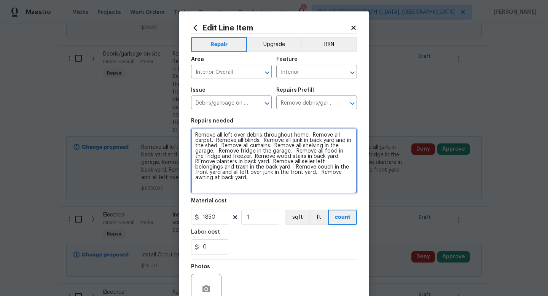
click at [354, 173] on textarea "Remove all left over debris throughout home. Remove all carpet. Remove all blin…" at bounding box center [274, 160] width 166 height 65
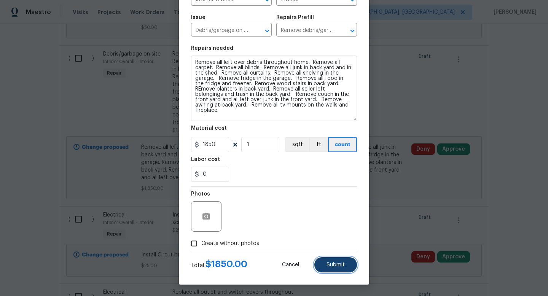
click at [329, 264] on span "Submit" at bounding box center [335, 265] width 18 height 6
type textarea "Remove all left over debris throughout home. Remove all carpet. Remove all blin…"
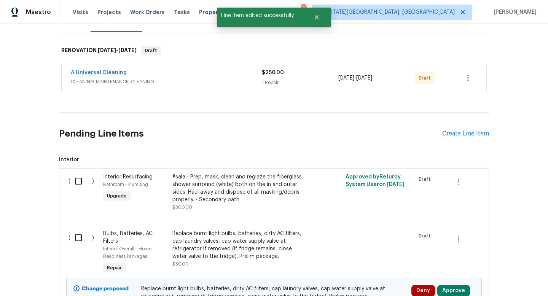
scroll to position [0, 0]
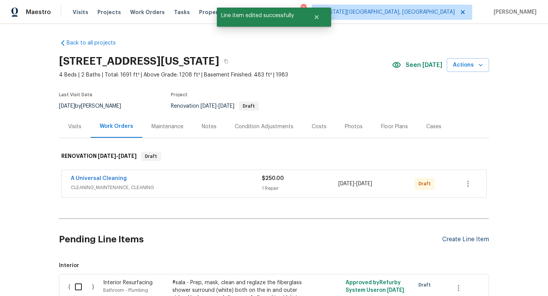
click at [458, 239] on div "Create Line Item" at bounding box center [465, 239] width 47 height 7
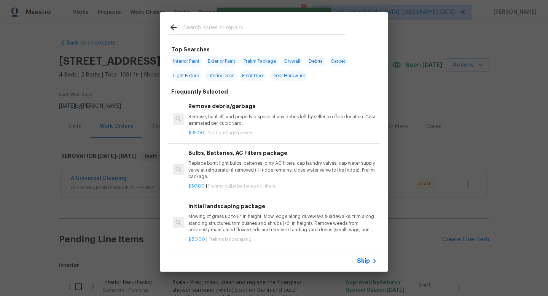
click at [219, 27] on input "text" at bounding box center [263, 28] width 161 height 11
click at [408, 49] on div "Top Searches Interior Paint Exterior Paint Prelim Package Drywall Debris Carpet…" at bounding box center [274, 142] width 548 height 284
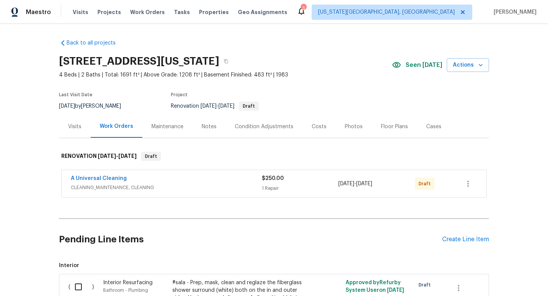
scroll to position [3, 0]
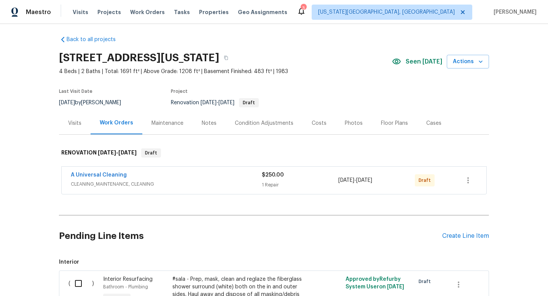
click at [216, 124] on div "Notes" at bounding box center [208, 123] width 33 height 22
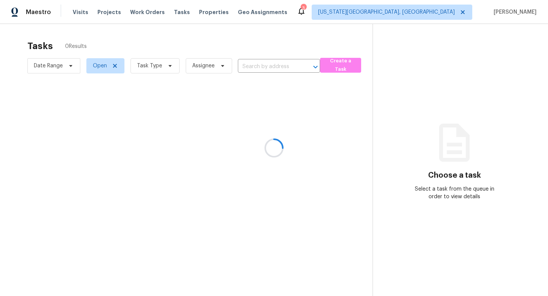
click at [169, 13] on div at bounding box center [274, 148] width 548 height 296
click at [174, 13] on span "Tasks" at bounding box center [182, 12] width 16 height 5
click at [139, 16] on span "Work Orders" at bounding box center [147, 12] width 35 height 8
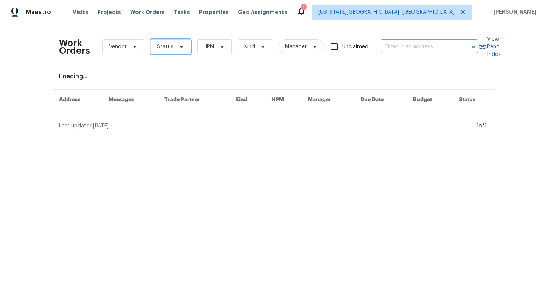
click at [181, 49] on icon at bounding box center [181, 47] width 6 height 6
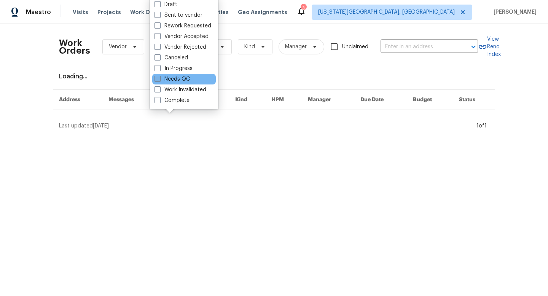
click at [165, 79] on label "Needs QC" at bounding box center [171, 79] width 35 height 8
click at [159, 79] on input "Needs QC" at bounding box center [156, 77] width 5 height 5
checkbox input "true"
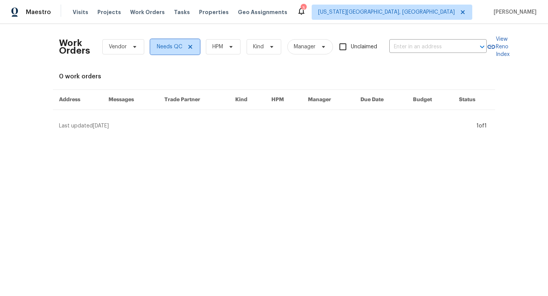
click at [191, 46] on icon at bounding box center [190, 47] width 4 height 4
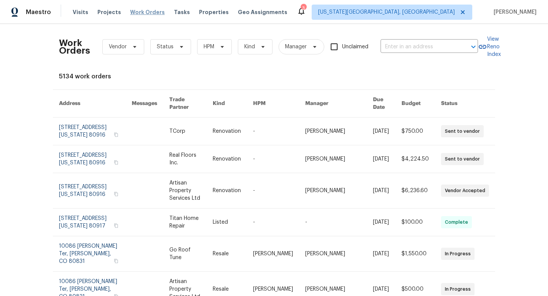
click at [137, 11] on span "Work Orders" at bounding box center [147, 12] width 35 height 8
